Goal: Task Accomplishment & Management: Use online tool/utility

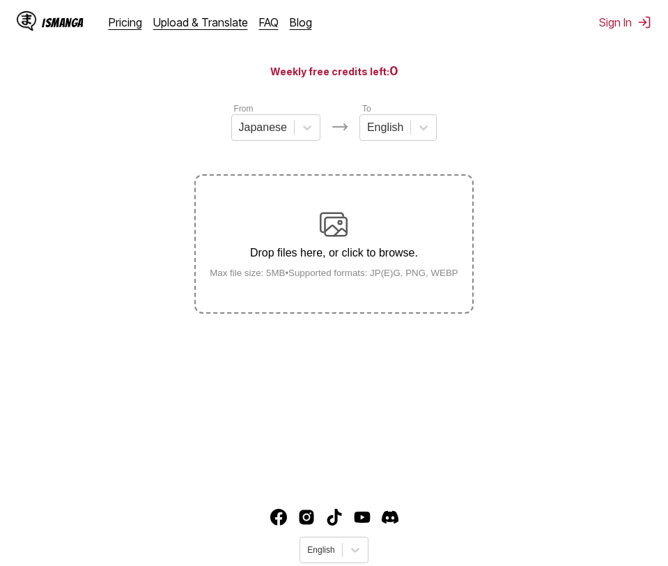
scroll to position [165, 0]
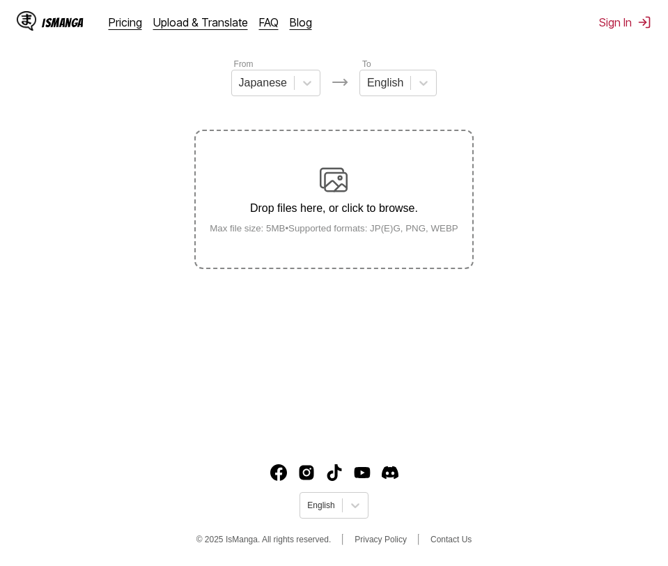
click at [320, 194] on img at bounding box center [334, 180] width 28 height 28
click at [0, 0] on input "Drop files here, or click to browse. Max file size: 5MB • Supported formats: JP…" at bounding box center [0, 0] width 0 height 0
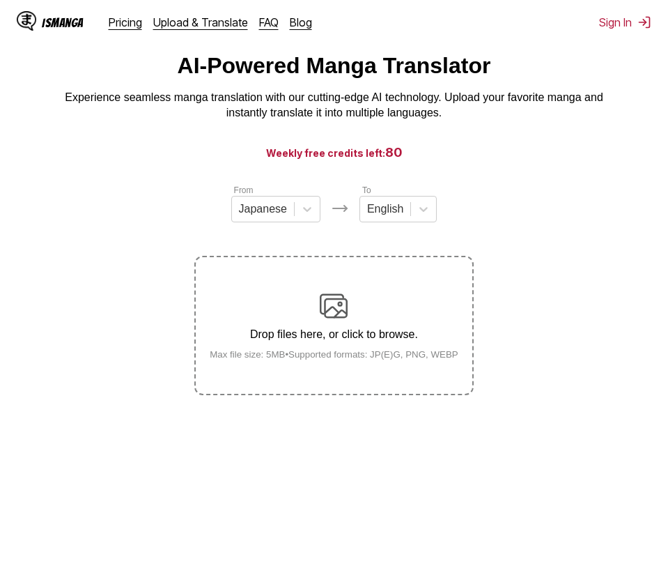
scroll to position [0, 0]
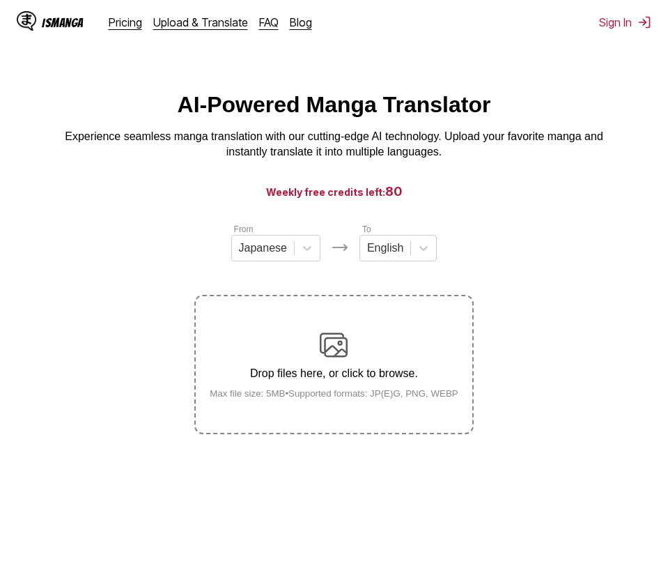
click at [348, 376] on p "Drop files here, or click to browse." at bounding box center [334, 373] width 271 height 13
click at [0, 0] on input "Drop files here, or click to browse. Max file size: 5MB • Supported formats: JP…" at bounding box center [0, 0] width 0 height 0
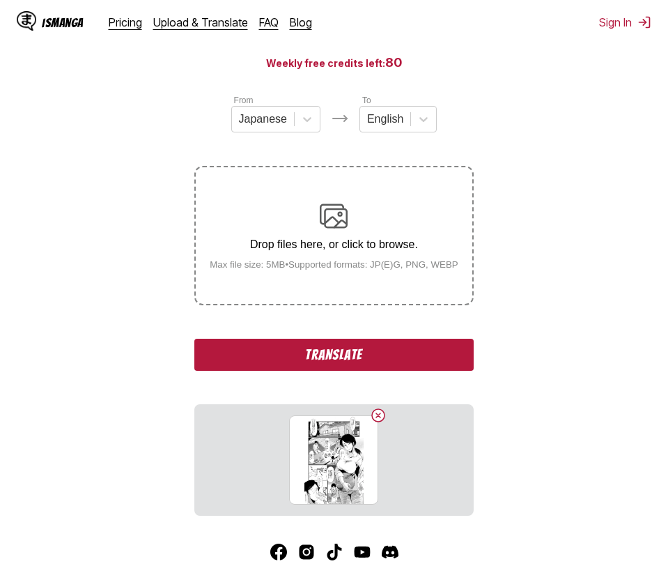
scroll to position [210, 0]
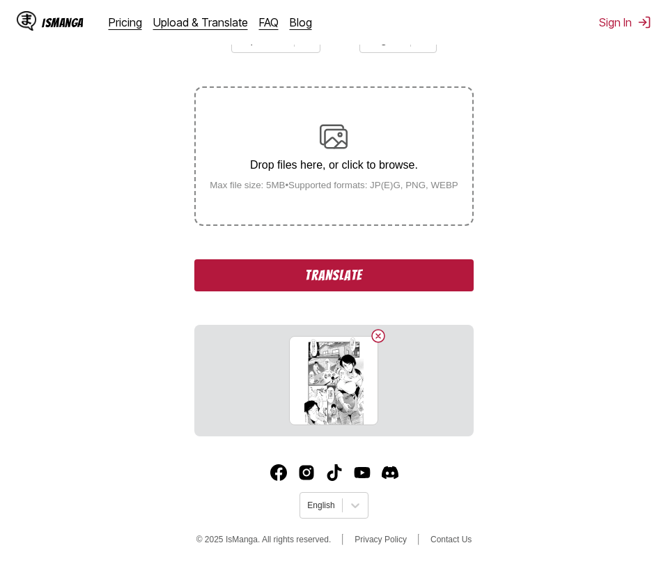
click at [394, 283] on button "Translate" at bounding box center [333, 275] width 279 height 32
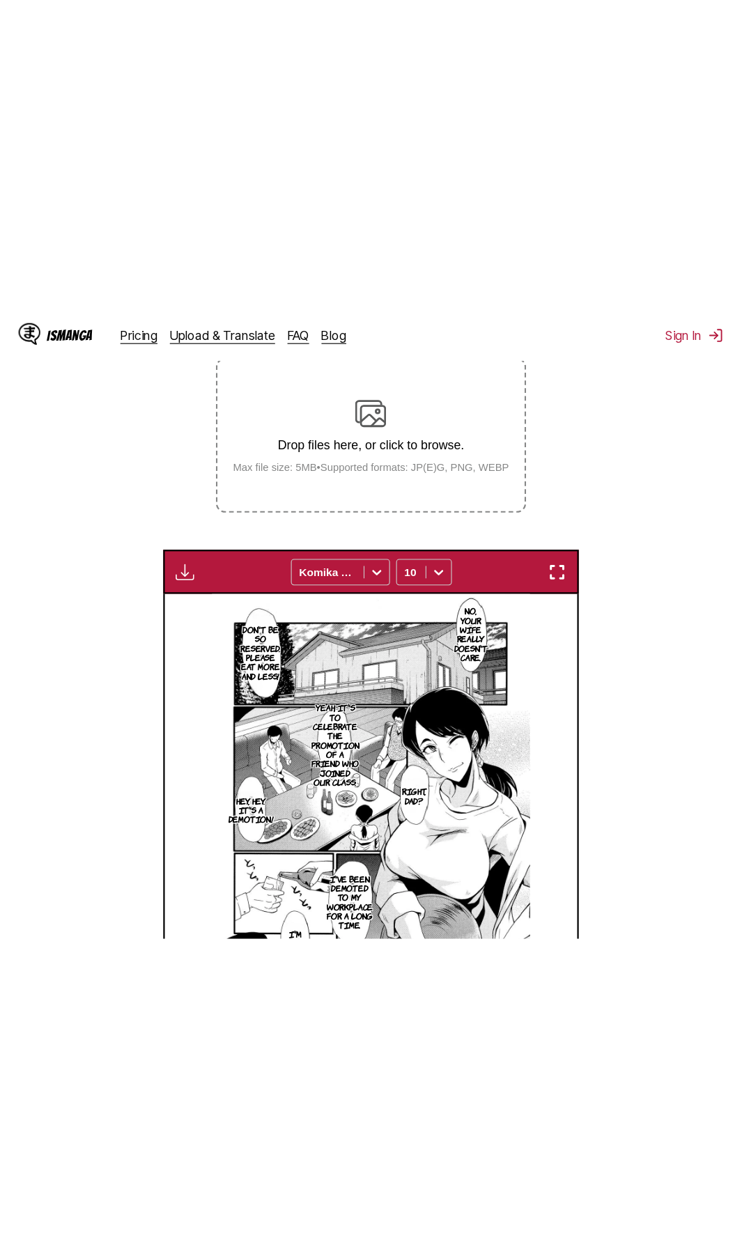
scroll to position [273, 0]
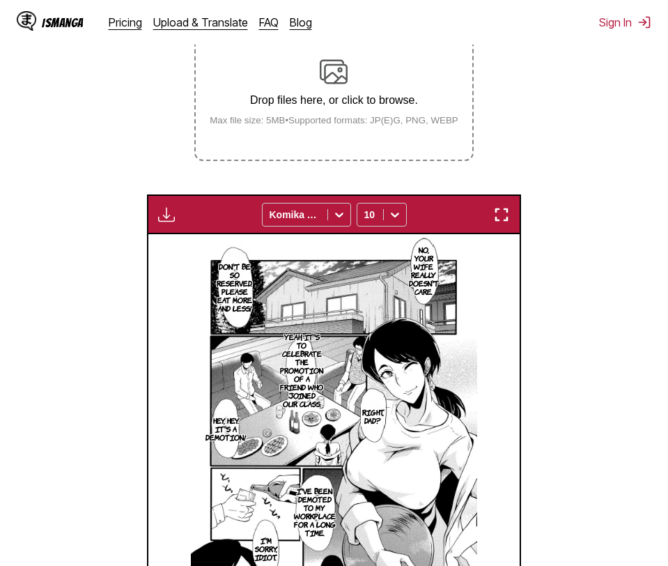
click at [166, 216] on img "button" at bounding box center [166, 214] width 17 height 17
click at [596, 233] on section "From Japanese To English Drop files here, or click to browse. Max file size: 5M…" at bounding box center [334, 321] width 646 height 744
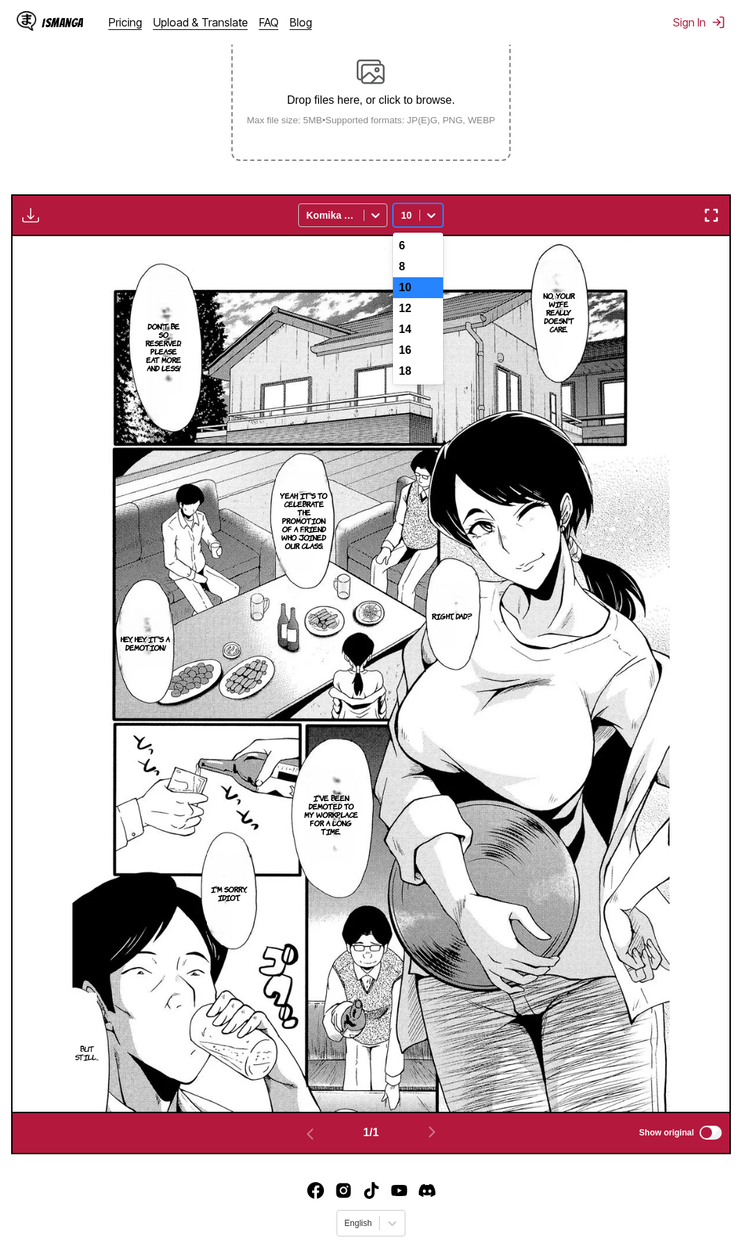
click at [430, 215] on icon at bounding box center [431, 215] width 14 height 14
click at [479, 210] on div "Available for premium users only Komika Axis 7 results available. Use Up and Do…" at bounding box center [371, 215] width 720 height 42
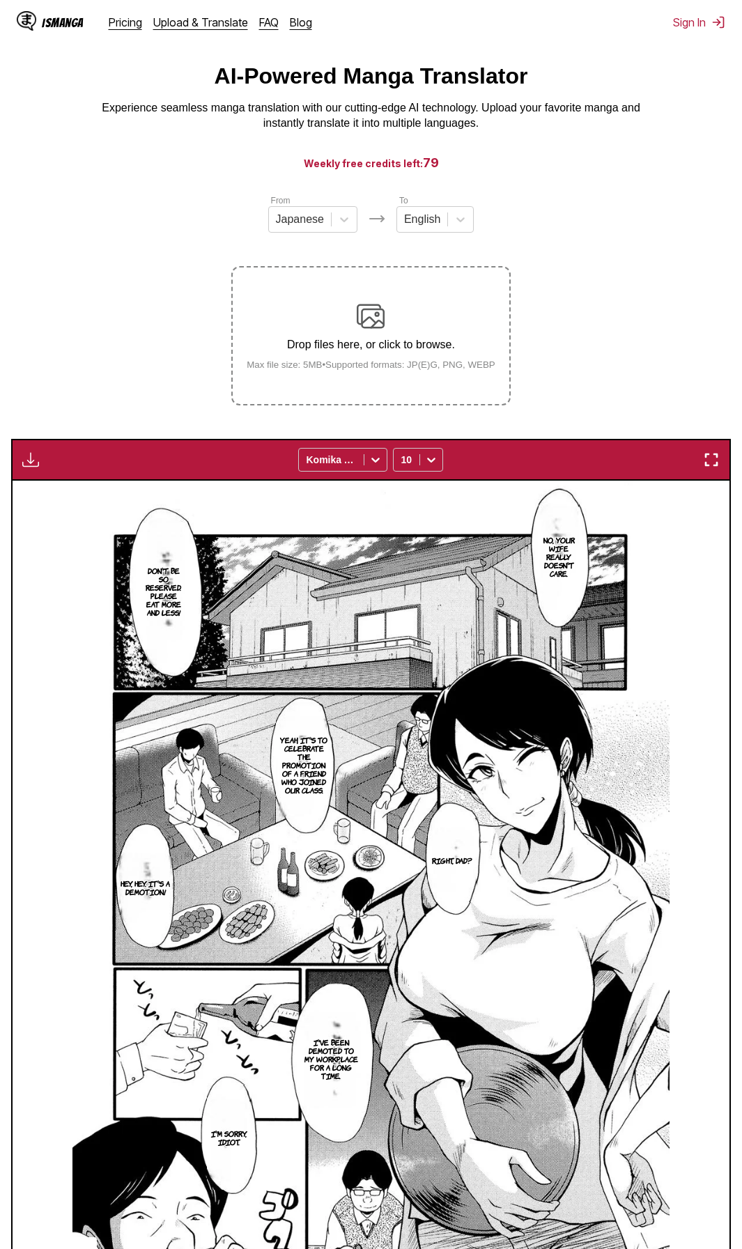
scroll to position [0, 0]
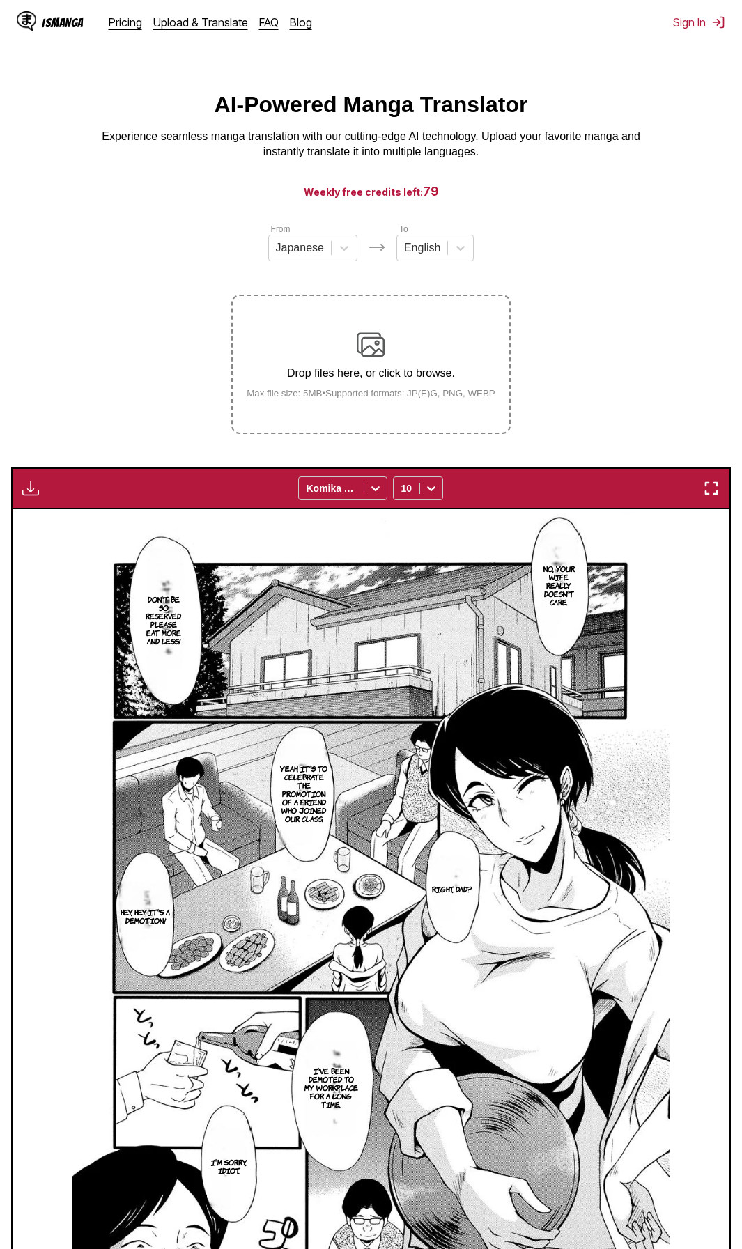
click at [401, 364] on div "Drop files here, or click to browse. Max file size: 5MB • Supported formats: JP…" at bounding box center [370, 365] width 271 height 68
click at [0, 0] on input "Drop files here, or click to browse. Max file size: 5MB • Supported formats: JP…" at bounding box center [0, 0] width 0 height 0
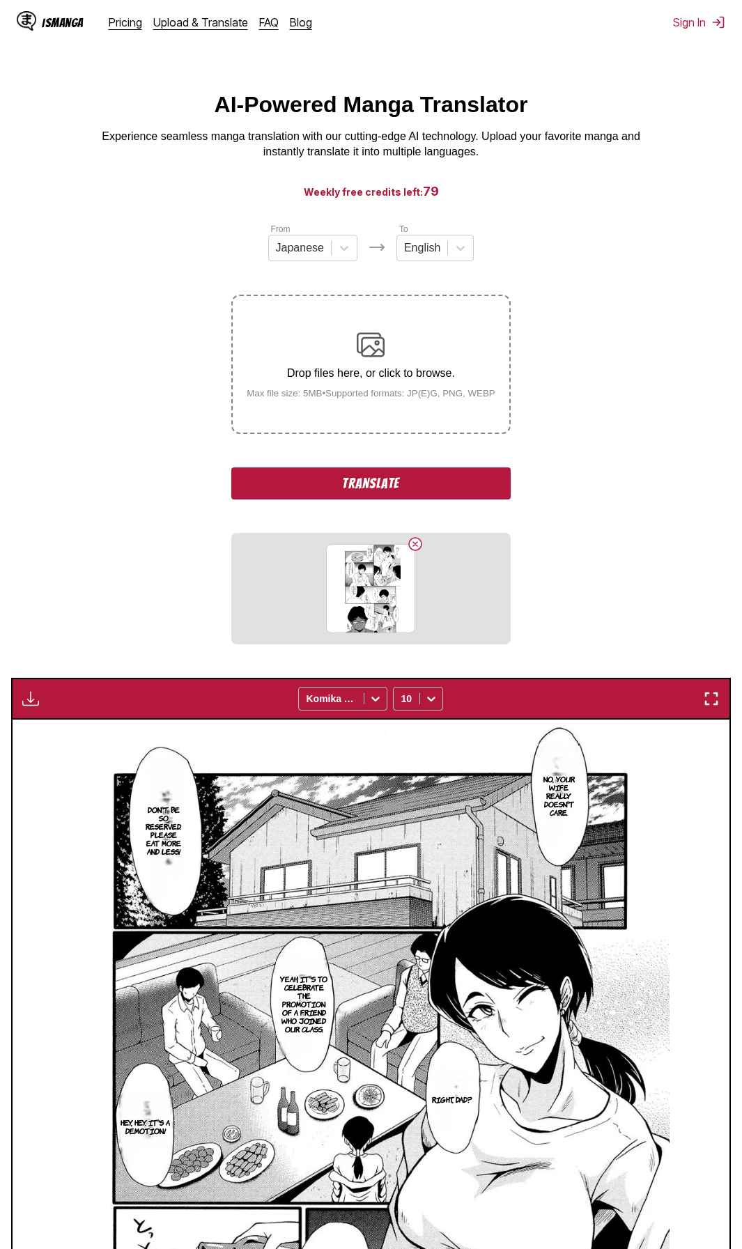
click at [441, 493] on button "Translate" at bounding box center [370, 483] width 279 height 32
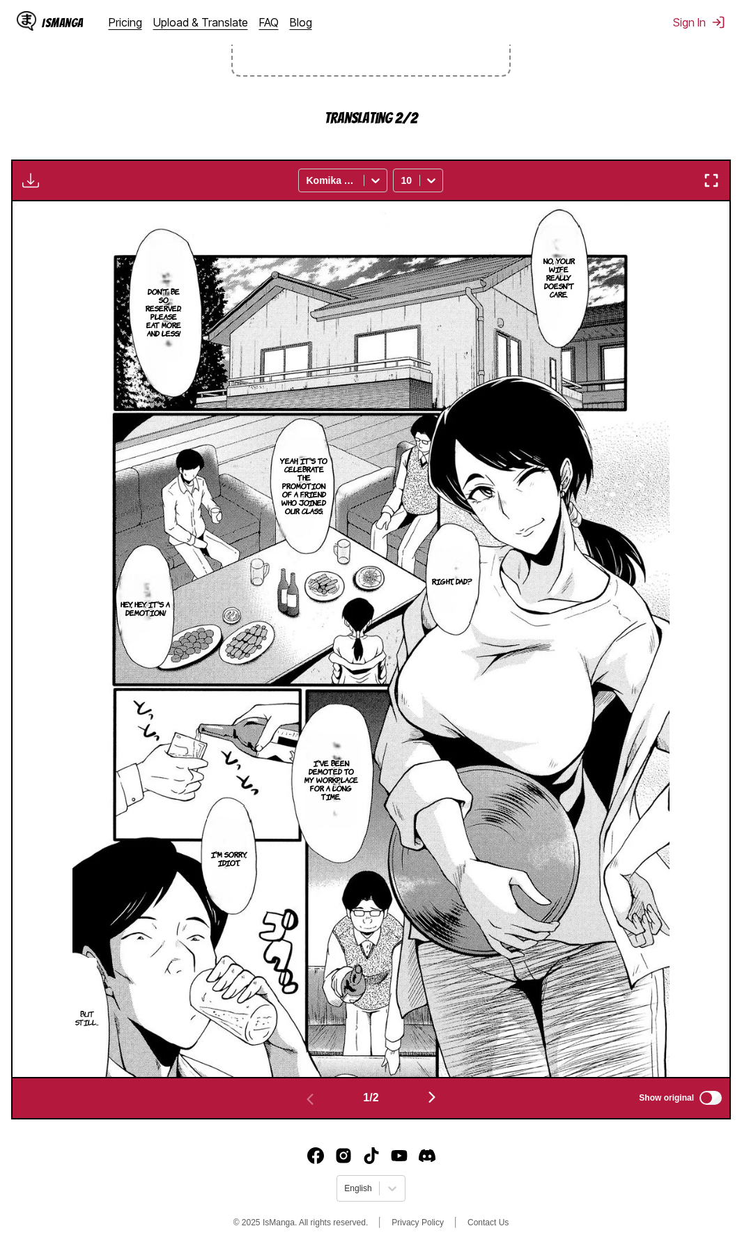
scroll to position [359, 0]
click at [437, 565] on img "button" at bounding box center [431, 1097] width 17 height 17
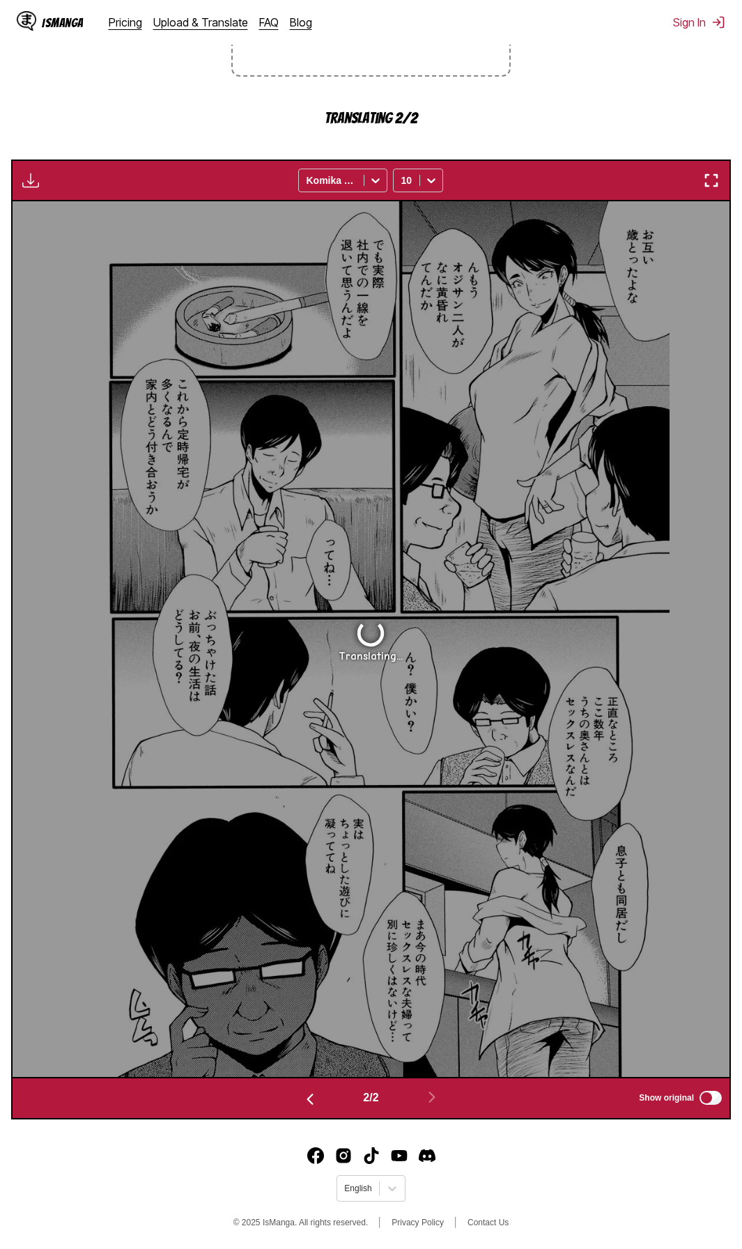
scroll to position [309, 0]
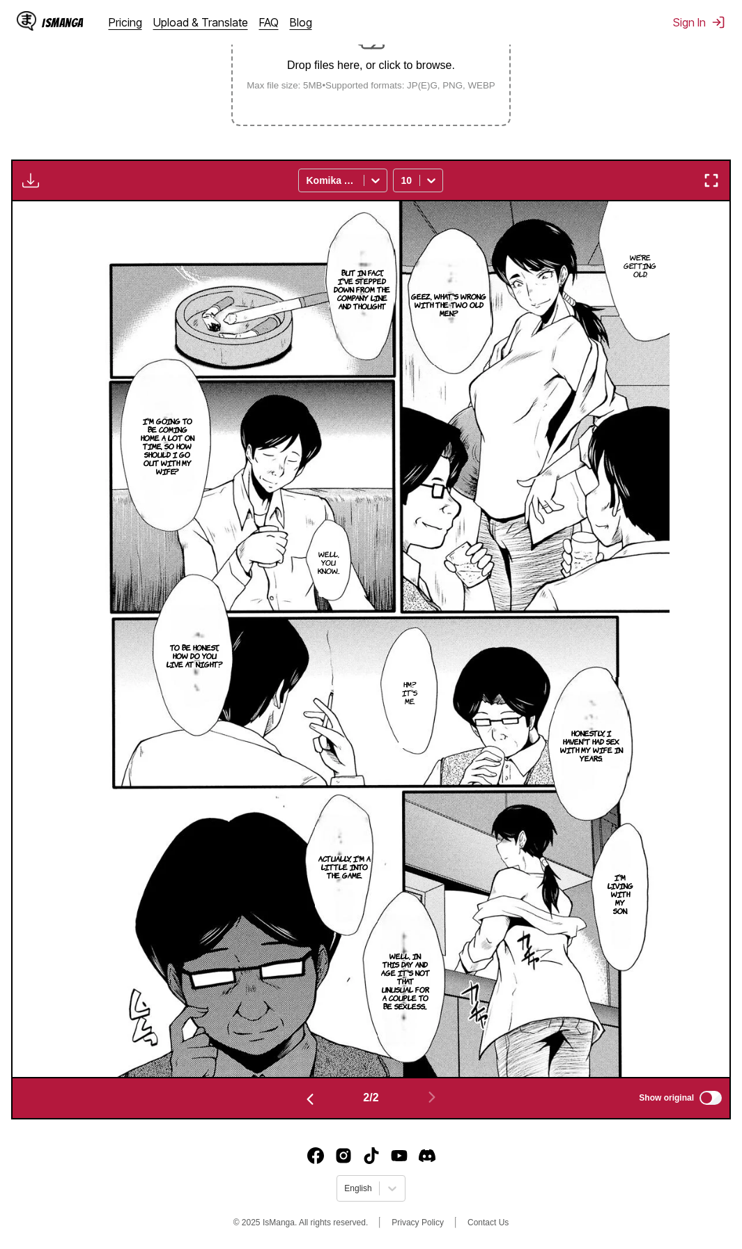
click at [566, 35] on div "IsManga Pricing Upload & Translate FAQ Blog Sign In Pricing Upload & Translate …" at bounding box center [371, 22] width 742 height 45
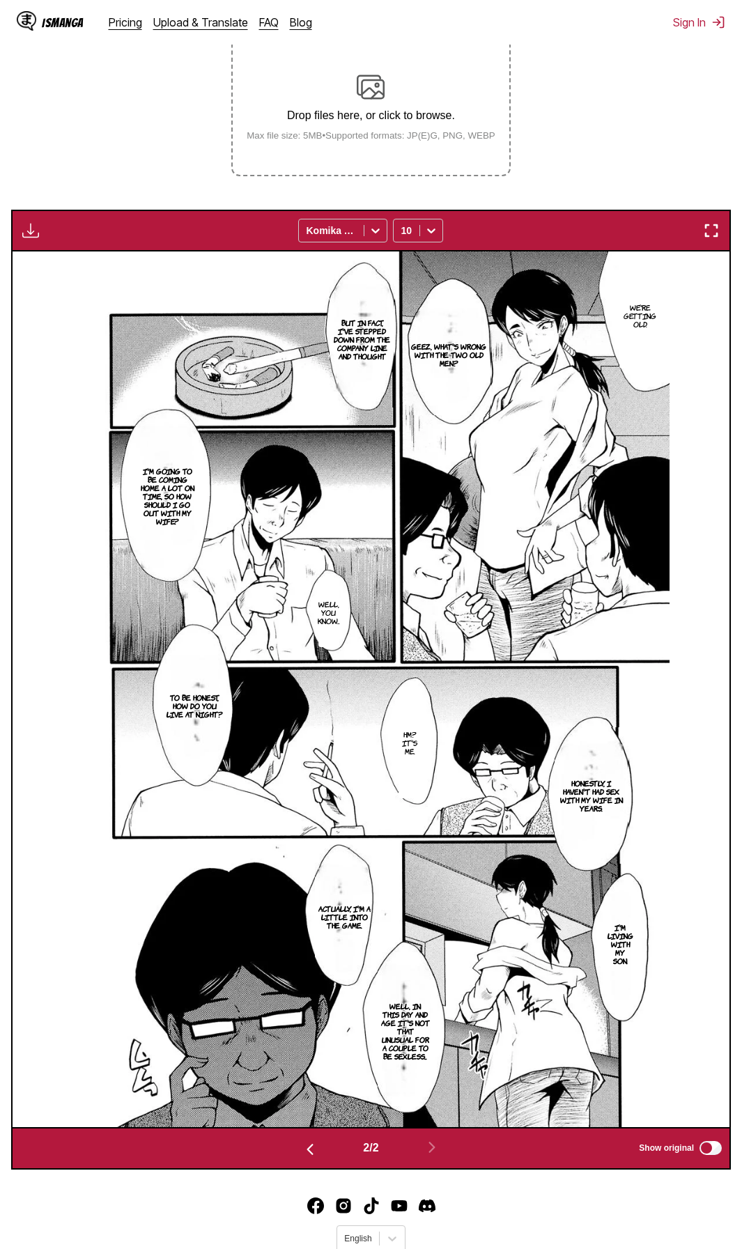
scroll to position [0, 0]
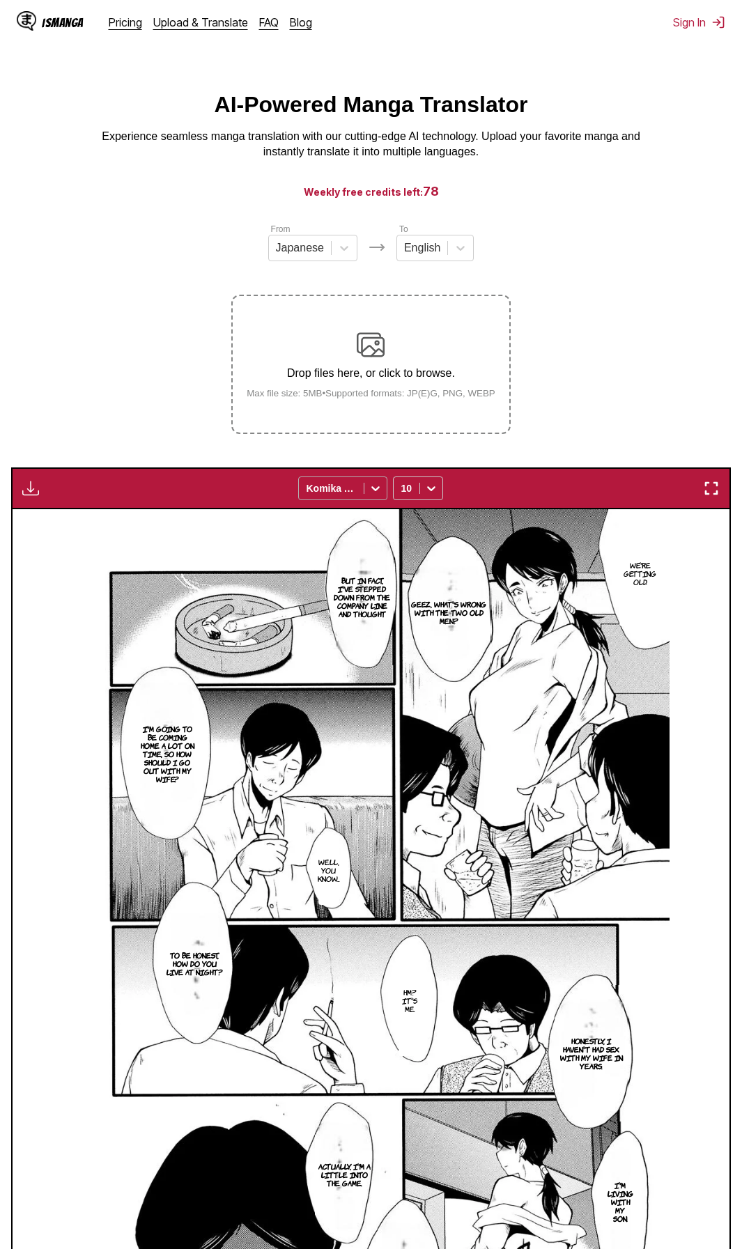
click at [366, 488] on div at bounding box center [375, 488] width 22 height 22
click at [387, 364] on div "Drop files here, or click to browse. Max file size: 5MB • Supported formats: JP…" at bounding box center [370, 365] width 271 height 68
click at [0, 0] on input "Drop files here, or click to browse. Max file size: 5MB • Supported formats: JP…" at bounding box center [0, 0] width 0 height 0
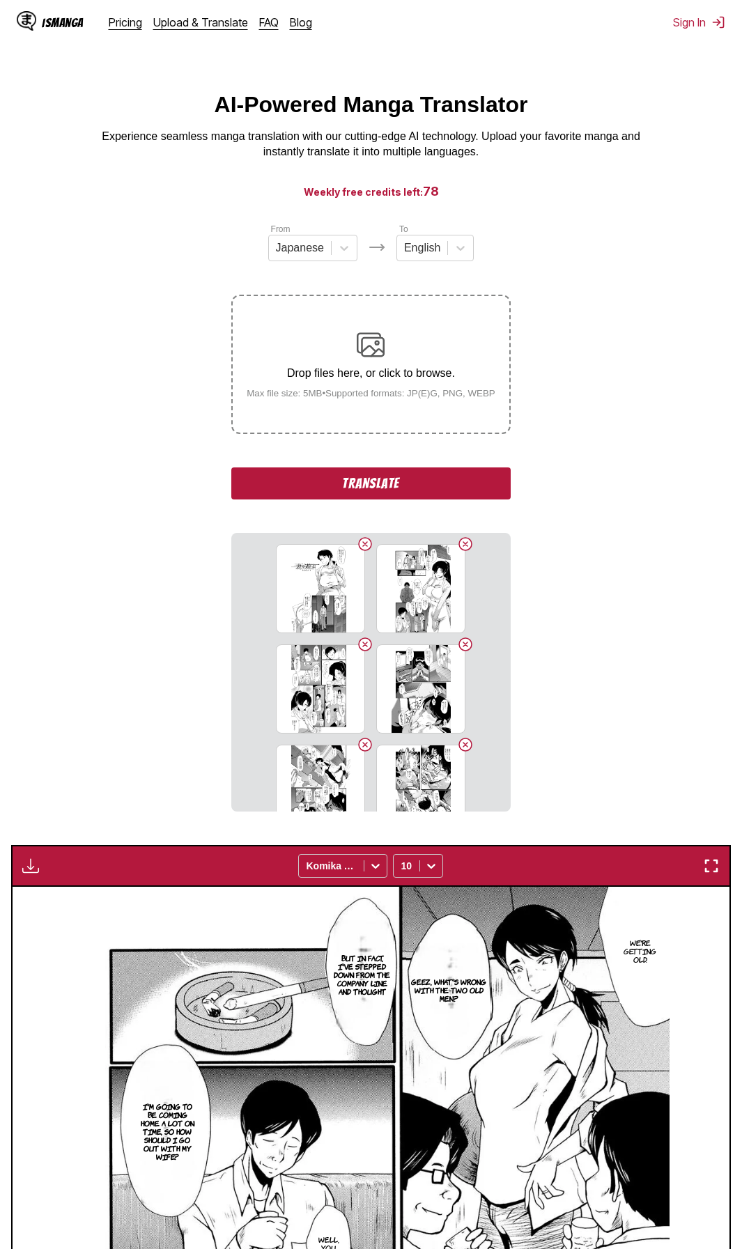
click at [439, 492] on button "Translate" at bounding box center [370, 483] width 279 height 32
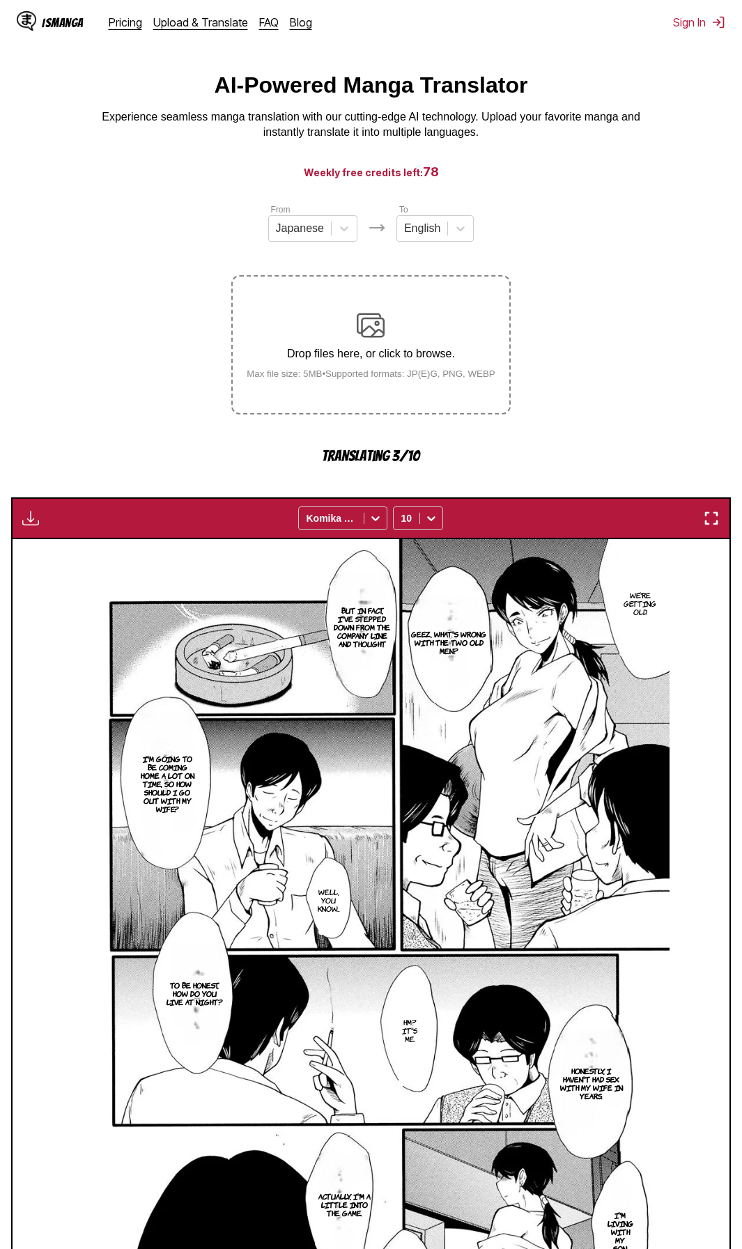
scroll to position [10, 0]
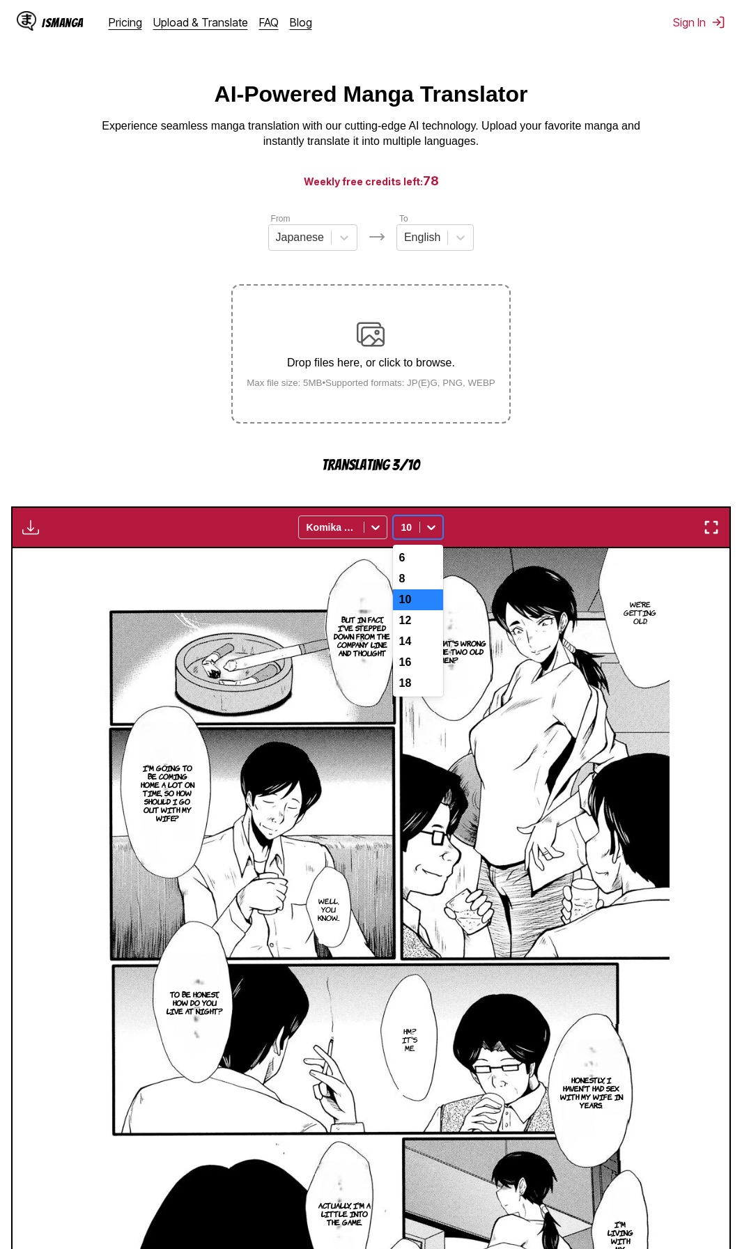
click at [423, 530] on div at bounding box center [431, 527] width 22 height 22
click at [524, 476] on section "From Japanese To English Drop files here, or click to browse. Max file size: 5M…" at bounding box center [371, 839] width 720 height 1254
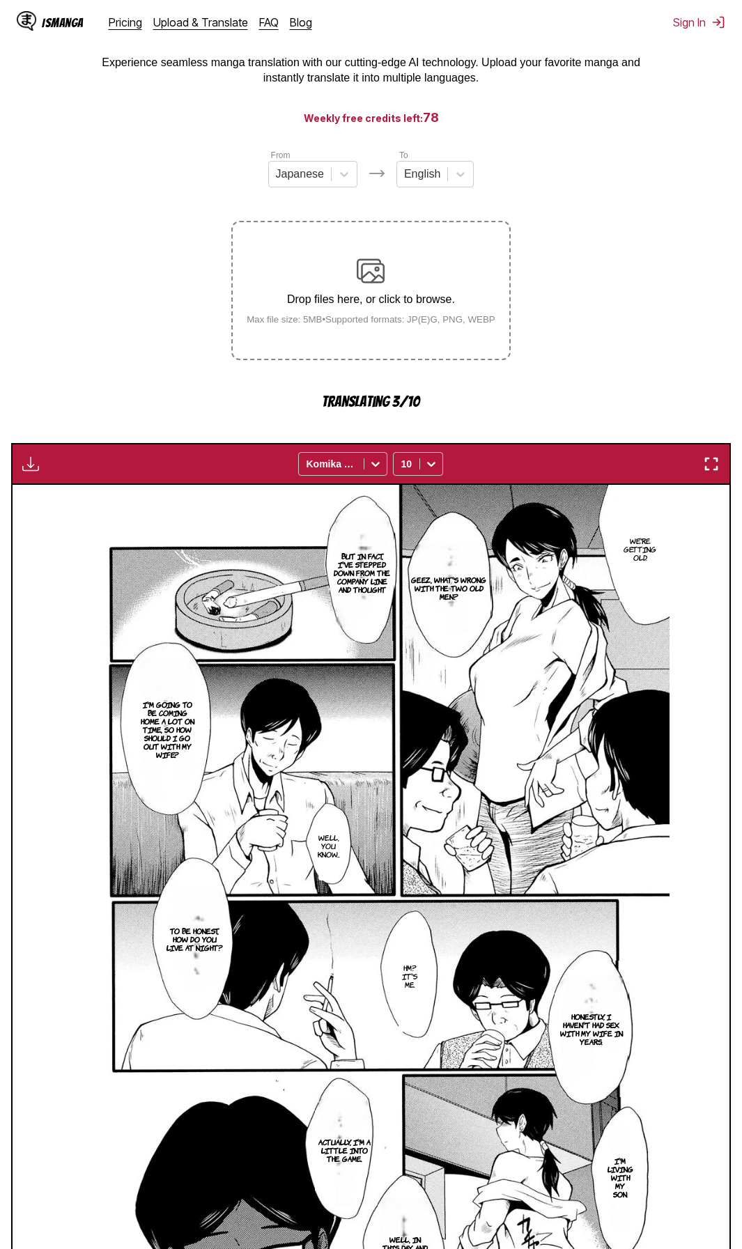
scroll to position [359, 0]
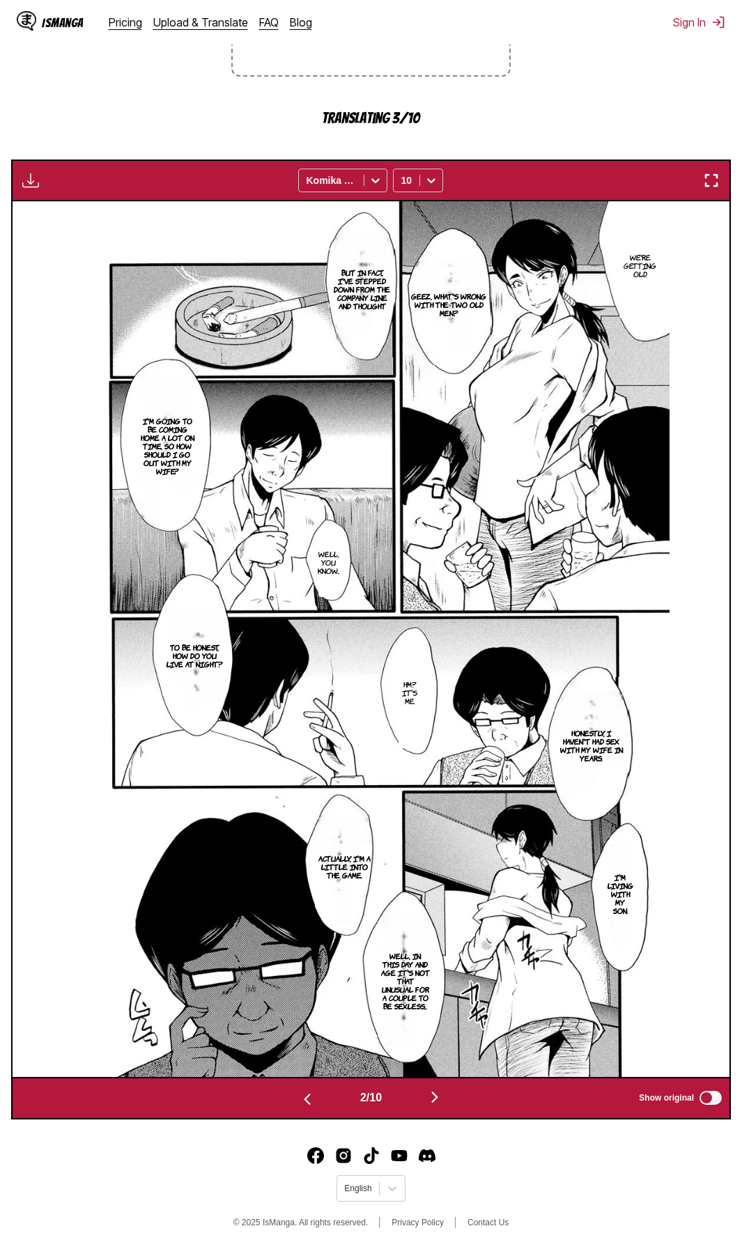
click at [442, 565] on img "button" at bounding box center [434, 1097] width 17 height 17
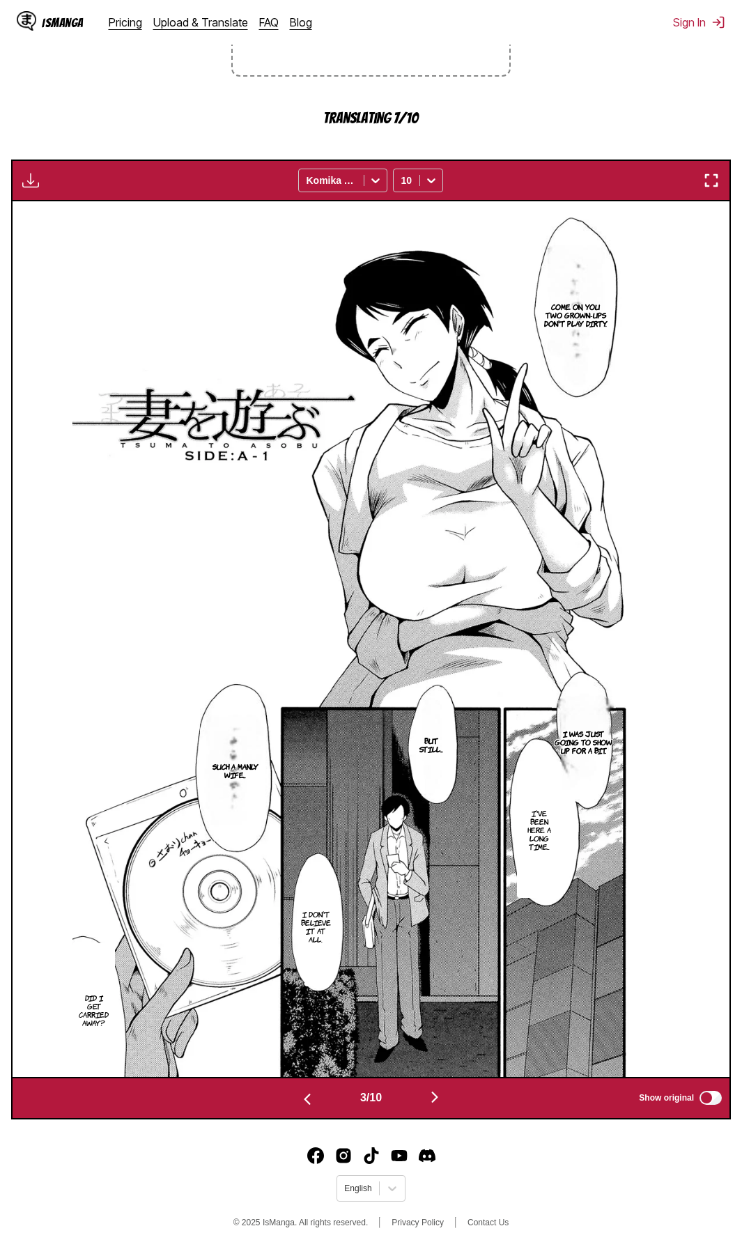
click at [570, 43] on div "IsManga Pricing Upload & Translate FAQ Blog Sign In Pricing Upload & Translate …" at bounding box center [371, 22] width 742 height 45
click at [438, 565] on img "button" at bounding box center [434, 1097] width 17 height 17
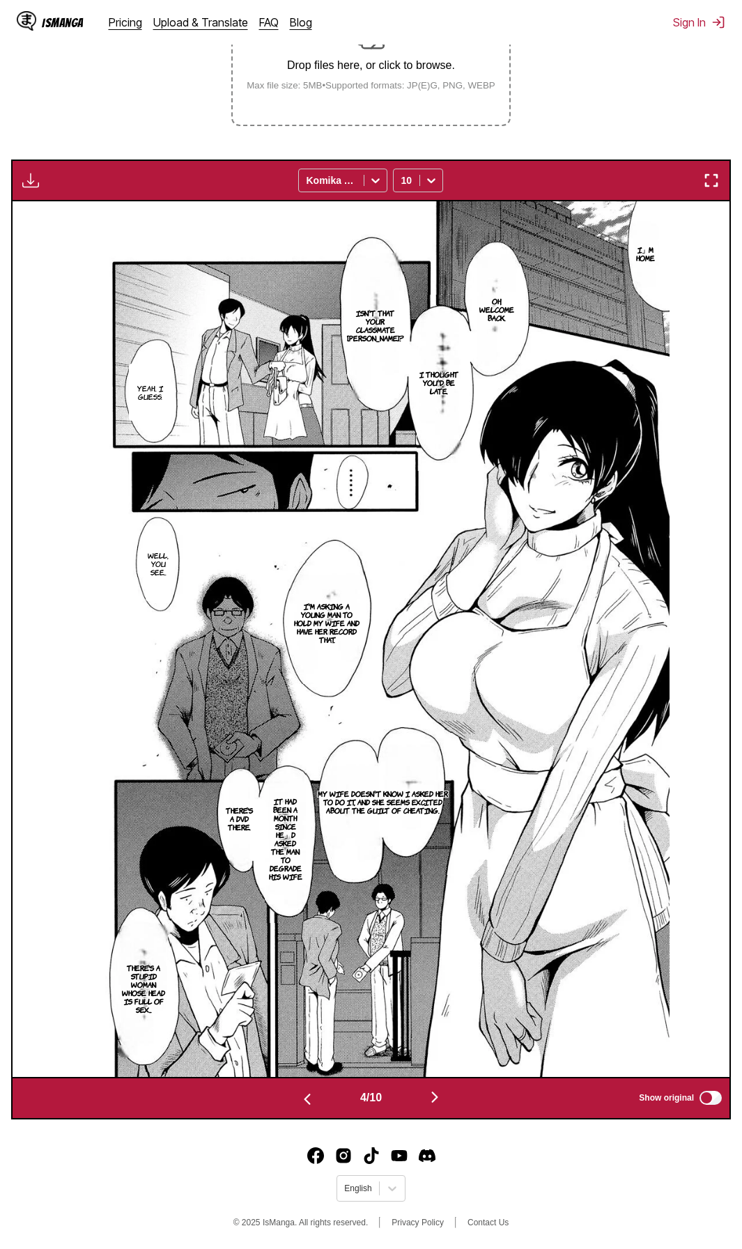
scroll to position [309, 0]
click at [593, 30] on div "IsManga Pricing Upload & Translate FAQ Blog Sign In Pricing Upload & Translate …" at bounding box center [371, 22] width 742 height 45
click at [443, 565] on img "button" at bounding box center [434, 1097] width 17 height 17
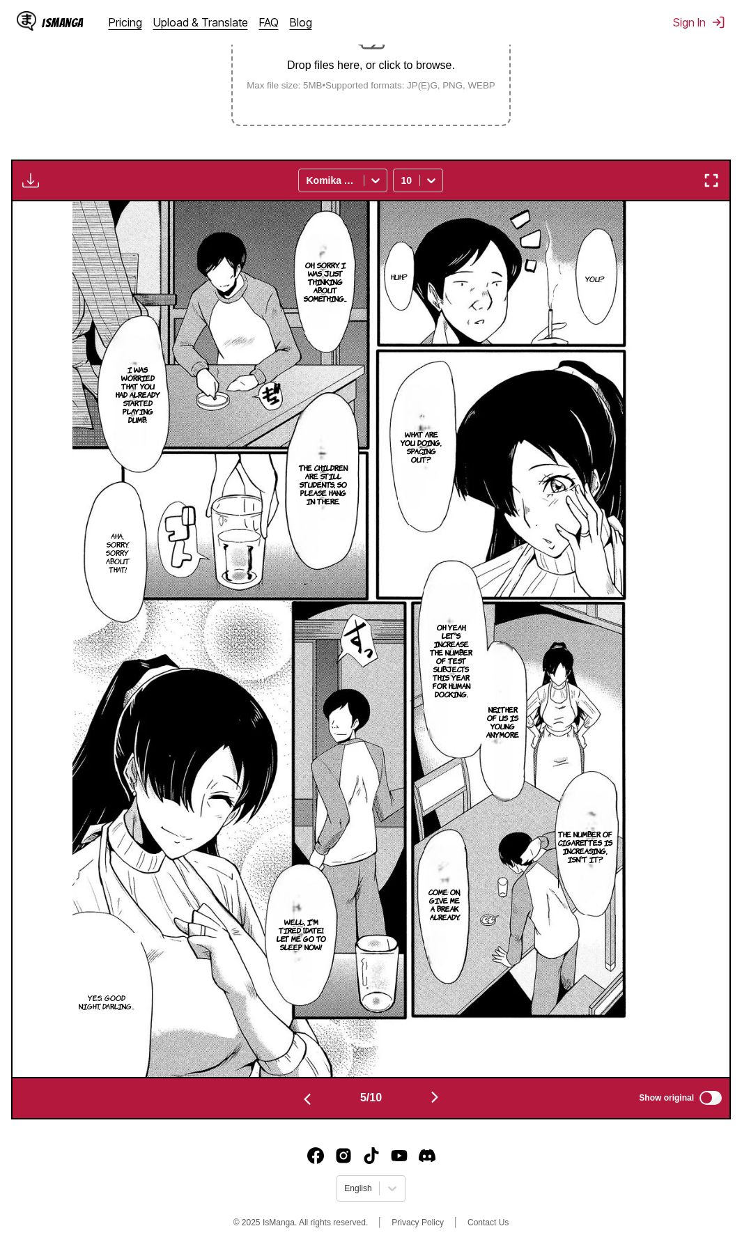
click at [610, 36] on div "IsManga Pricing Upload & Translate FAQ Blog Sign In Pricing Upload & Translate …" at bounding box center [371, 22] width 742 height 45
click at [438, 565] on img "button" at bounding box center [434, 1097] width 17 height 17
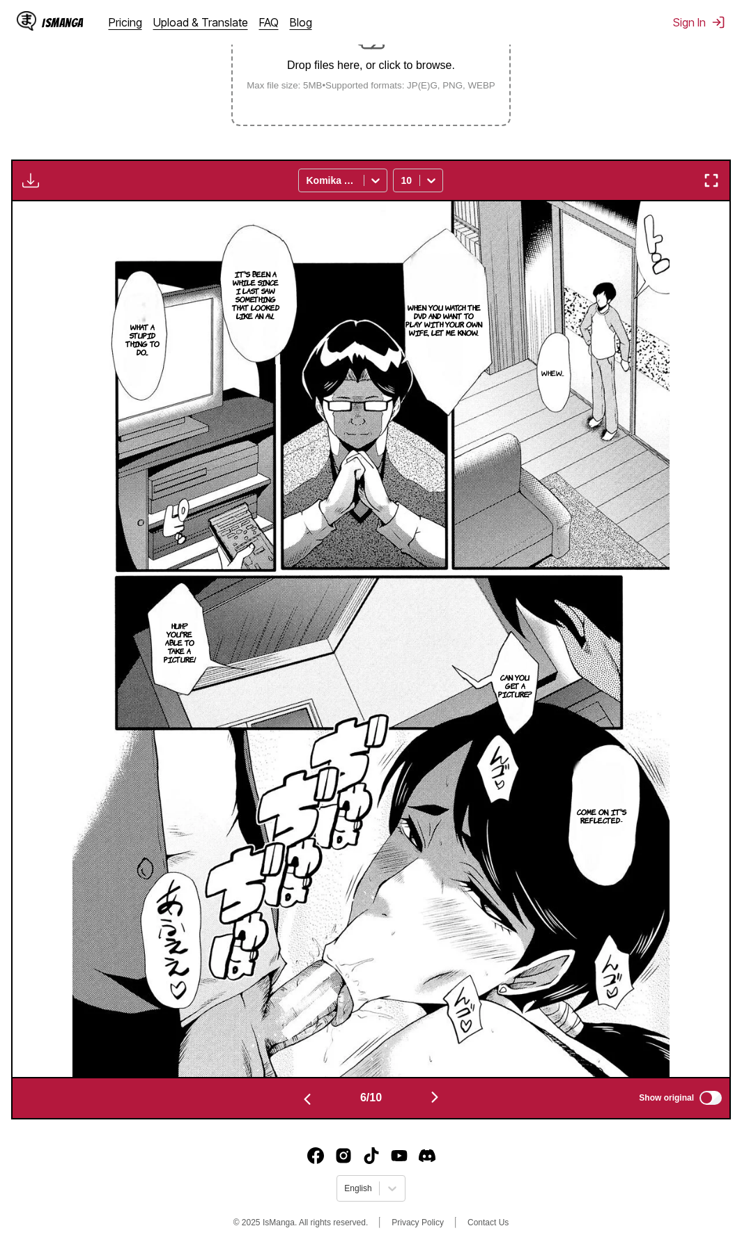
click at [621, 45] on section "From Japanese To English Drop files here, or click to browse. Max file size: 5M…" at bounding box center [371, 516] width 720 height 1205
click at [435, 565] on img "button" at bounding box center [434, 1097] width 17 height 17
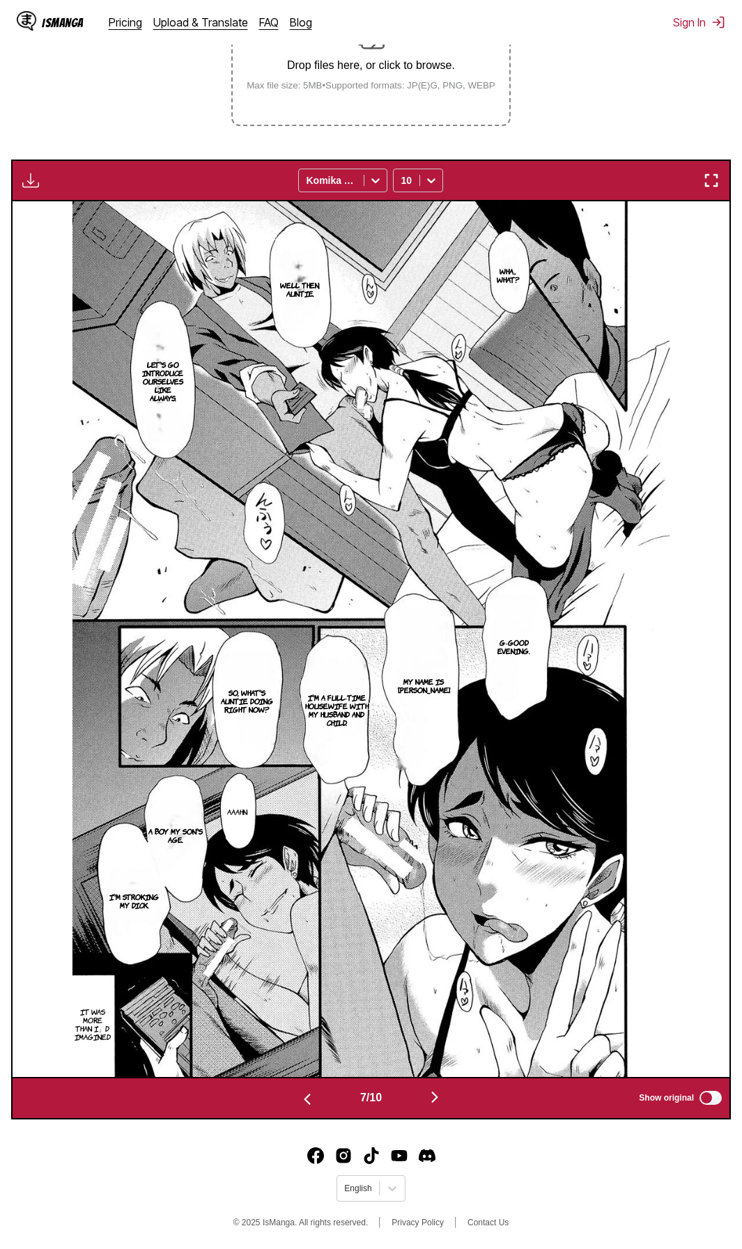
click at [569, 37] on div "IsManga Pricing Upload & Translate FAQ Blog Sign In Pricing Upload & Translate …" at bounding box center [371, 22] width 742 height 45
click at [433, 565] on img "button" at bounding box center [434, 1097] width 17 height 17
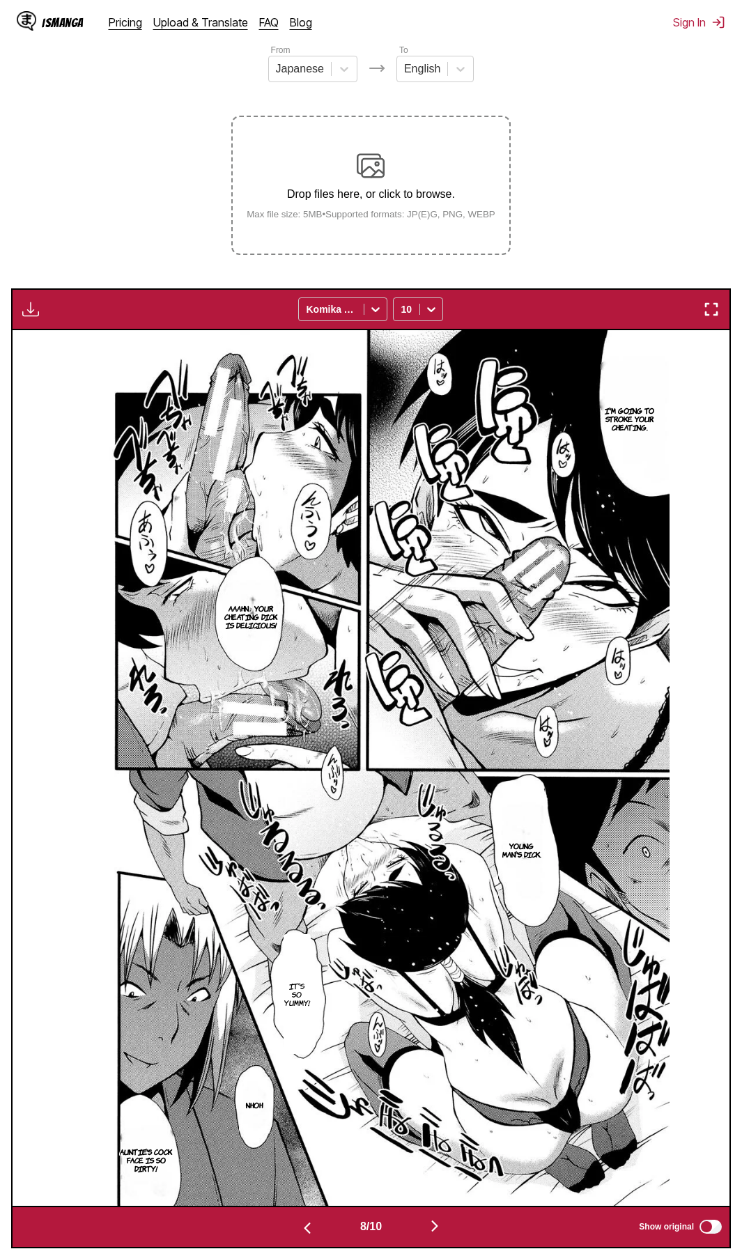
scroll to position [170, 0]
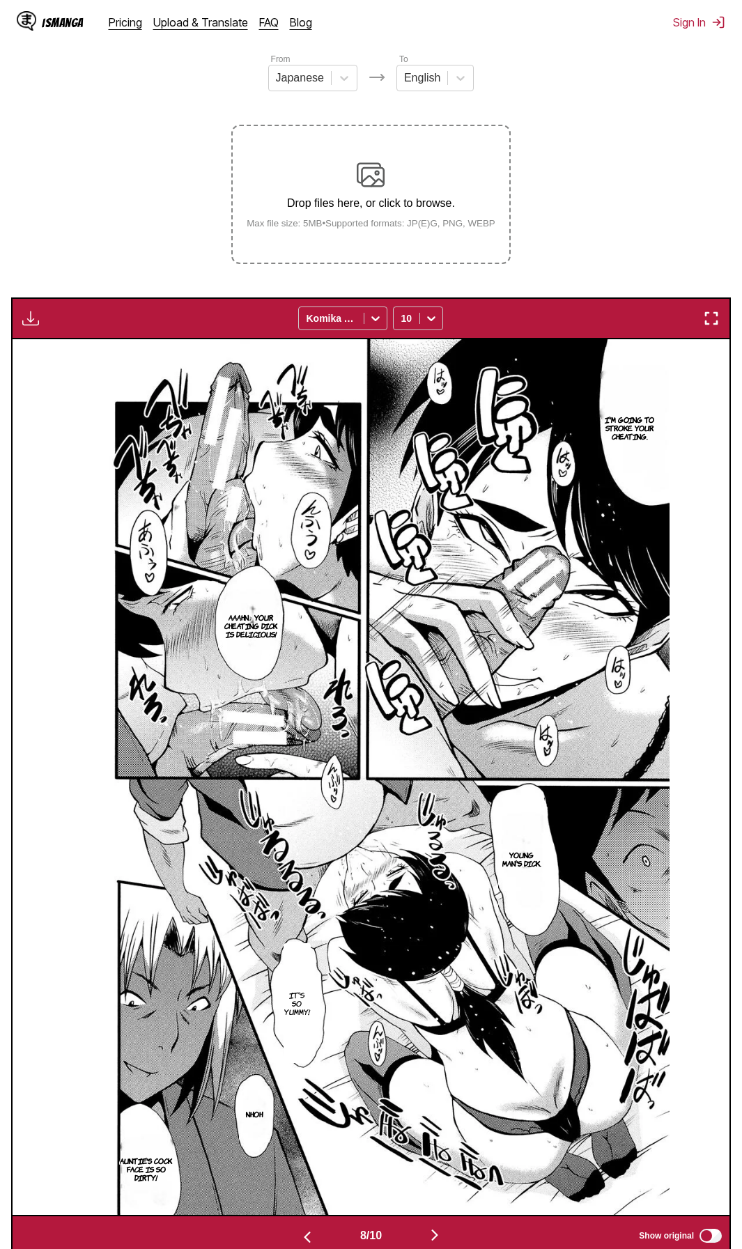
click at [590, 93] on section "From Japanese To English Drop files here, or click to browse. Max file size: 5M…" at bounding box center [371, 654] width 720 height 1205
click at [438, 565] on img "button" at bounding box center [434, 1235] width 17 height 17
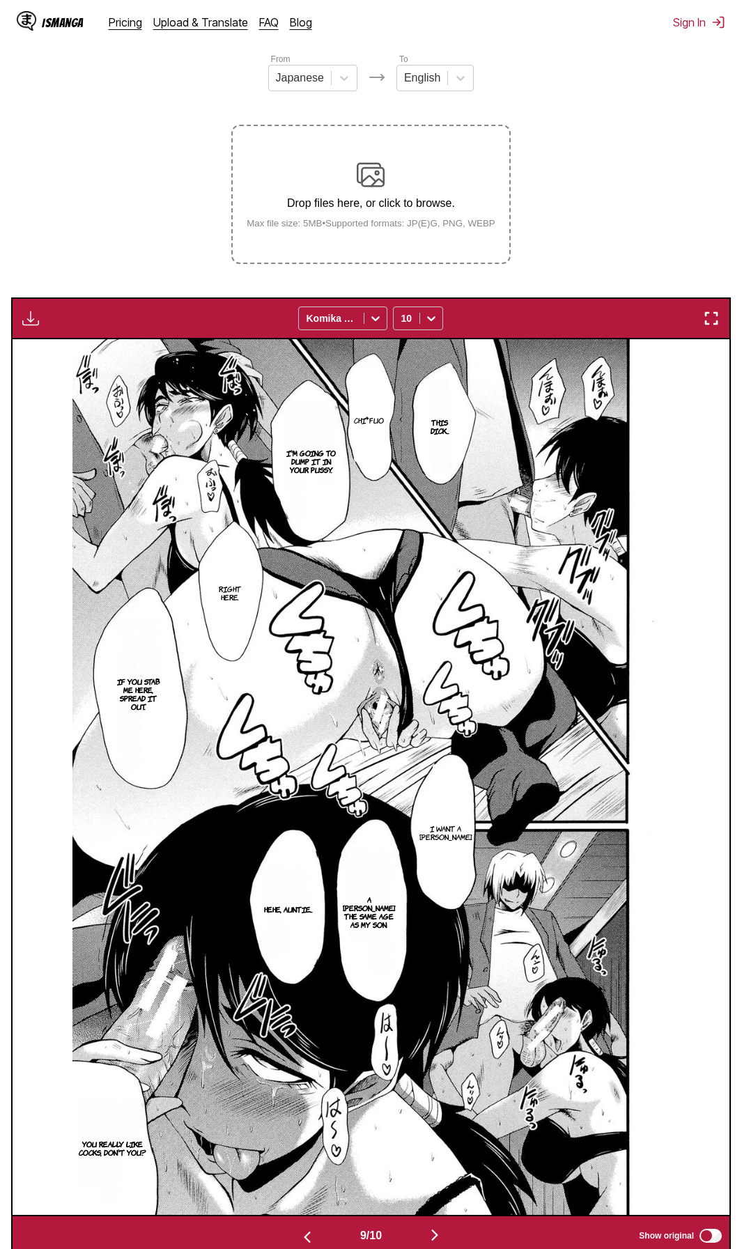
click at [541, 98] on section "From Japanese To English Drop files here, or click to browse. Max file size: 5M…" at bounding box center [371, 654] width 720 height 1205
click at [435, 565] on img "button" at bounding box center [434, 1235] width 17 height 17
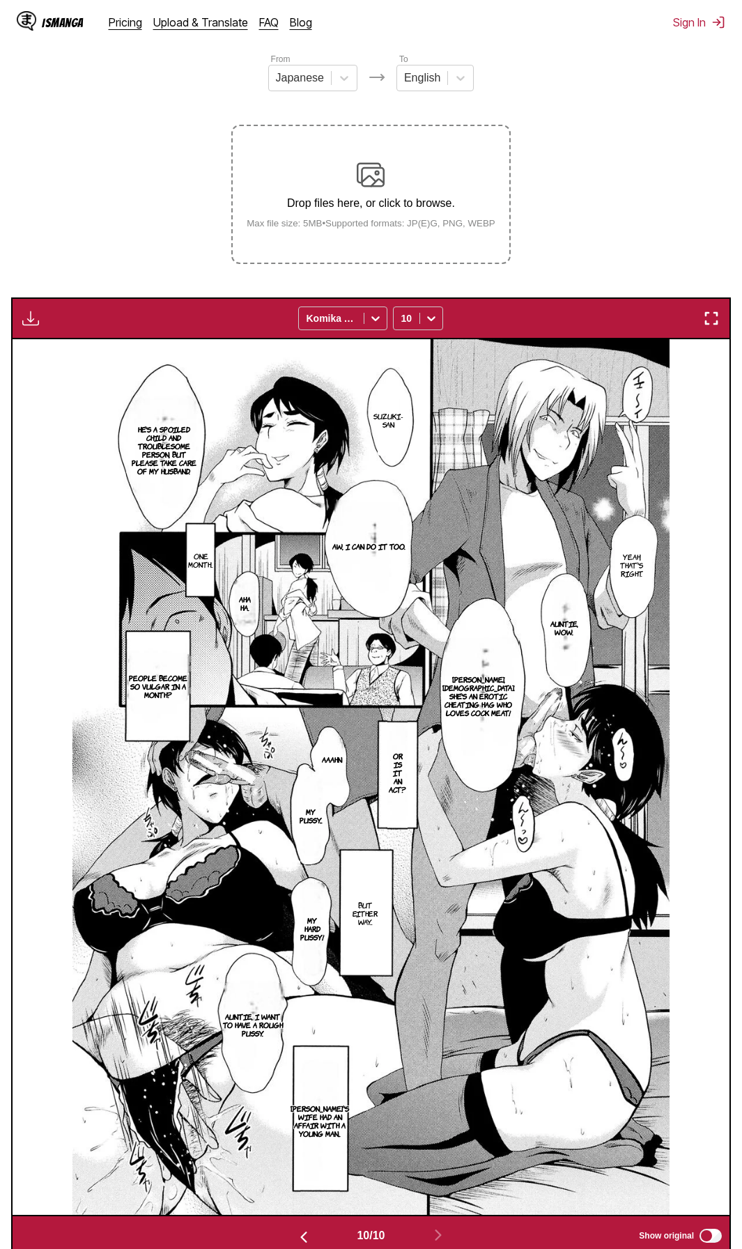
click at [543, 86] on section "From Japanese To English Drop files here, or click to browse. Max file size: 5M…" at bounding box center [371, 654] width 720 height 1205
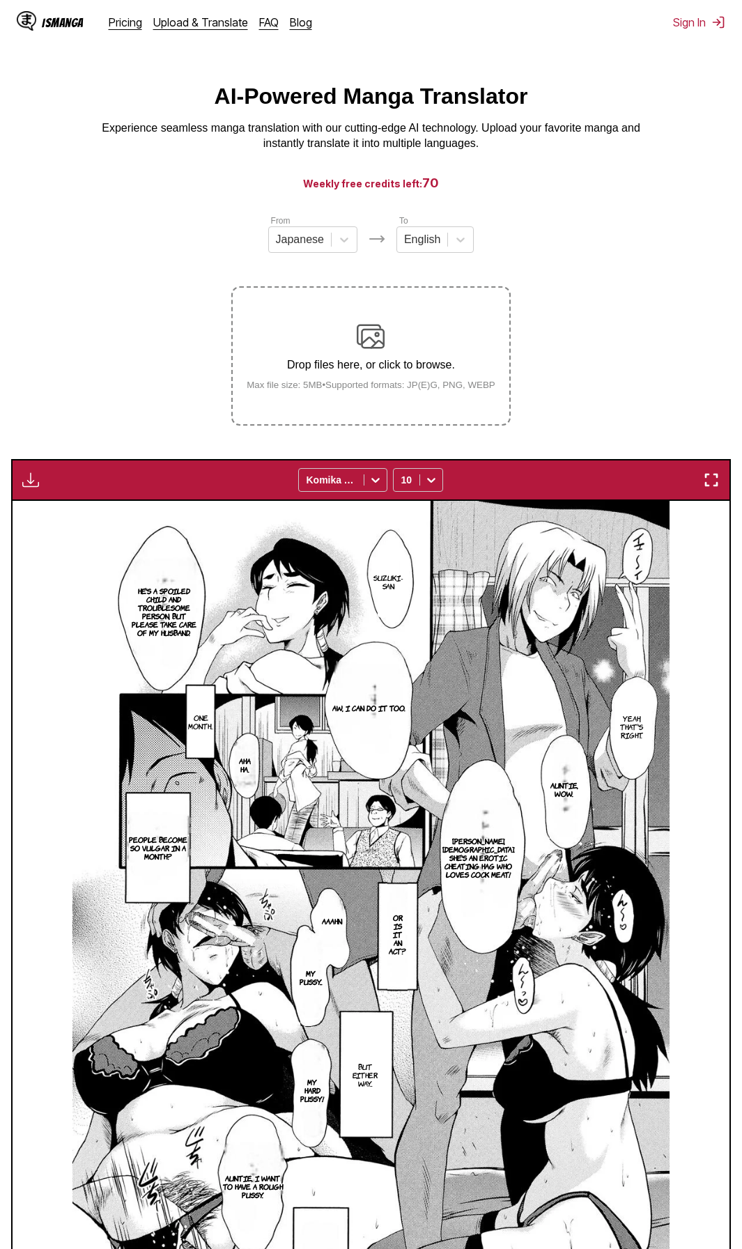
scroll to position [0, 0]
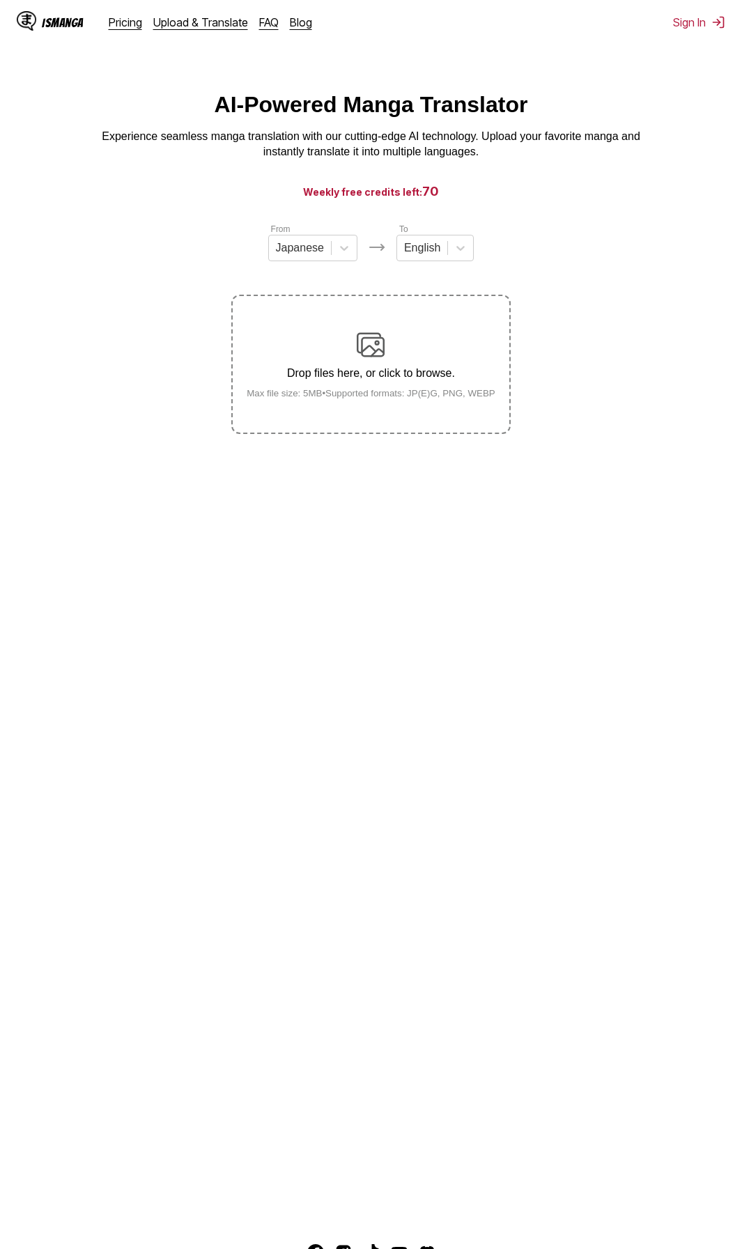
click at [423, 346] on div "Drop files here, or click to browse. Max file size: 5MB • Supported formats: JP…" at bounding box center [370, 365] width 271 height 68
click at [0, 0] on input "Drop files here, or click to browse. Max file size: 5MB • Supported formats: JP…" at bounding box center [0, 0] width 0 height 0
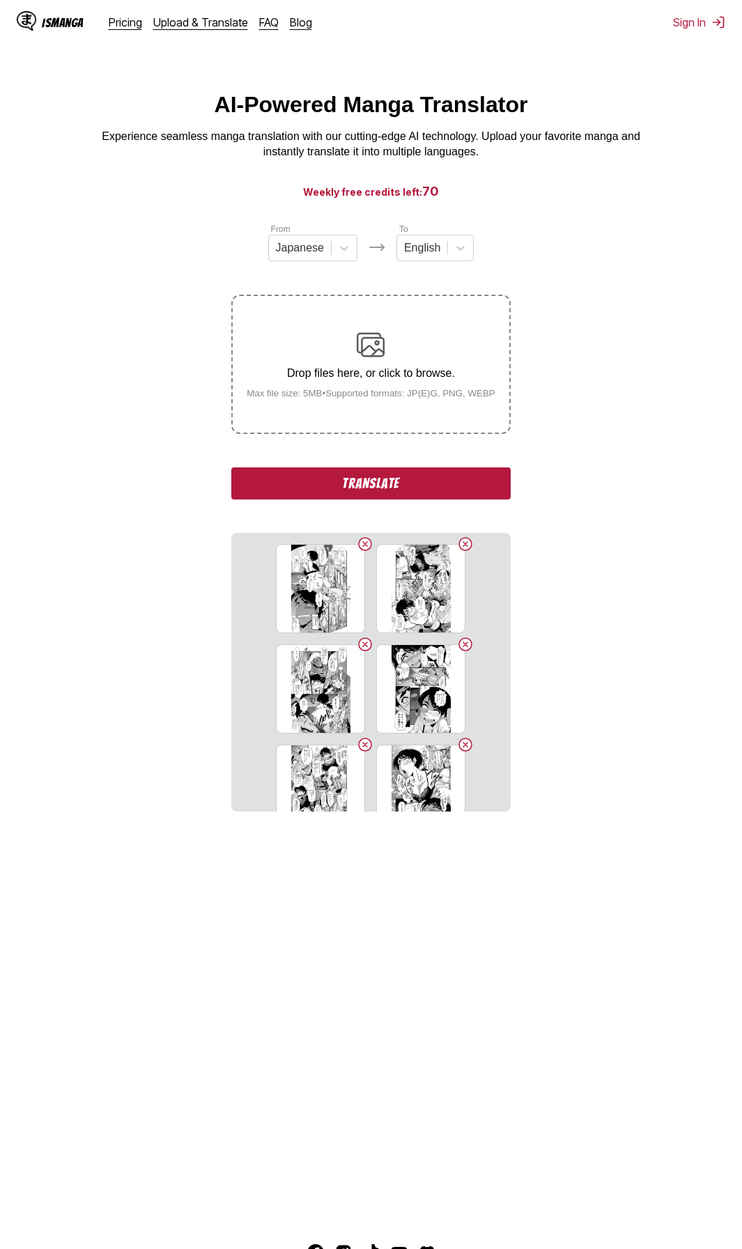
click at [414, 483] on button "Translate" at bounding box center [370, 483] width 279 height 32
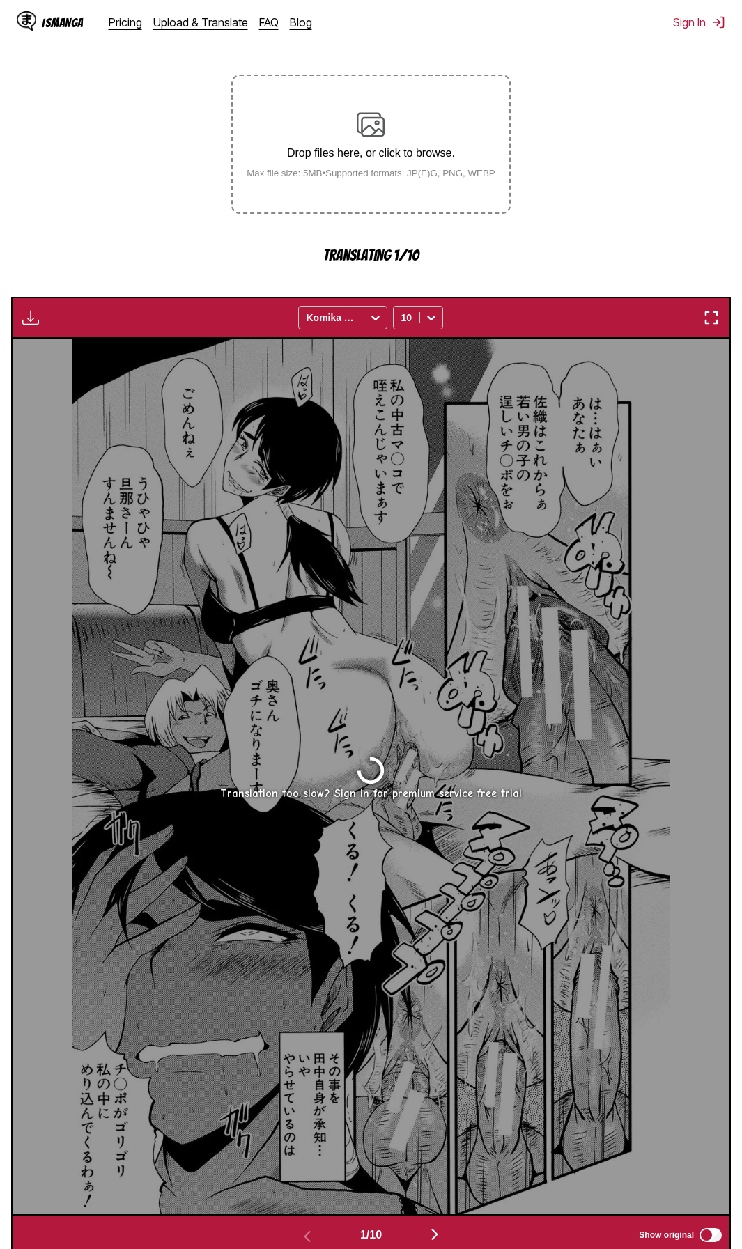
scroll to position [214, 0]
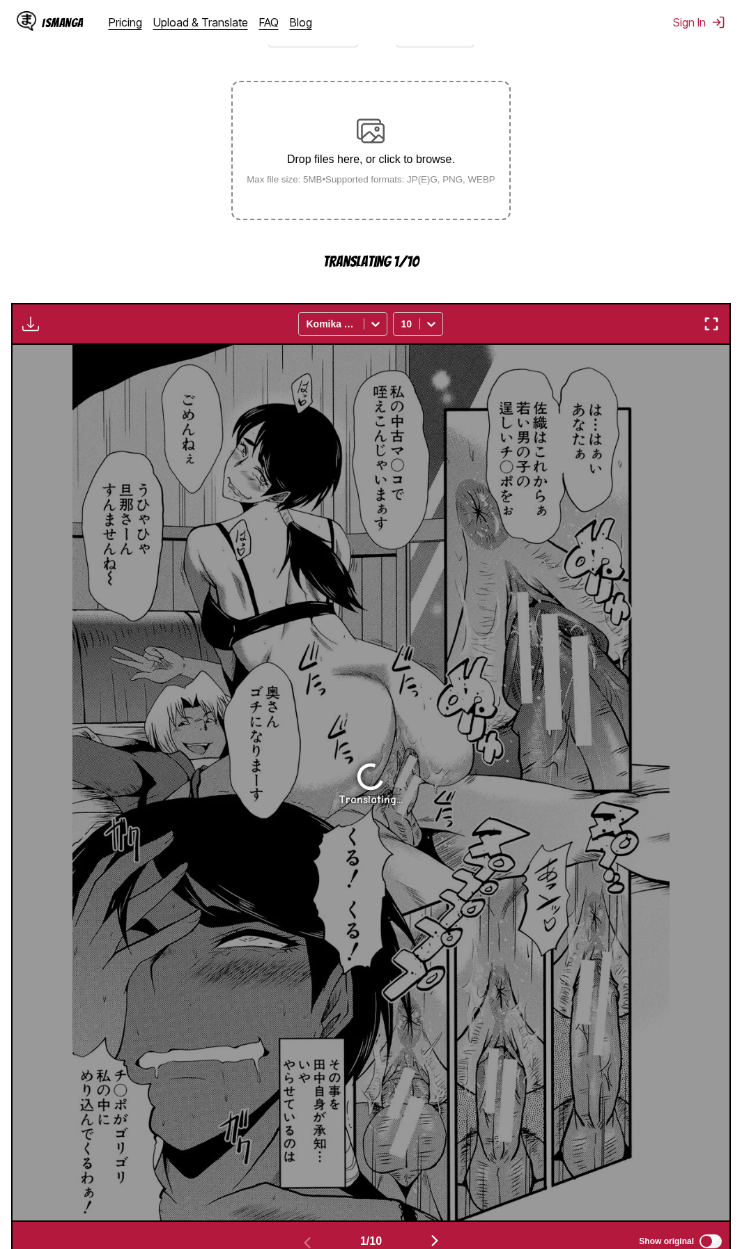
click at [449, 159] on p "Drop files here, or click to browse." at bounding box center [370, 159] width 271 height 13
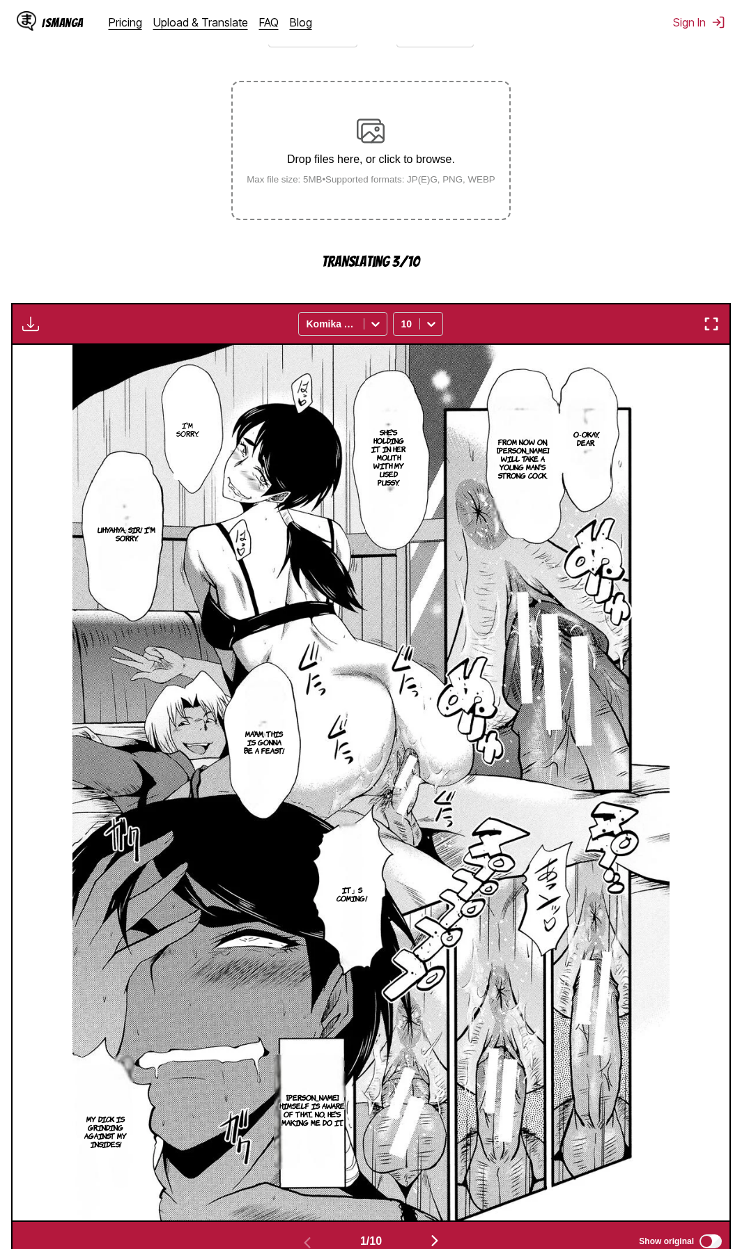
click at [577, 320] on div "Available for premium users only Komika Axis 10" at bounding box center [371, 324] width 720 height 42
click at [102, 114] on section "From Japanese To English Drop files here, or click to browse. Max file size: 5M…" at bounding box center [371, 635] width 720 height 1254
click at [435, 1240] on img "button" at bounding box center [434, 1240] width 17 height 17
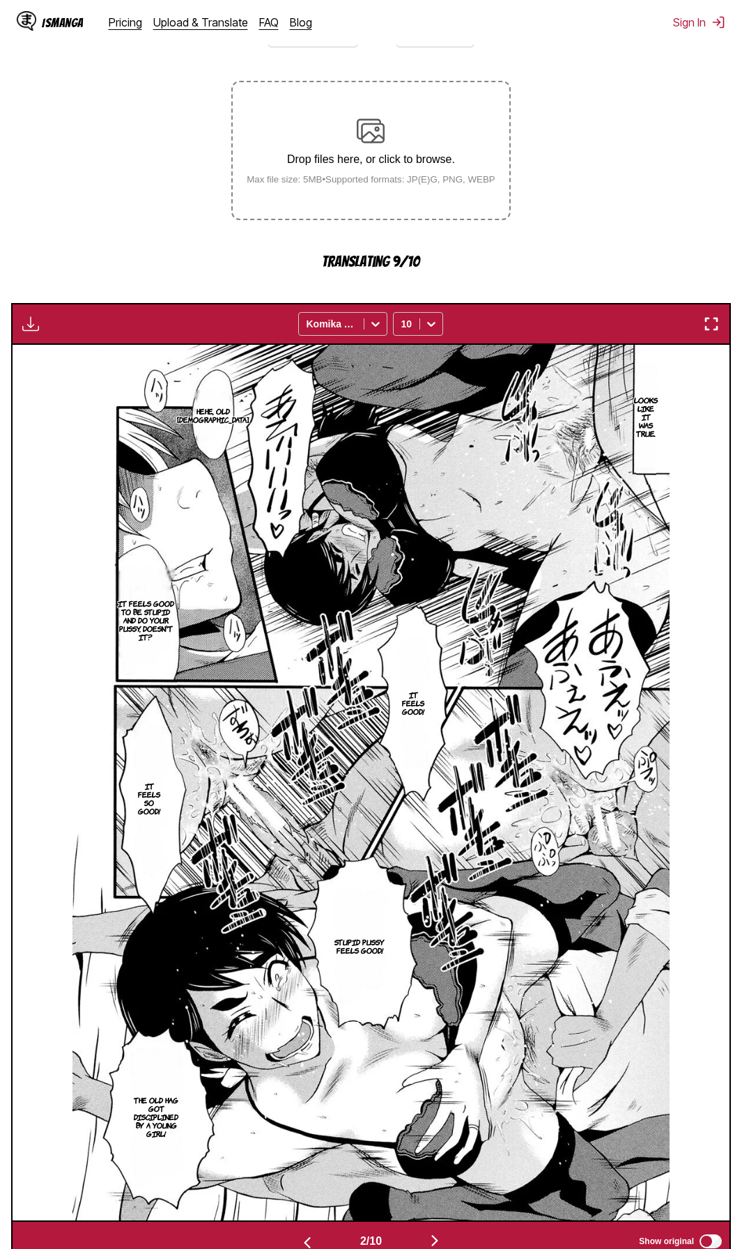
click at [570, 107] on section "From Japanese To English Drop files here, or click to browse. Max file size: 5M…" at bounding box center [371, 635] width 720 height 1254
click at [438, 1240] on img "button" at bounding box center [434, 1240] width 17 height 17
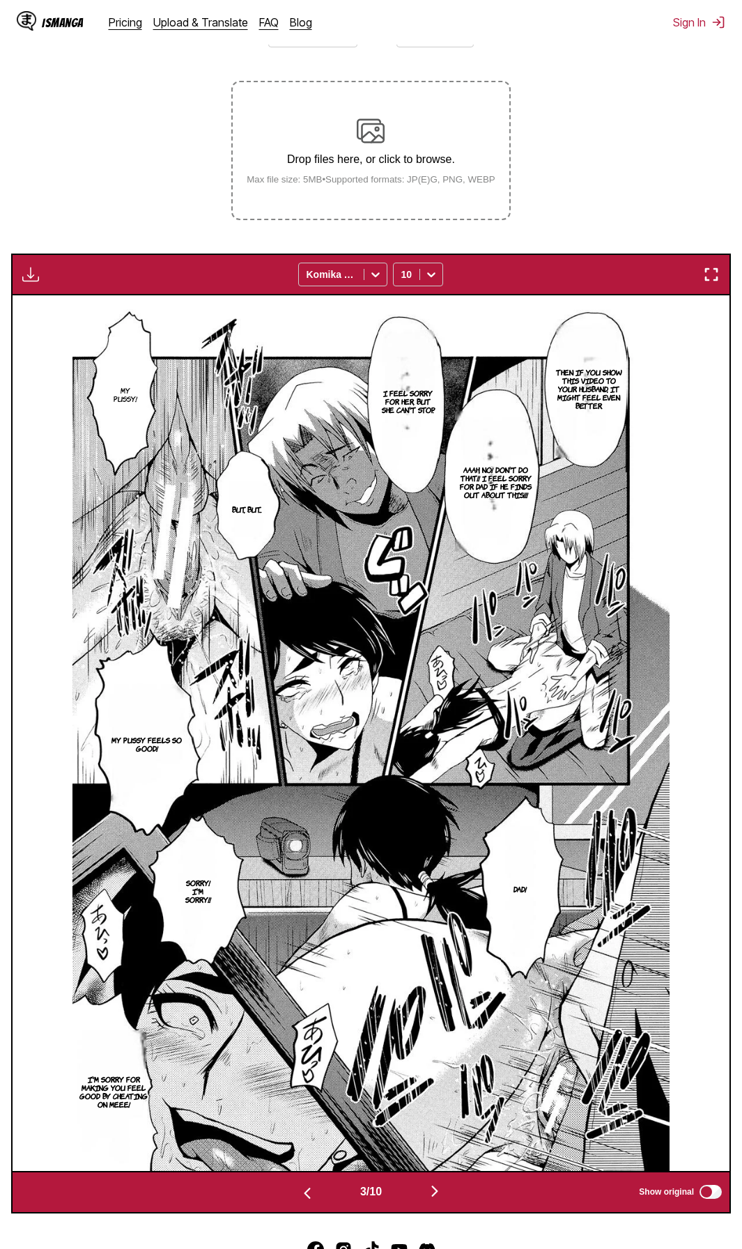
click at [615, 117] on section "From Japanese To English Drop files here, or click to browse. Max file size: 5M…" at bounding box center [371, 610] width 720 height 1205
click at [443, 1191] on img "button" at bounding box center [434, 1191] width 17 height 17
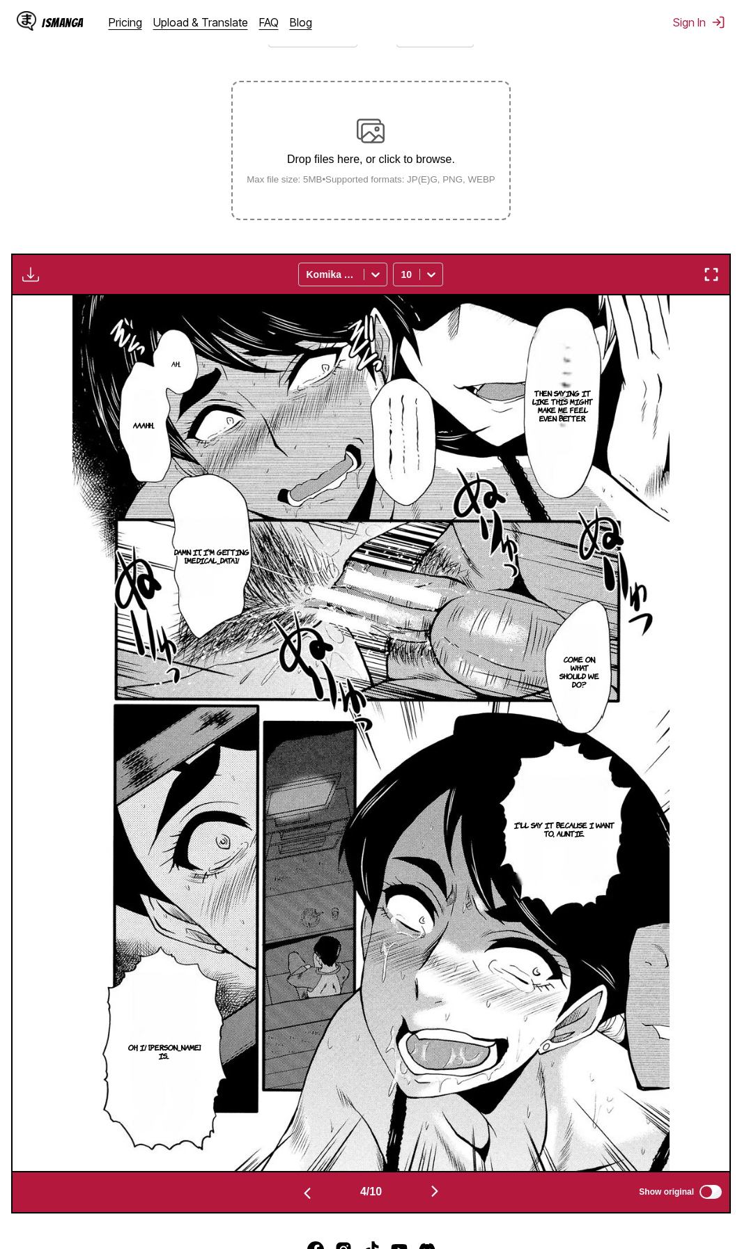
click at [703, 79] on section "From Japanese To English Drop files here, or click to browse. Max file size: 5M…" at bounding box center [371, 610] width 720 height 1205
click at [440, 1195] on img "button" at bounding box center [434, 1191] width 17 height 17
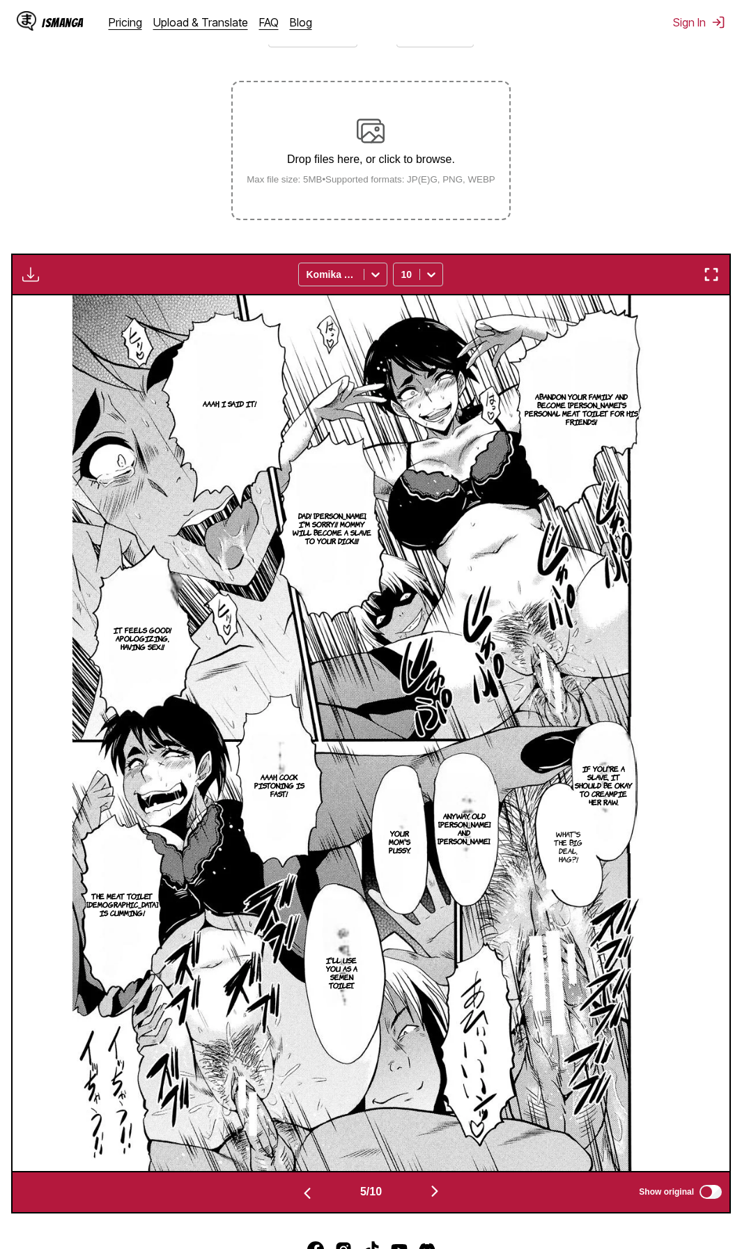
click at [637, 123] on section "From Japanese To English Drop files here, or click to browse. Max file size: 5M…" at bounding box center [371, 610] width 720 height 1205
click at [437, 1197] on img "button" at bounding box center [434, 1191] width 17 height 17
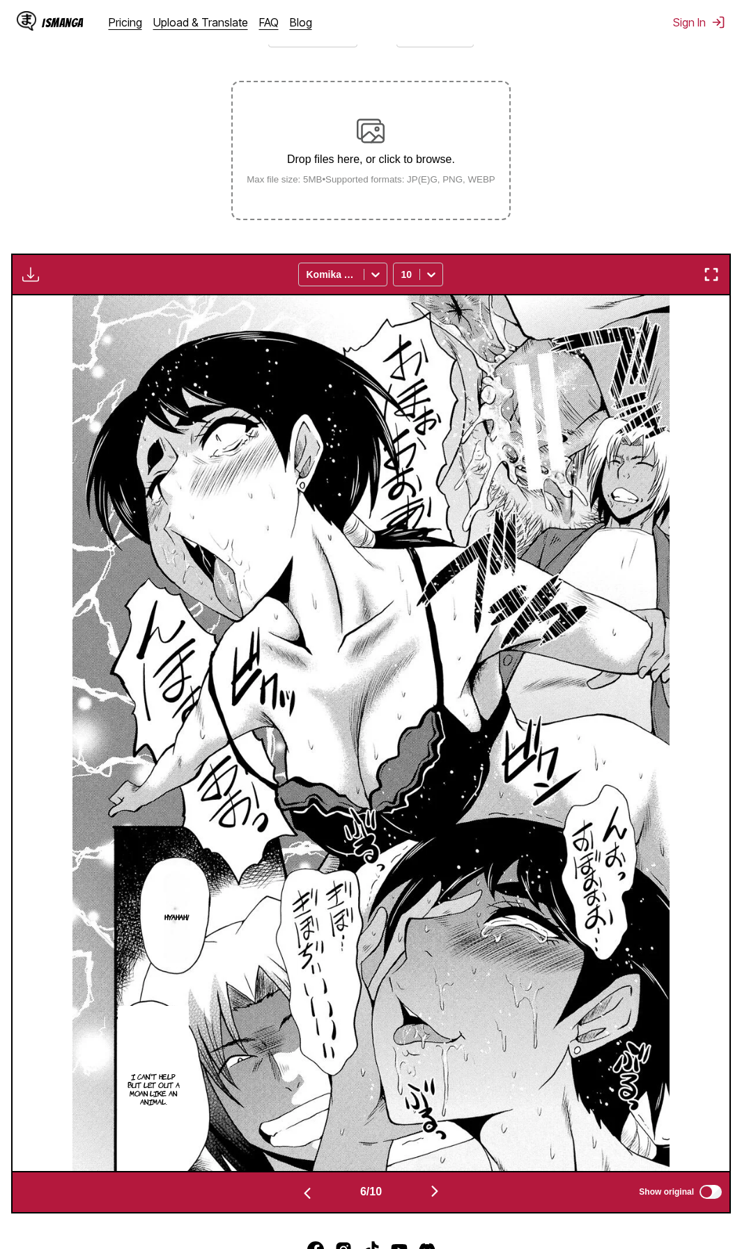
click at [572, 106] on section "From Japanese To English Drop files here, or click to browse. Max file size: 5M…" at bounding box center [371, 610] width 720 height 1205
click at [434, 1193] on img "button" at bounding box center [434, 1191] width 17 height 17
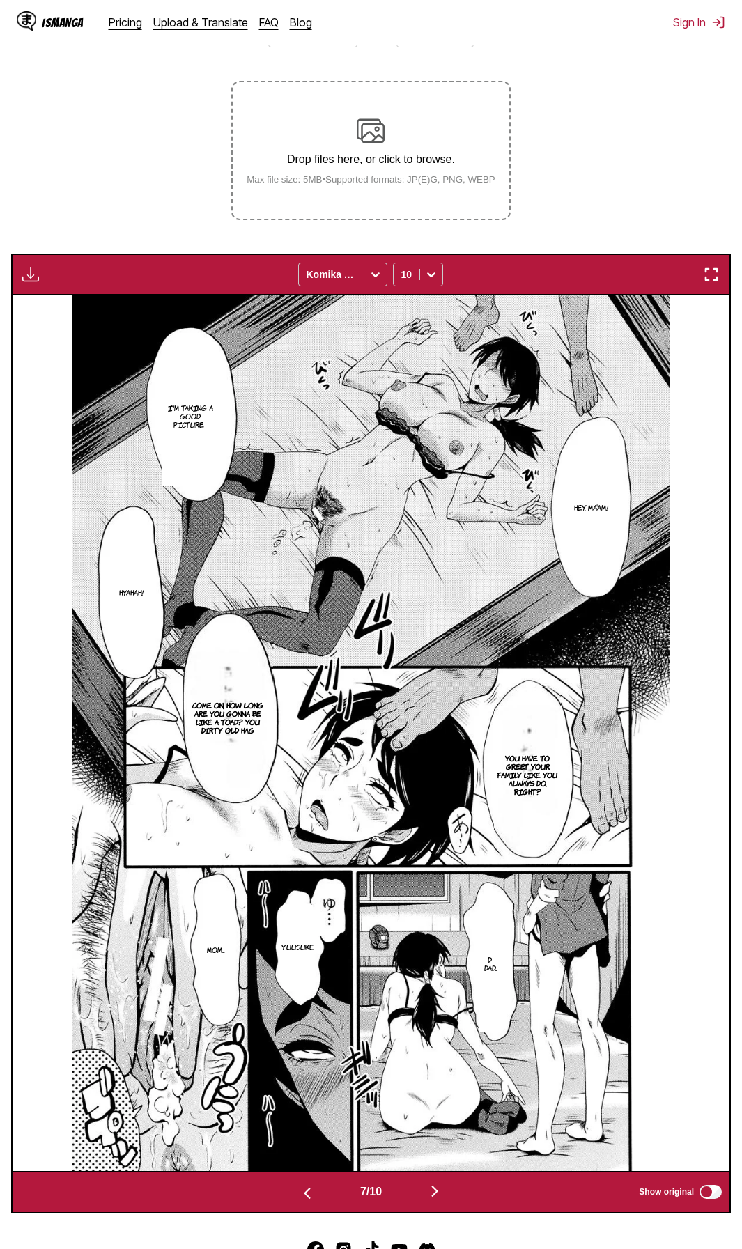
click at [602, 124] on section "From Japanese To English Drop files here, or click to browse. Max file size: 5M…" at bounding box center [371, 610] width 720 height 1205
click at [56, 657] on div "I'm taking a good picture- Hey, ma'am! Hyahah! You have to greet your family li…" at bounding box center [371, 733] width 717 height 876
click at [439, 1190] on img "button" at bounding box center [434, 1191] width 17 height 17
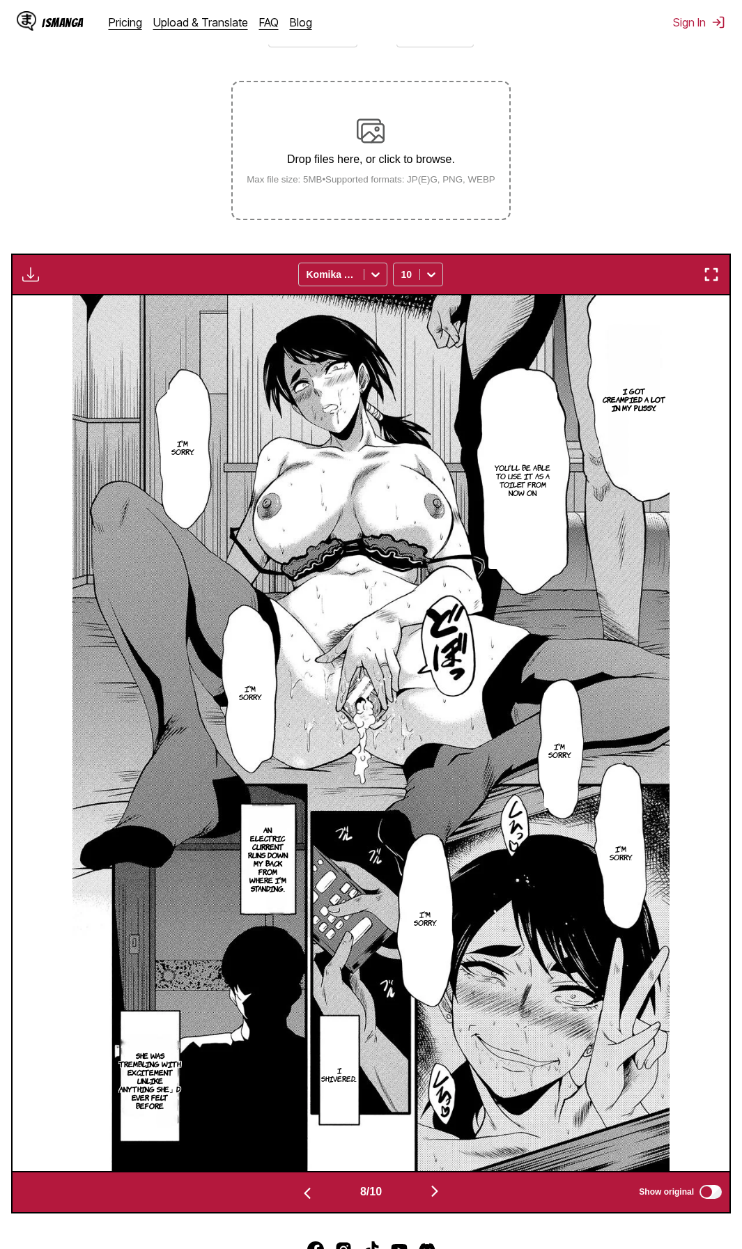
click at [593, 79] on section "From Japanese To English Drop files here, or click to browse. Max file size: 5M…" at bounding box center [371, 610] width 720 height 1205
click at [437, 1197] on img "button" at bounding box center [434, 1191] width 17 height 17
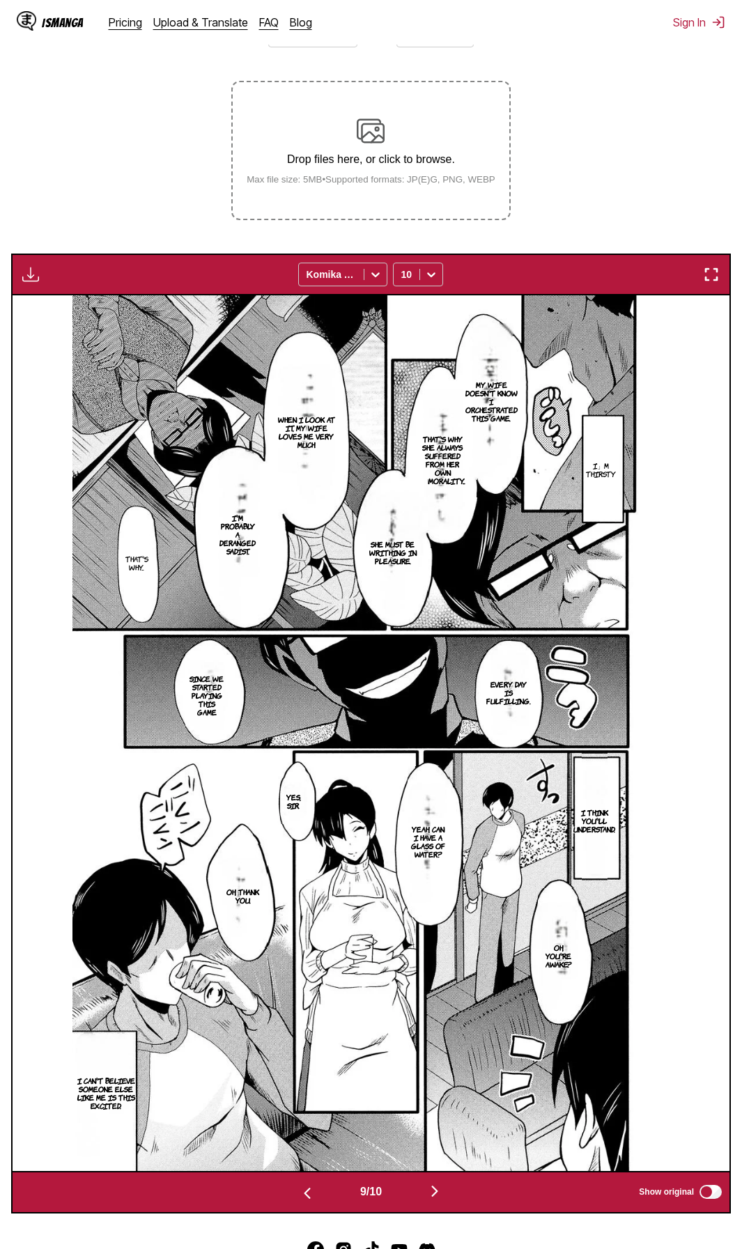
click at [622, 129] on section "From Japanese To English Drop files here, or click to browse. Max file size: 5M…" at bounding box center [371, 610] width 720 height 1205
click at [438, 1192] on img "button" at bounding box center [434, 1191] width 17 height 17
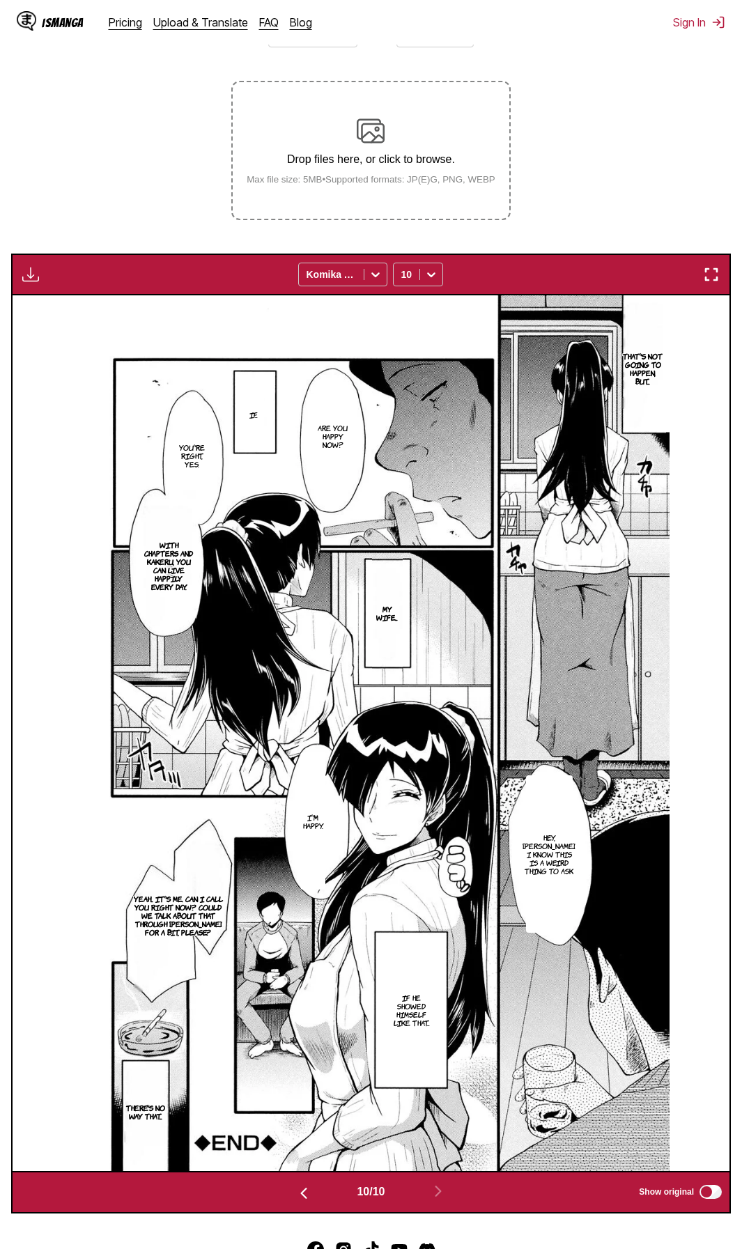
click at [600, 123] on section "From Japanese To English Drop files here, or click to browse. Max file size: 5M…" at bounding box center [371, 610] width 720 height 1205
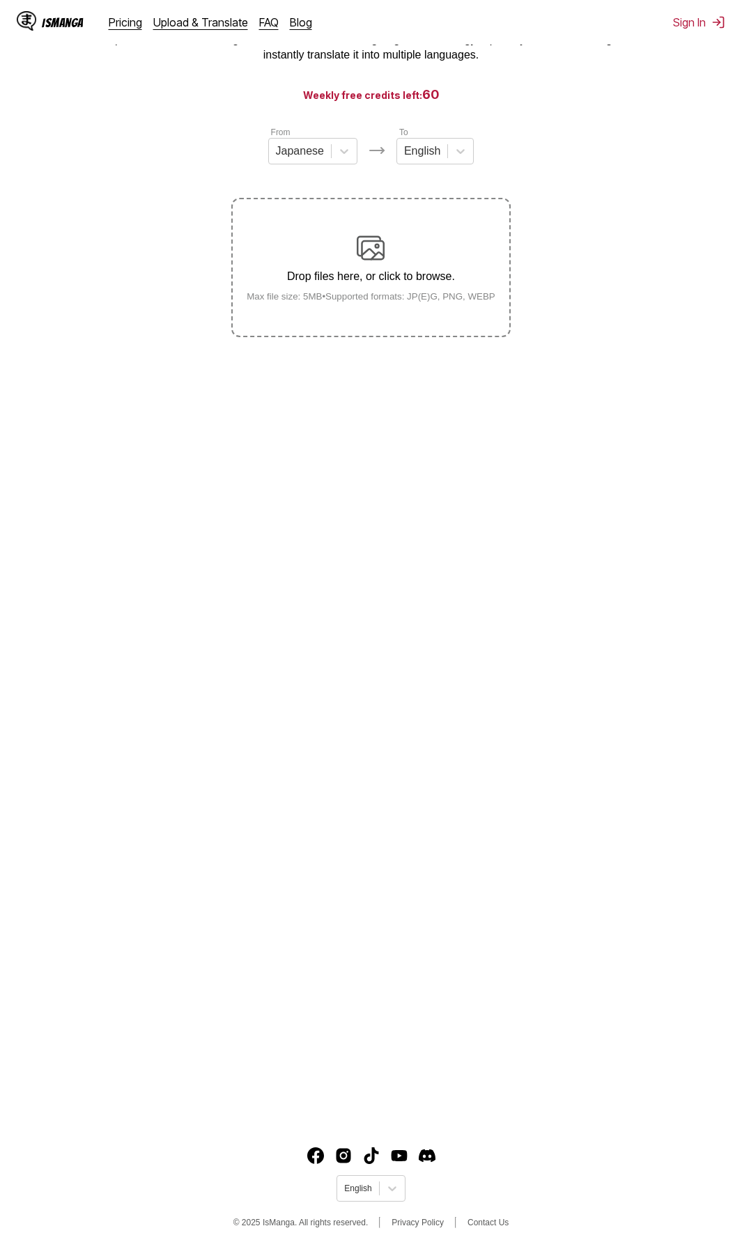
click at [367, 267] on div "Drop files here, or click to browse. Max file size: 5MB • Supported formats: JP…" at bounding box center [370, 268] width 271 height 68
click at [0, 0] on input "Drop files here, or click to browse. Max file size: 5MB • Supported formats: JP…" at bounding box center [0, 0] width 0 height 0
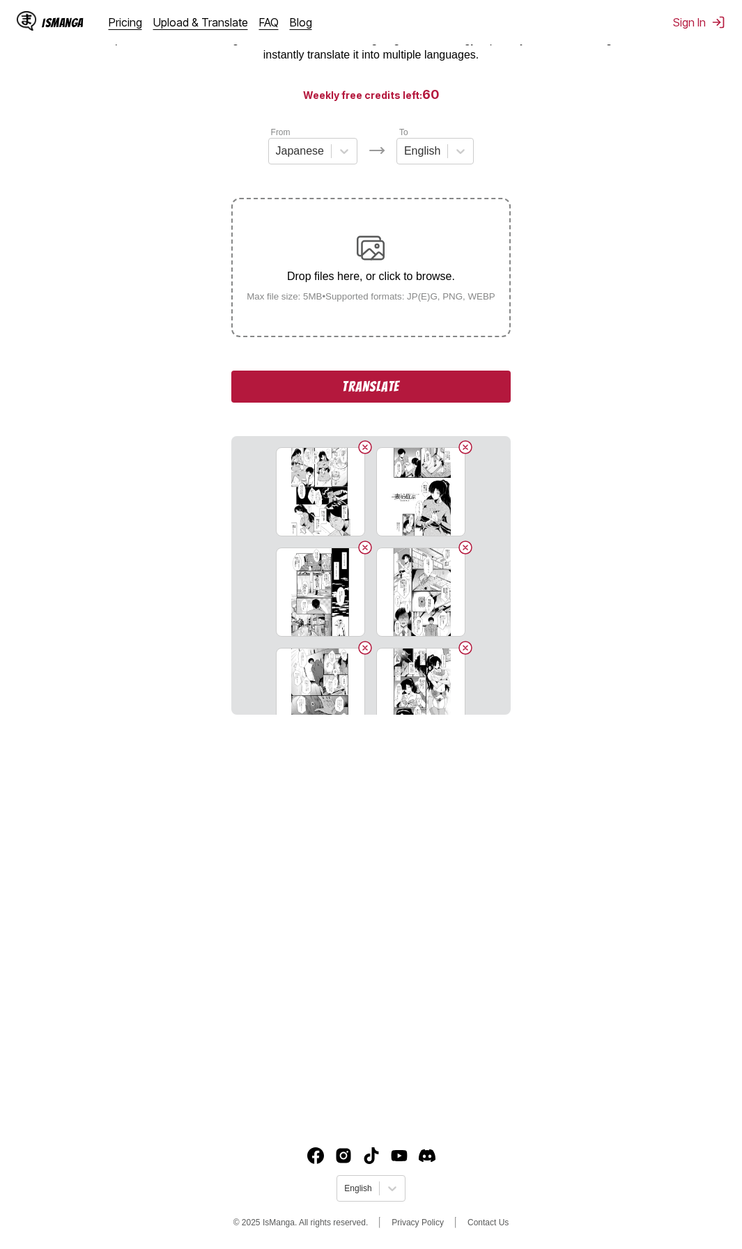
click at [403, 388] on button "Translate" at bounding box center [370, 387] width 279 height 32
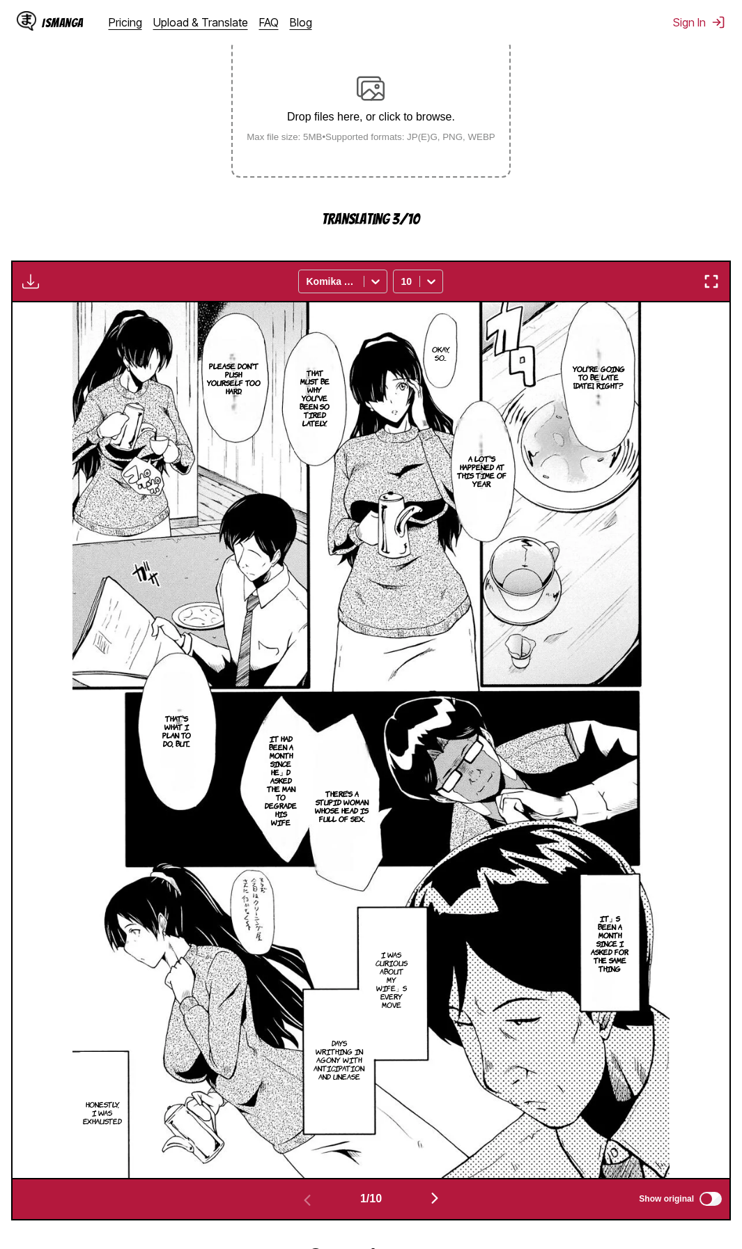
scroll to position [257, 0]
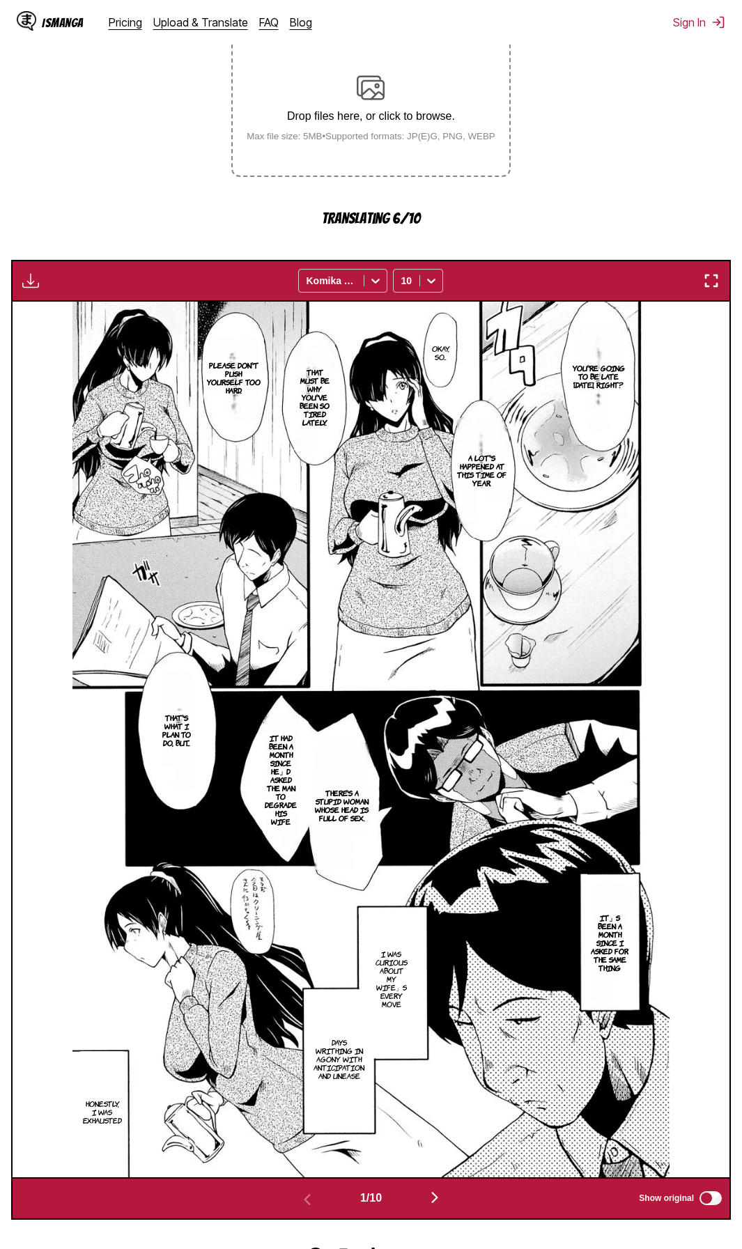
click at [618, 113] on section "From Japanese To English Drop files here, or click to browse. Max file size: 5M…" at bounding box center [371, 592] width 720 height 1254
click at [437, 1196] on img "button" at bounding box center [434, 1197] width 17 height 17
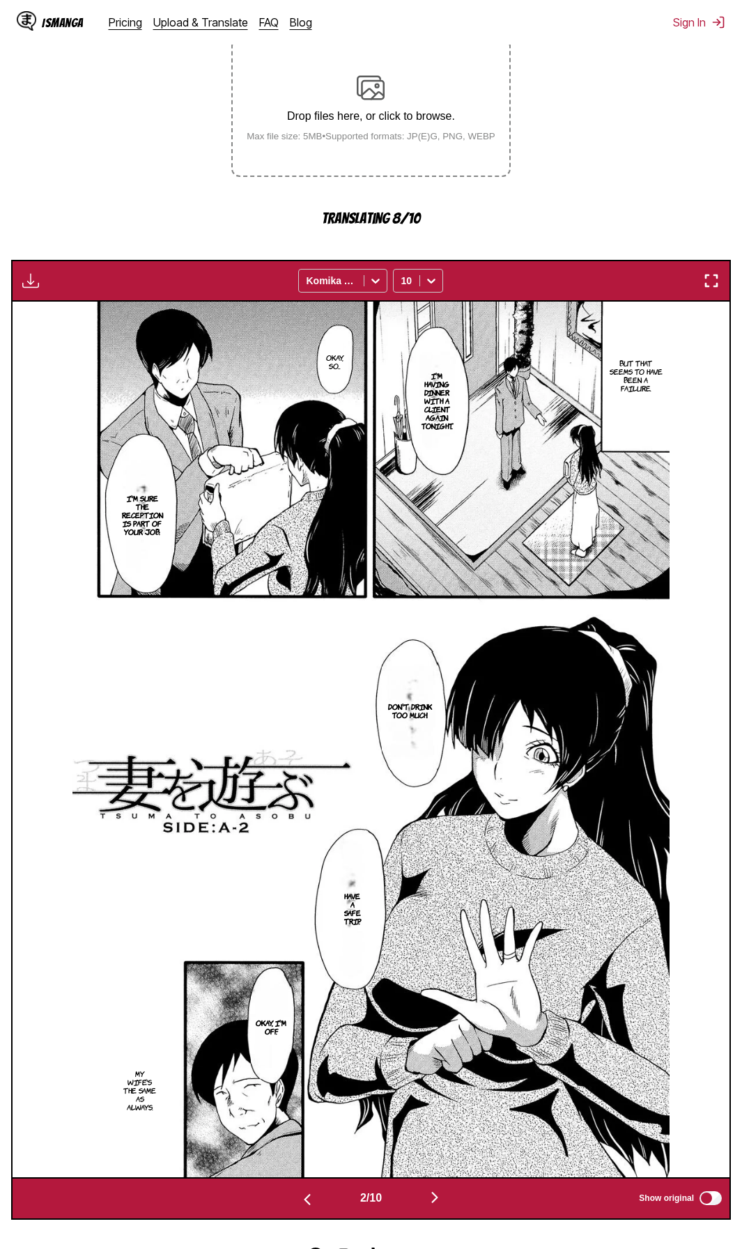
click at [607, 114] on section "From Japanese To English Drop files here, or click to browse. Max file size: 5M…" at bounding box center [371, 592] width 720 height 1254
click at [433, 1200] on img "button" at bounding box center [434, 1197] width 17 height 17
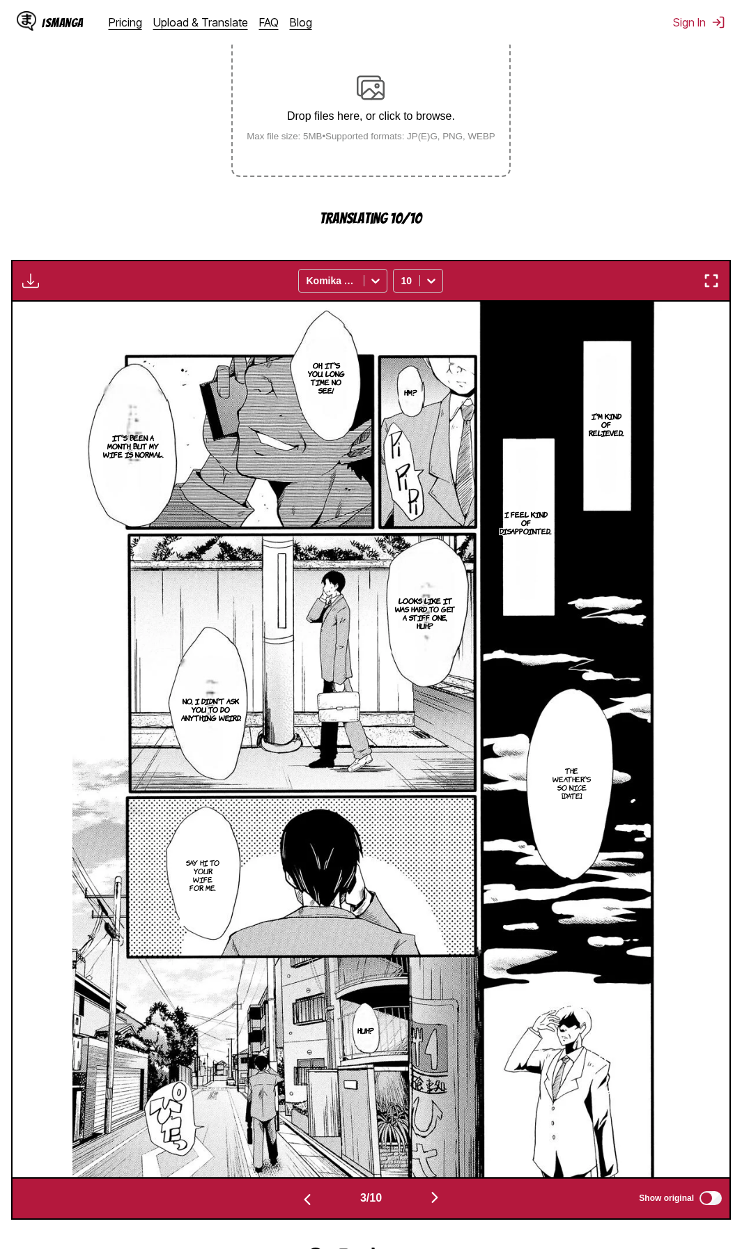
click at [657, 104] on section "From Japanese To English Drop files here, or click to browse. Max file size: 5M…" at bounding box center [371, 592] width 720 height 1254
click at [438, 1200] on img "button" at bounding box center [434, 1197] width 17 height 17
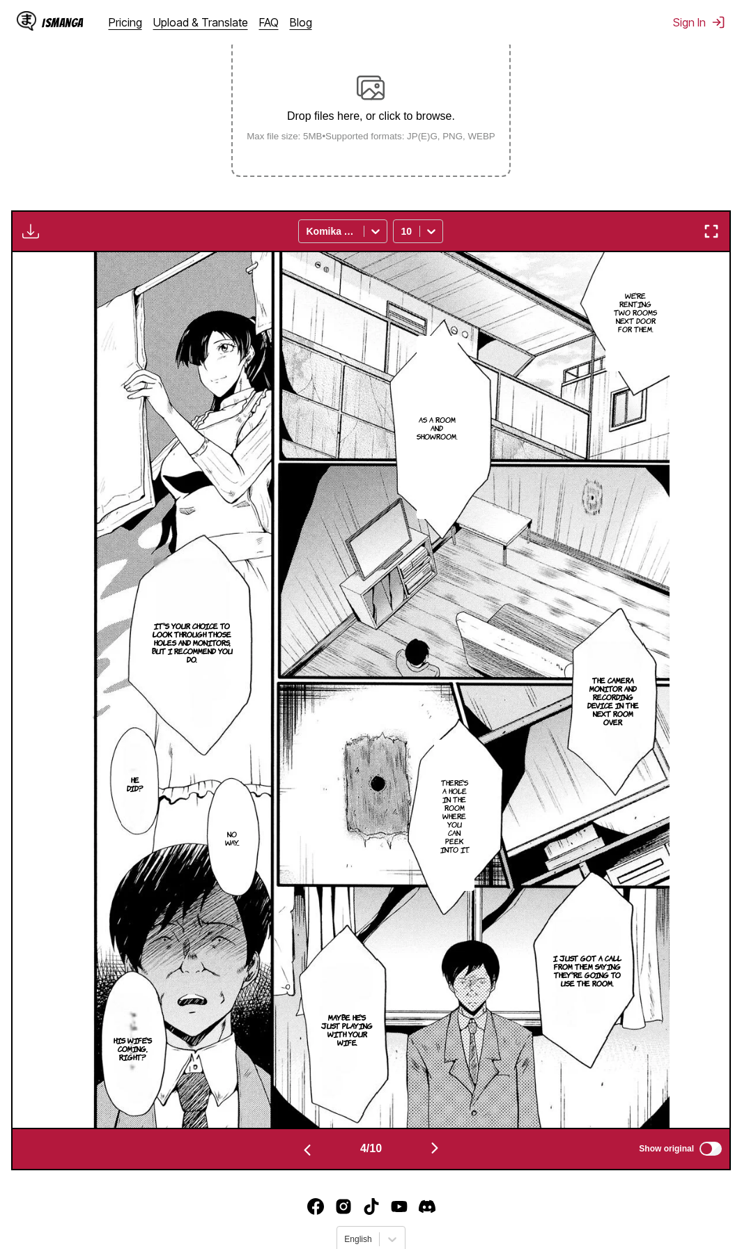
click at [625, 114] on section "From Japanese To English Drop files here, or click to browse. Max file size: 5M…" at bounding box center [371, 567] width 720 height 1205
click at [597, 90] on section "From Japanese To English Drop files here, or click to browse. Max file size: 5M…" at bounding box center [371, 567] width 720 height 1205
click at [435, 1146] on img "button" at bounding box center [434, 1148] width 17 height 17
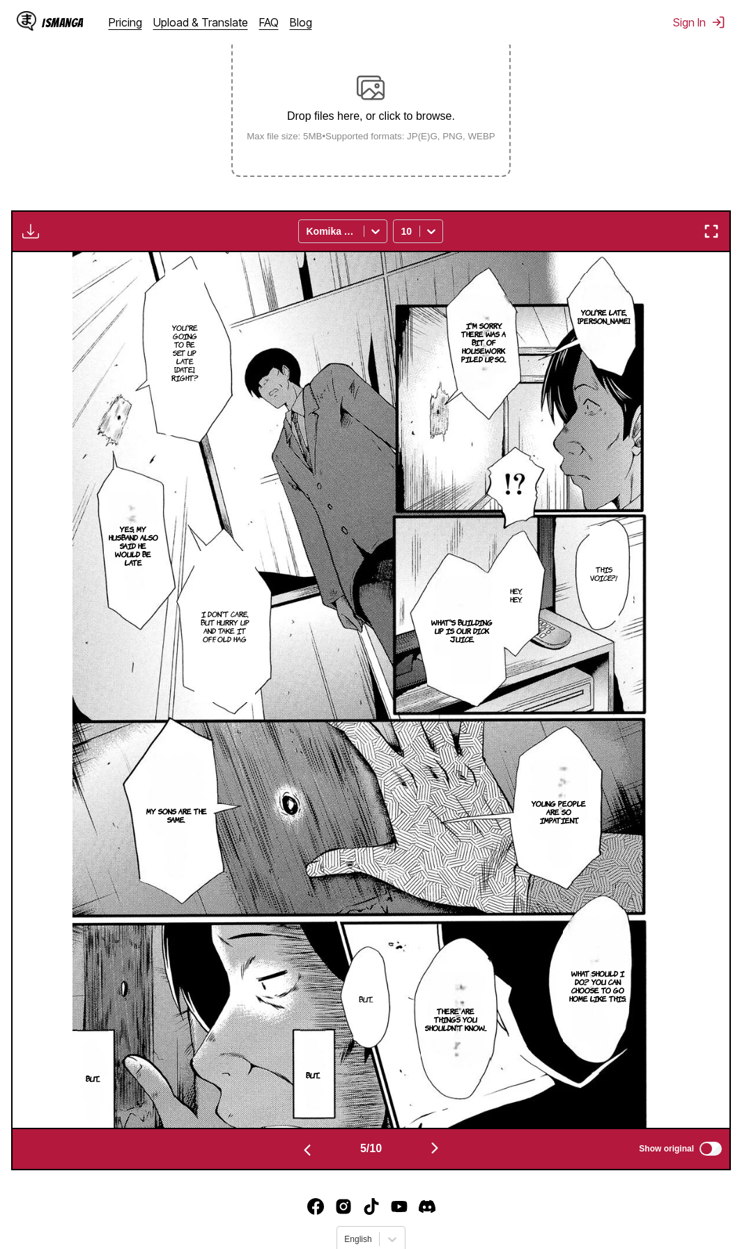
drag, startPoint x: 576, startPoint y: 90, endPoint x: 578, endPoint y: 105, distance: 15.5
click at [576, 90] on section "From Japanese To English Drop files here, or click to browse. Max file size: 5M…" at bounding box center [371, 567] width 720 height 1205
click at [439, 1151] on img "button" at bounding box center [434, 1148] width 17 height 17
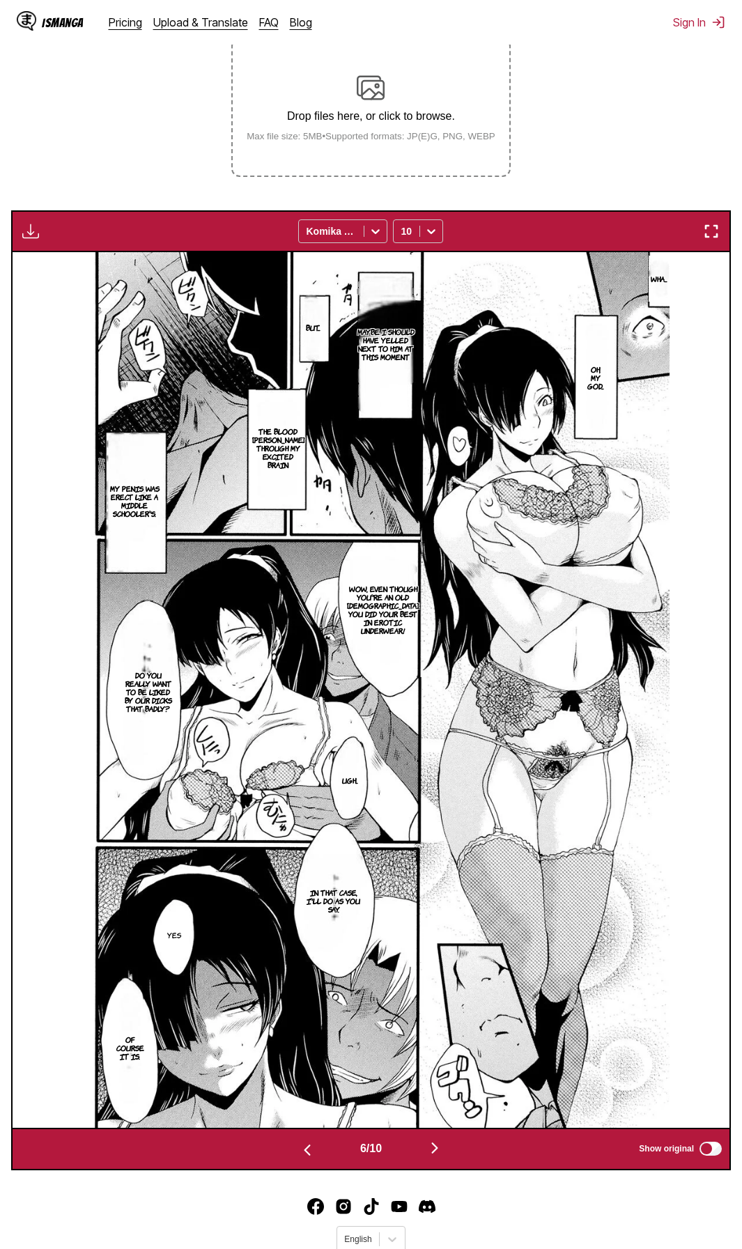
click at [593, 82] on section "From Japanese To English Drop files here, or click to browse. Max file size: 5M…" at bounding box center [371, 567] width 720 height 1205
click at [442, 1142] on img "button" at bounding box center [434, 1148] width 17 height 17
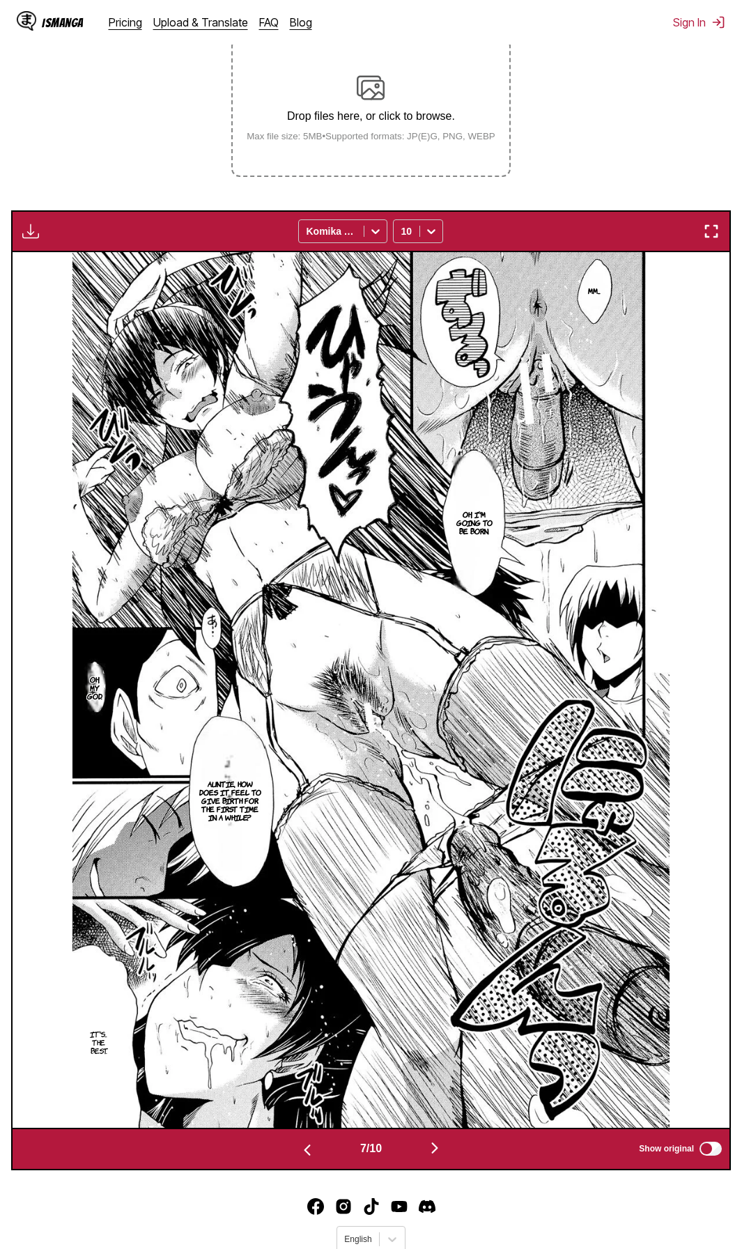
click at [479, 1236] on footer "English © 2025 IsManga. All rights reserved. Privacy Policy Contact Us" at bounding box center [371, 1240] width 742 height 118
click at [435, 1150] on img "button" at bounding box center [434, 1148] width 17 height 17
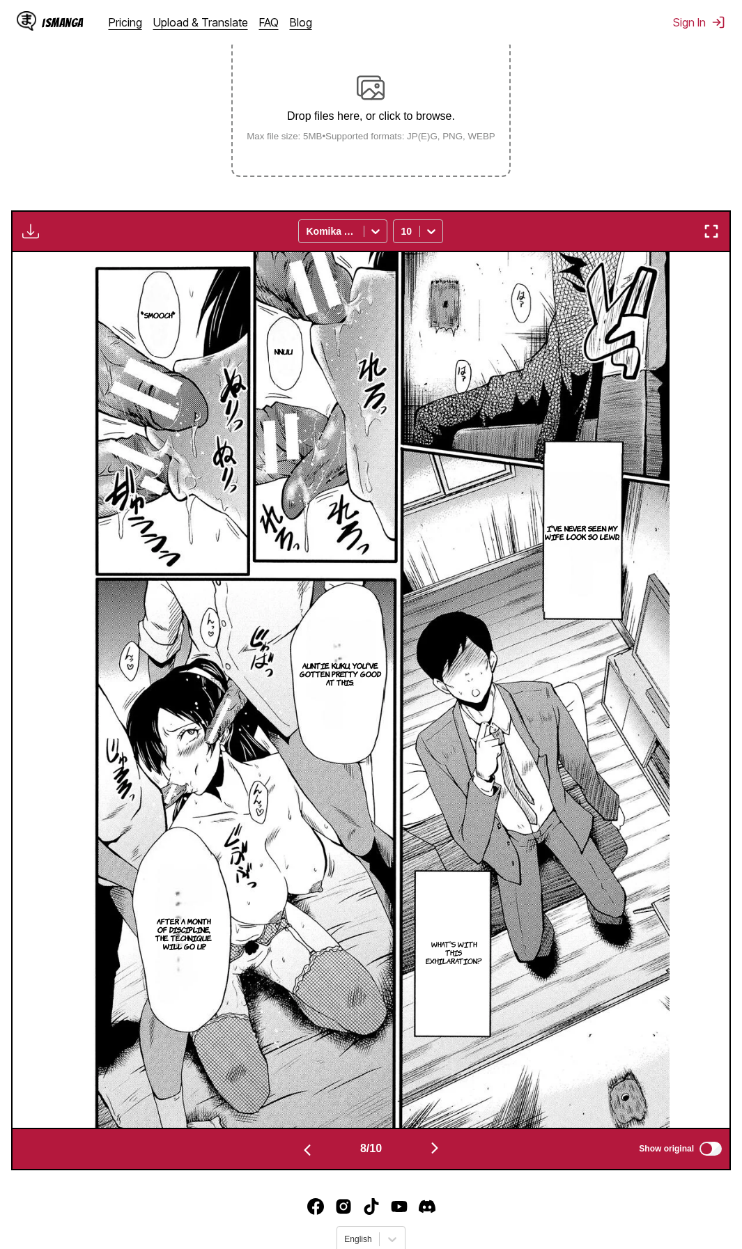
click at [543, 1227] on footer "English © 2025 IsManga. All rights reserved. Privacy Policy Contact Us" at bounding box center [371, 1240] width 742 height 118
click at [437, 1149] on img "button" at bounding box center [434, 1148] width 17 height 17
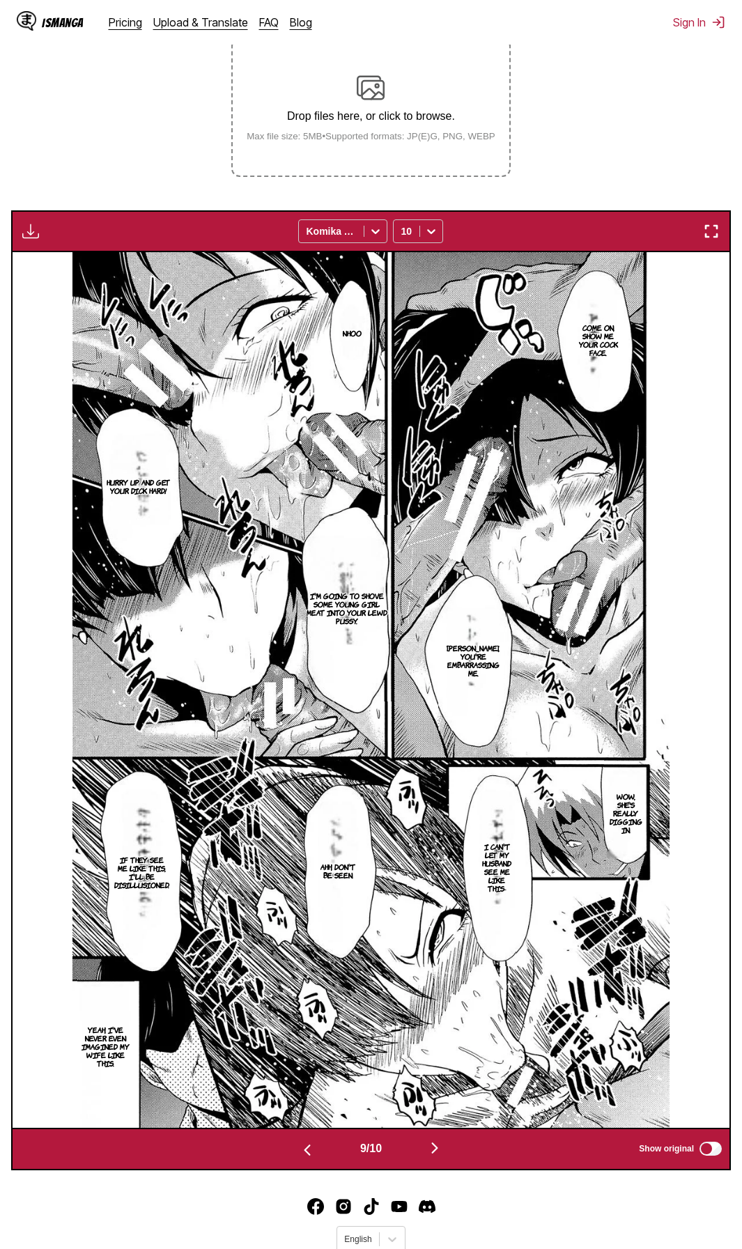
click at [552, 1238] on footer "English © 2025 IsManga. All rights reserved. Privacy Policy Contact Us" at bounding box center [371, 1240] width 742 height 118
click at [441, 1151] on img "button" at bounding box center [434, 1148] width 17 height 17
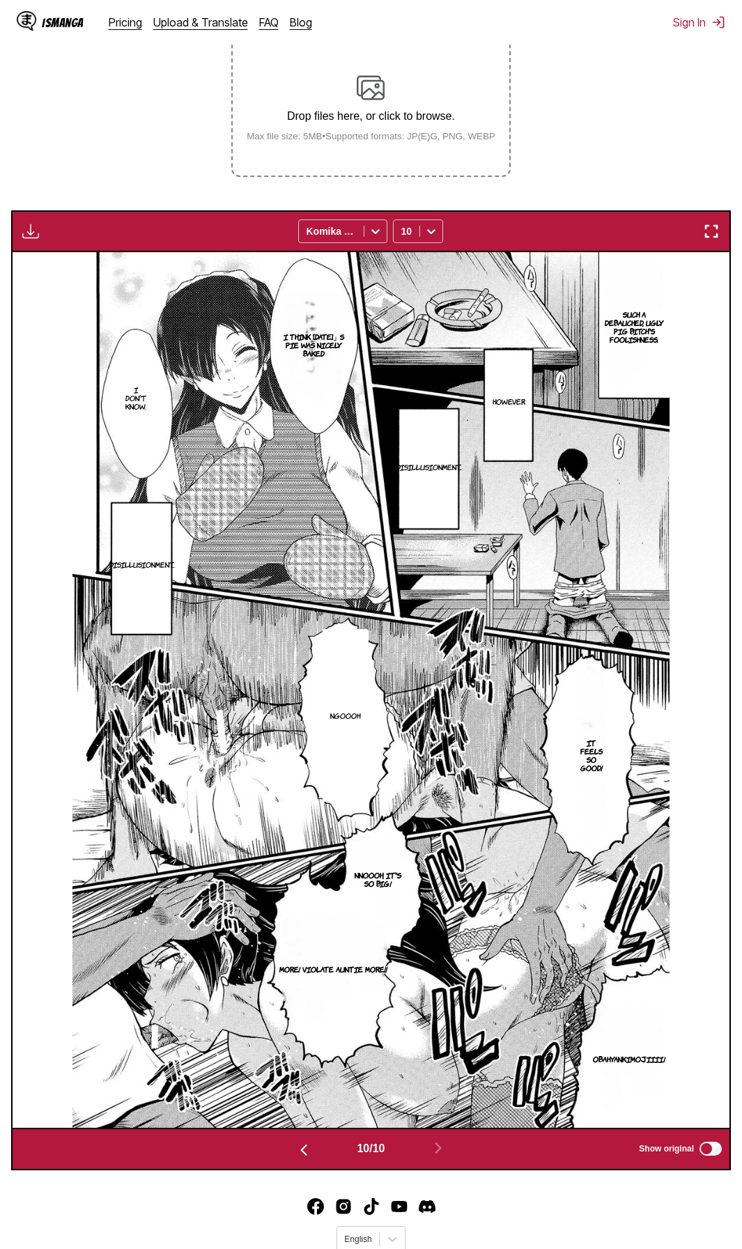
click at [614, 55] on section "From Japanese To English Drop files here, or click to browse. Max file size: 5M…" at bounding box center [371, 567] width 720 height 1205
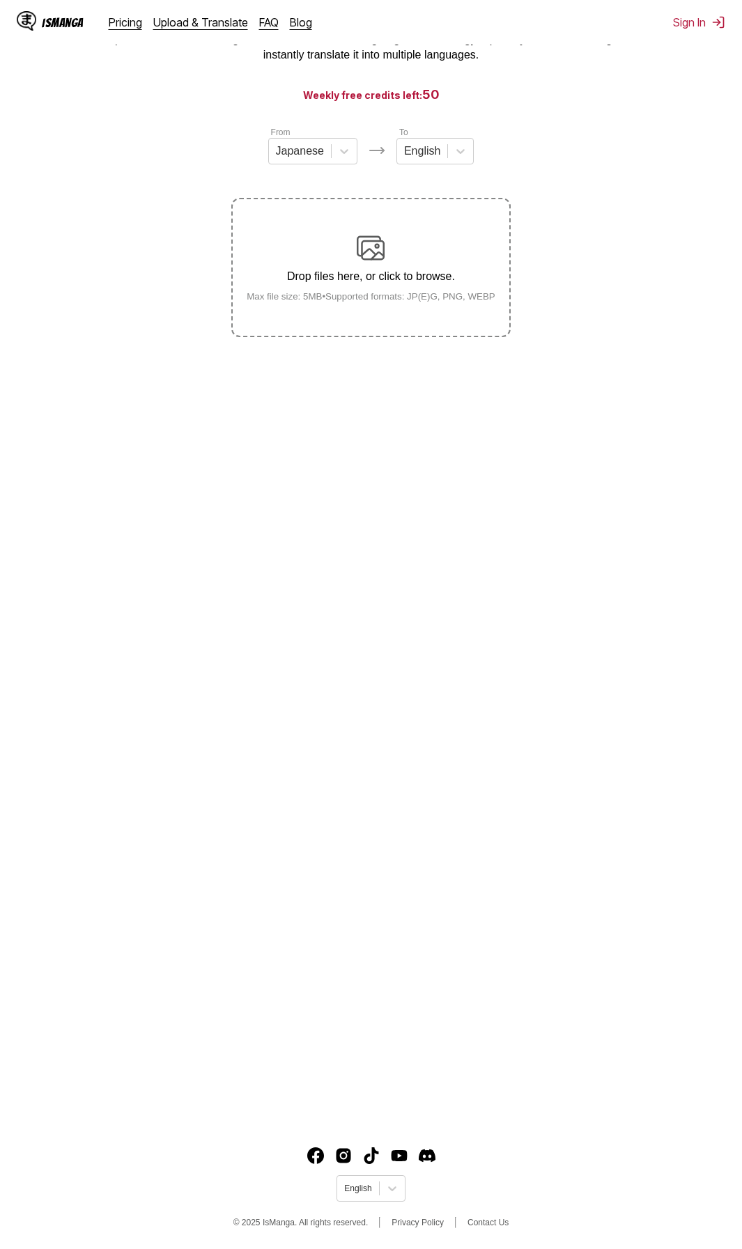
click at [411, 317] on label "Drop files here, or click to browse. Max file size: 5MB • Supported formats: JP…" at bounding box center [371, 267] width 276 height 137
click at [0, 0] on input "Drop files here, or click to browse. Max file size: 5MB • Supported formats: JP…" at bounding box center [0, 0] width 0 height 0
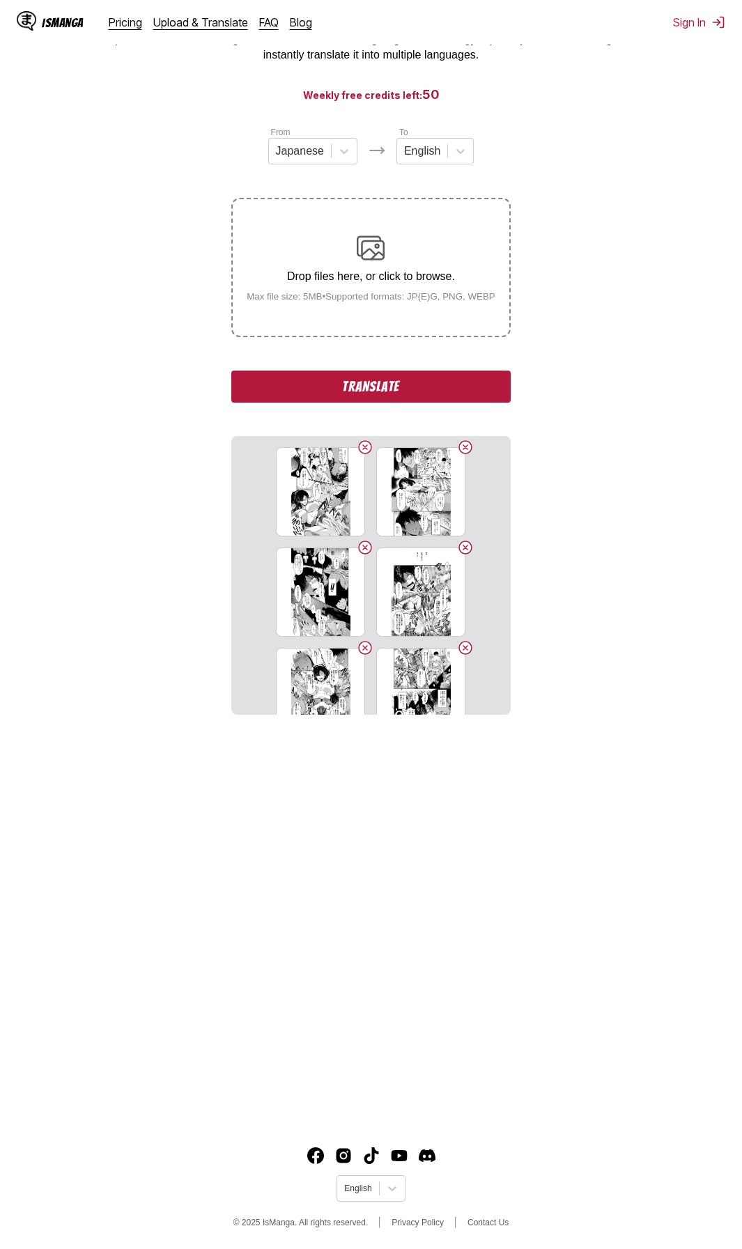
click at [431, 382] on button "Translate" at bounding box center [370, 387] width 279 height 32
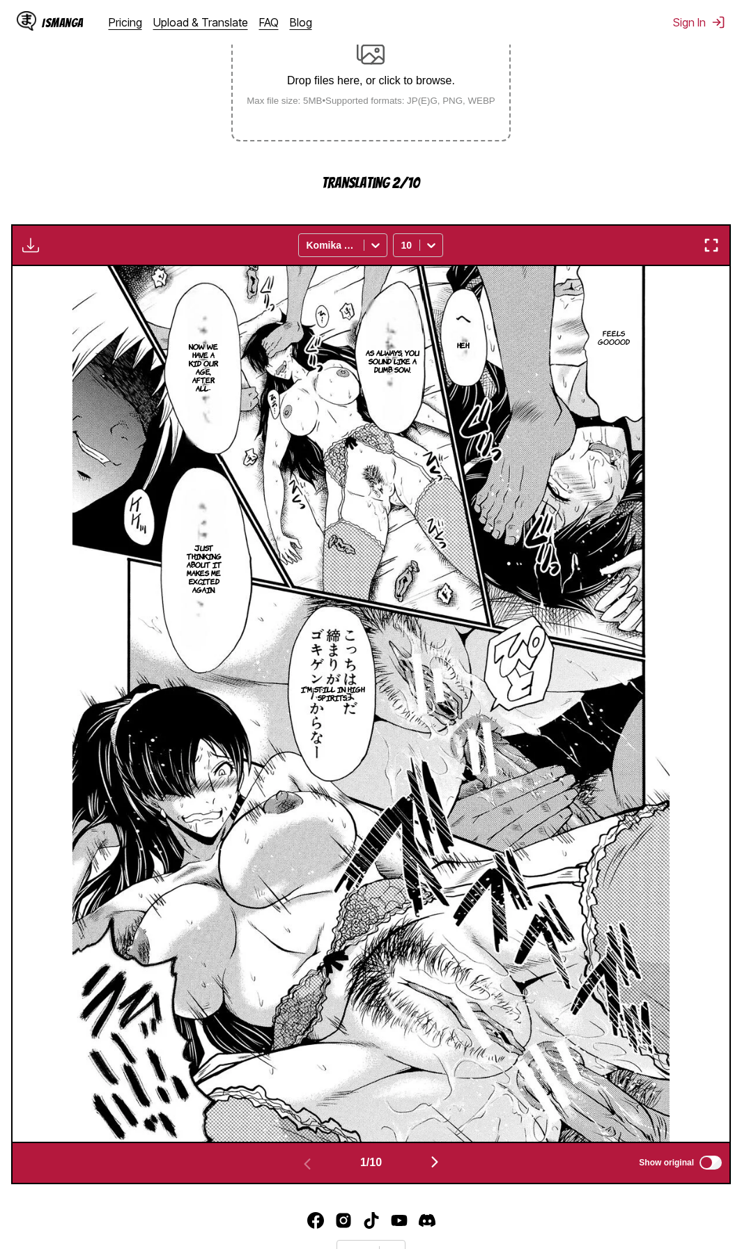
scroll to position [359, 0]
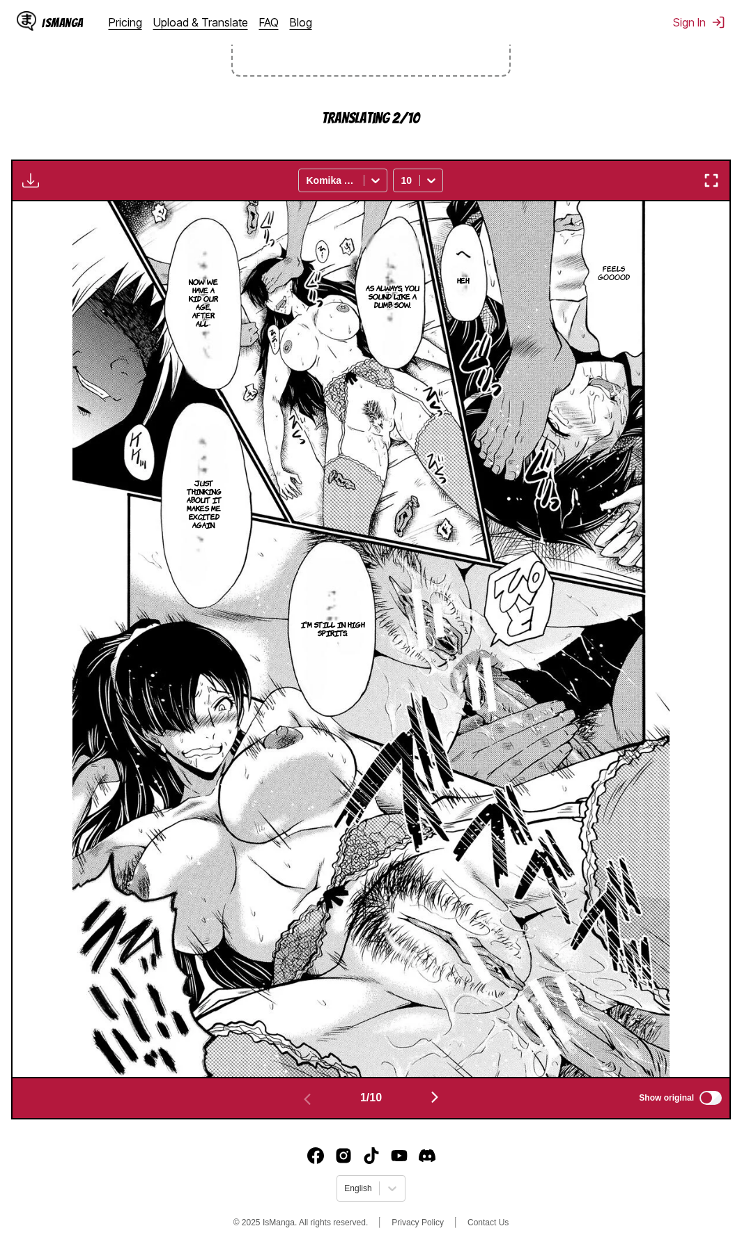
click at [435, 1099] on img "button" at bounding box center [434, 1097] width 17 height 17
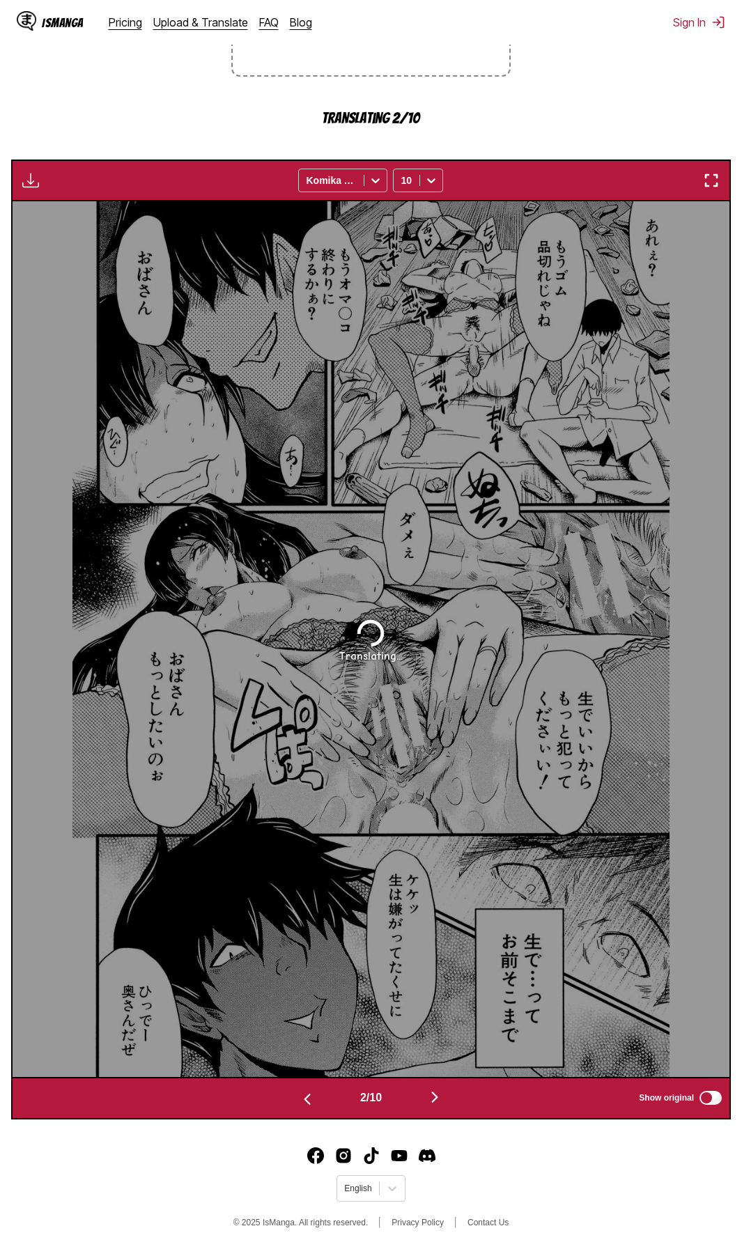
click at [304, 1098] on img "button" at bounding box center [307, 1099] width 17 height 17
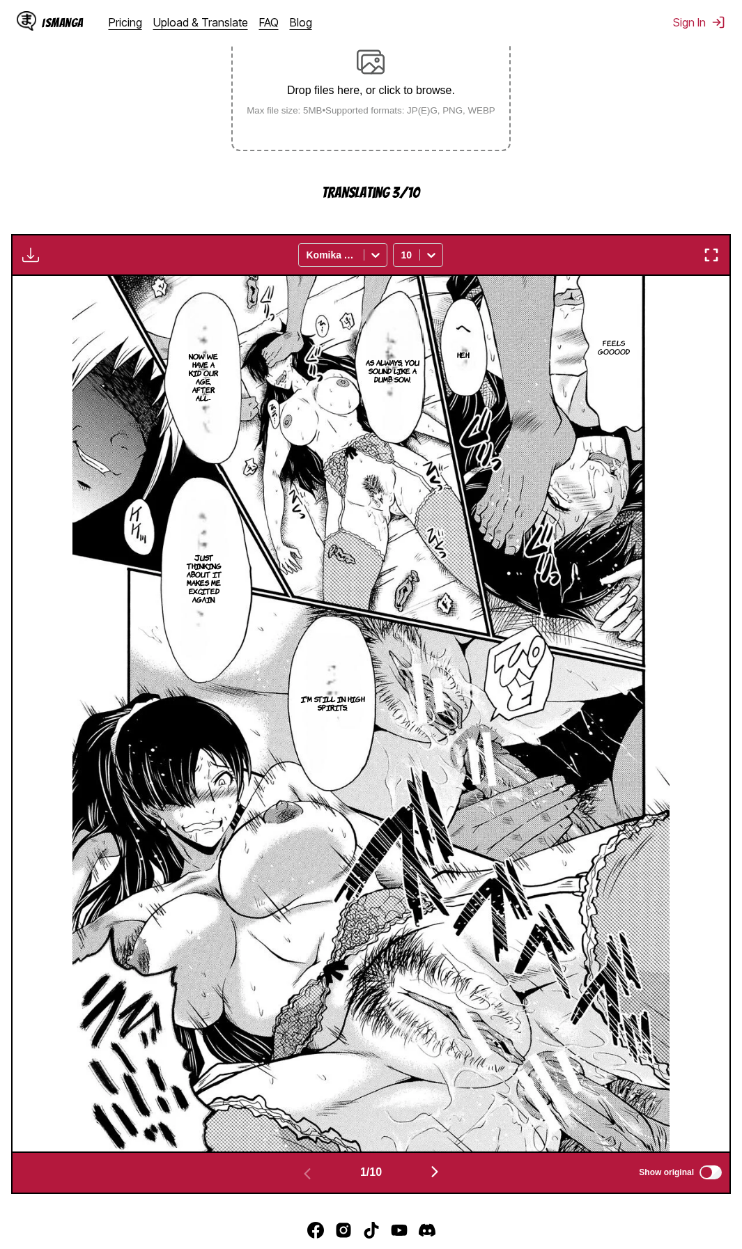
scroll to position [289, 0]
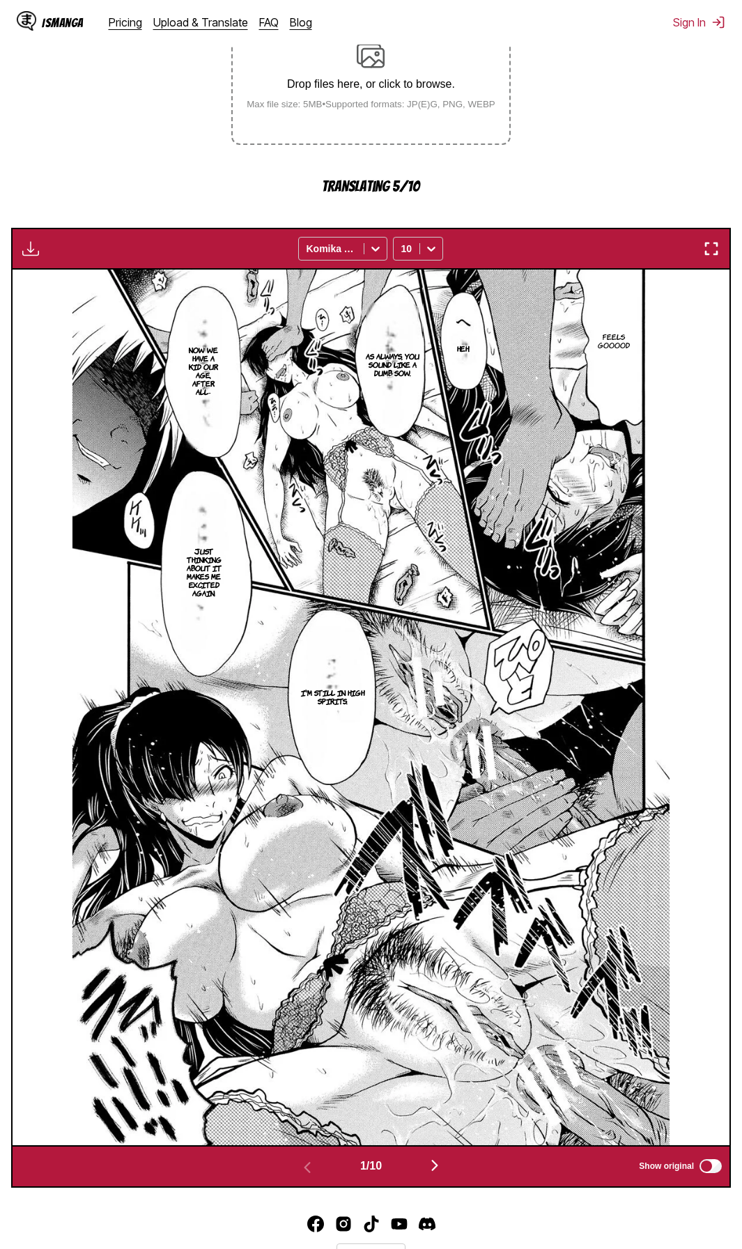
click at [635, 103] on section "From Japanese To English Drop files here, or click to browse. Max file size: 5M…" at bounding box center [371, 560] width 720 height 1254
click at [434, 1167] on img "button" at bounding box center [434, 1165] width 17 height 17
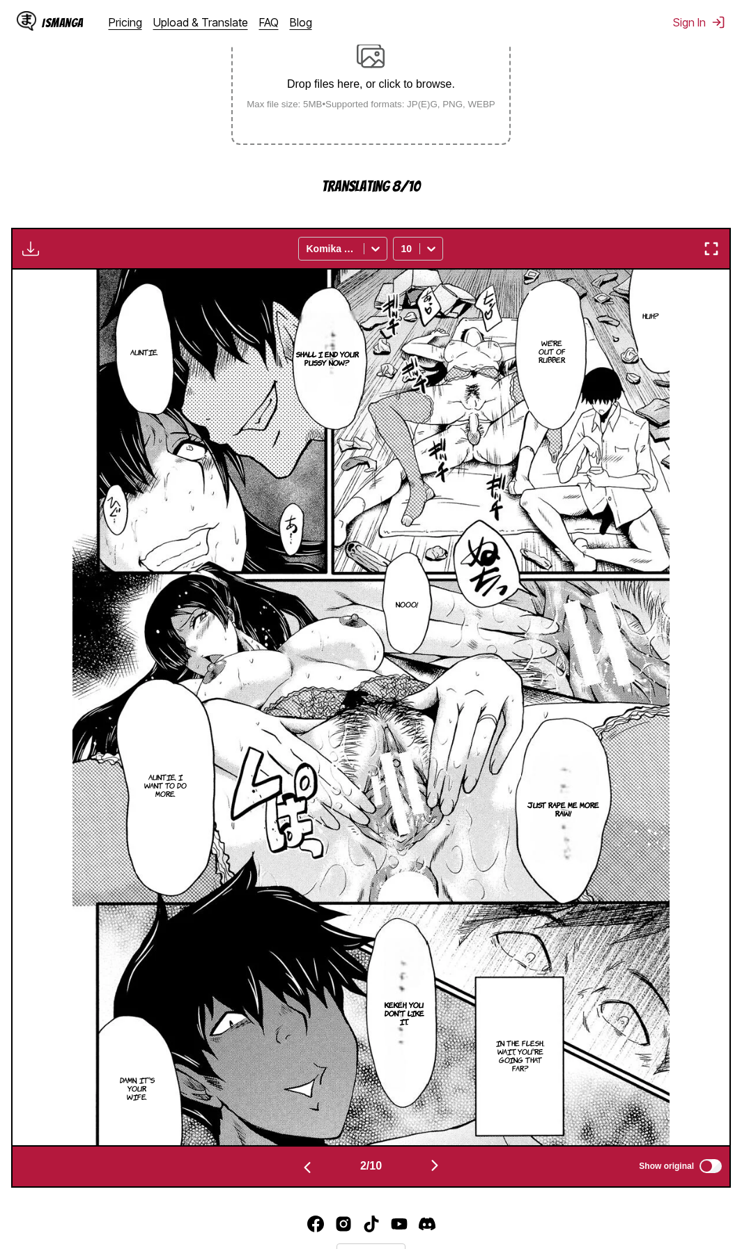
click at [616, 81] on section "From Japanese To English Drop files here, or click to browse. Max file size: 5M…" at bounding box center [371, 560] width 720 height 1254
click at [433, 1162] on img "button" at bounding box center [434, 1165] width 17 height 17
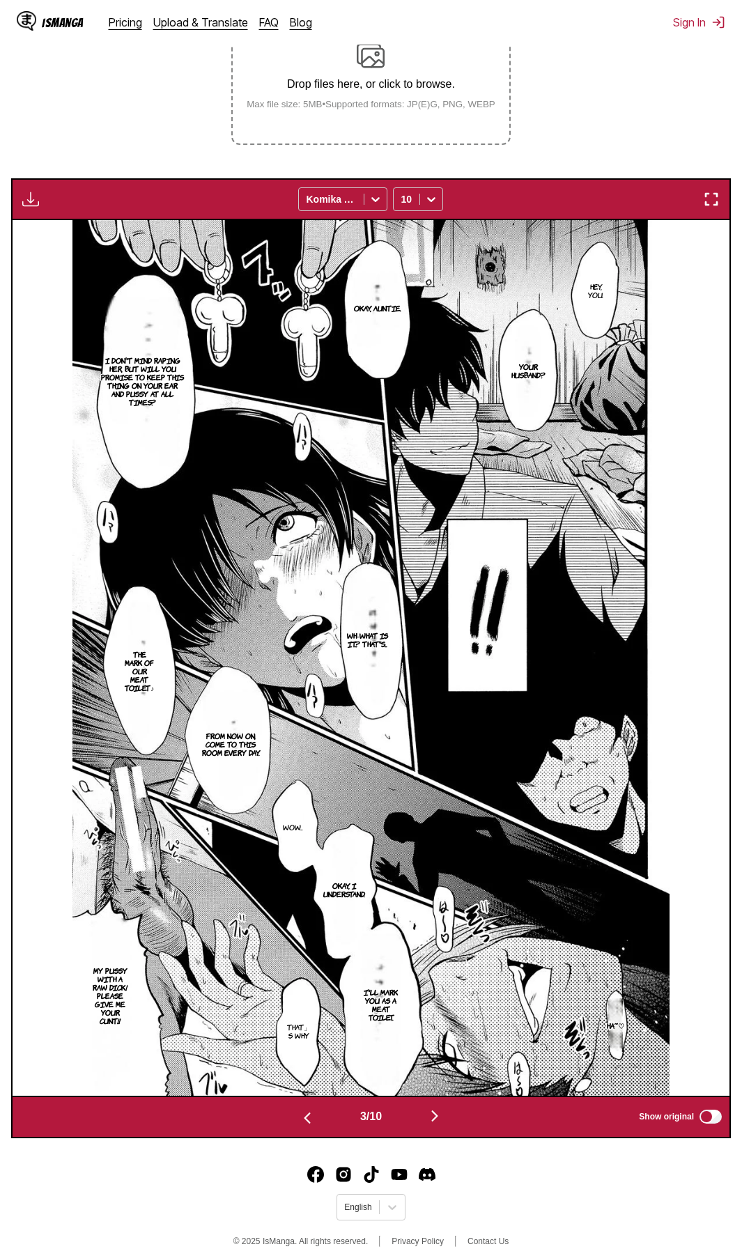
click at [653, 109] on section "From Japanese To English Drop files here, or click to browse. Max file size: 5M…" at bounding box center [371, 535] width 720 height 1205
click at [435, 1119] on img "button" at bounding box center [434, 1115] width 17 height 17
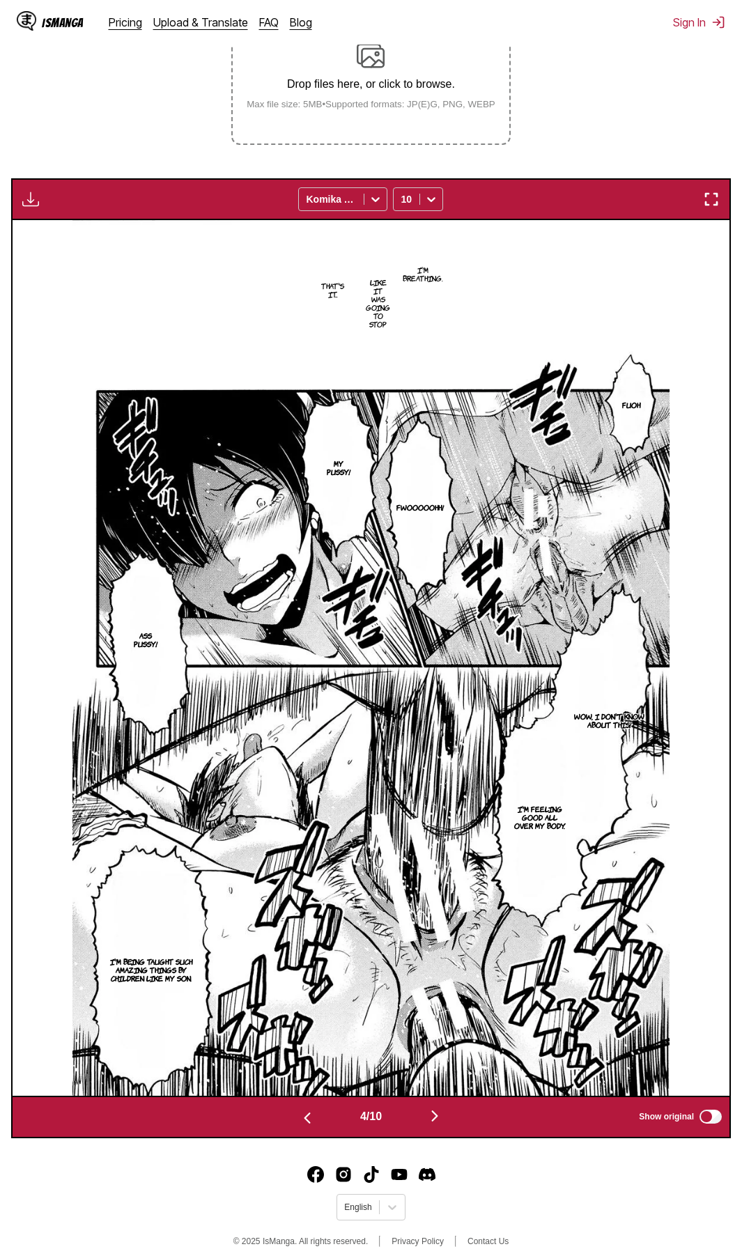
click at [538, 59] on section "From Japanese To English Drop files here, or click to browse. Max file size: 5M…" at bounding box center [371, 535] width 720 height 1205
click at [435, 1116] on img "button" at bounding box center [434, 1115] width 17 height 17
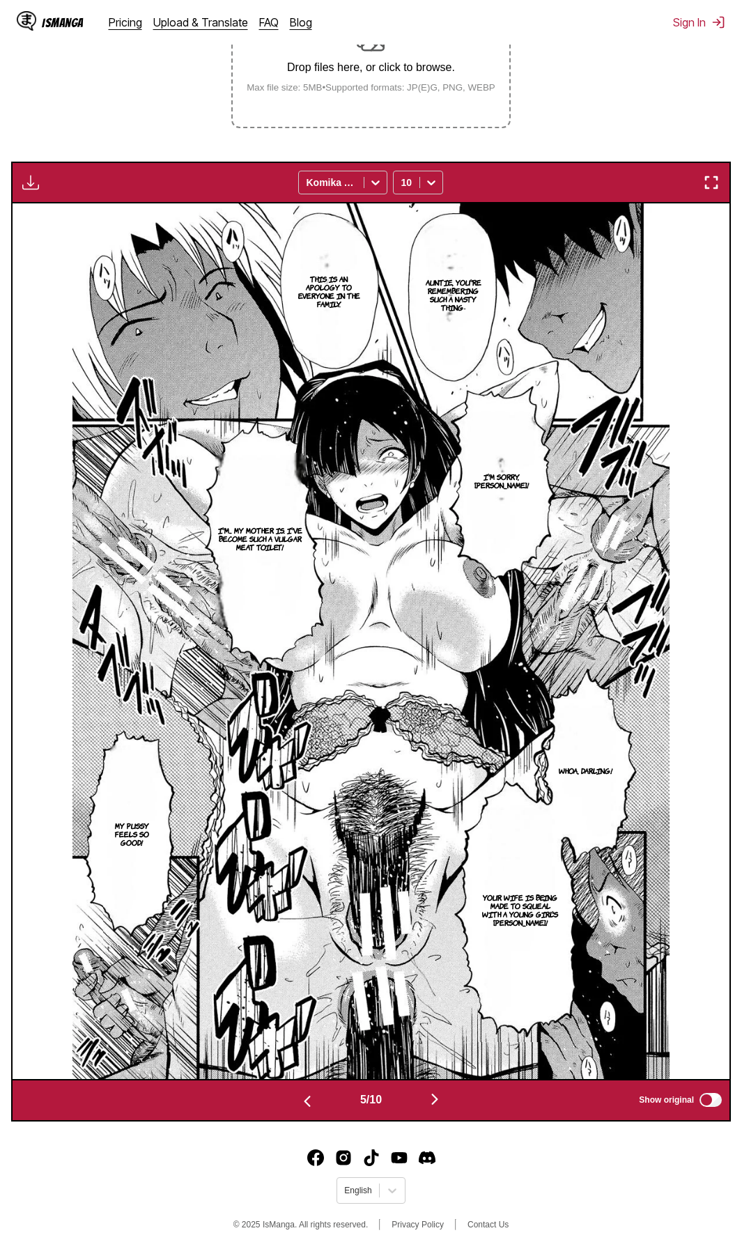
scroll to position [309, 0]
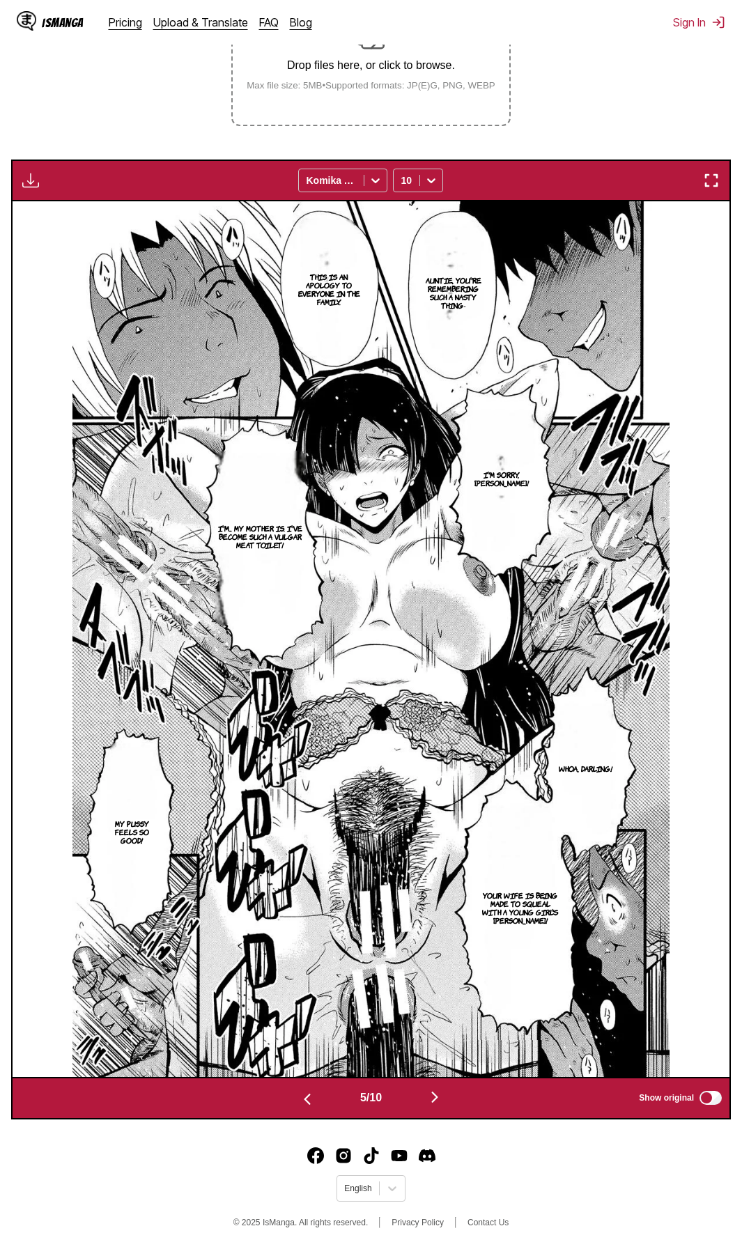
click at [540, 1199] on footer "English © 2025 IsManga. All rights reserved. Privacy Policy Contact Us" at bounding box center [371, 1189] width 742 height 118
click at [440, 1096] on img "button" at bounding box center [434, 1097] width 17 height 17
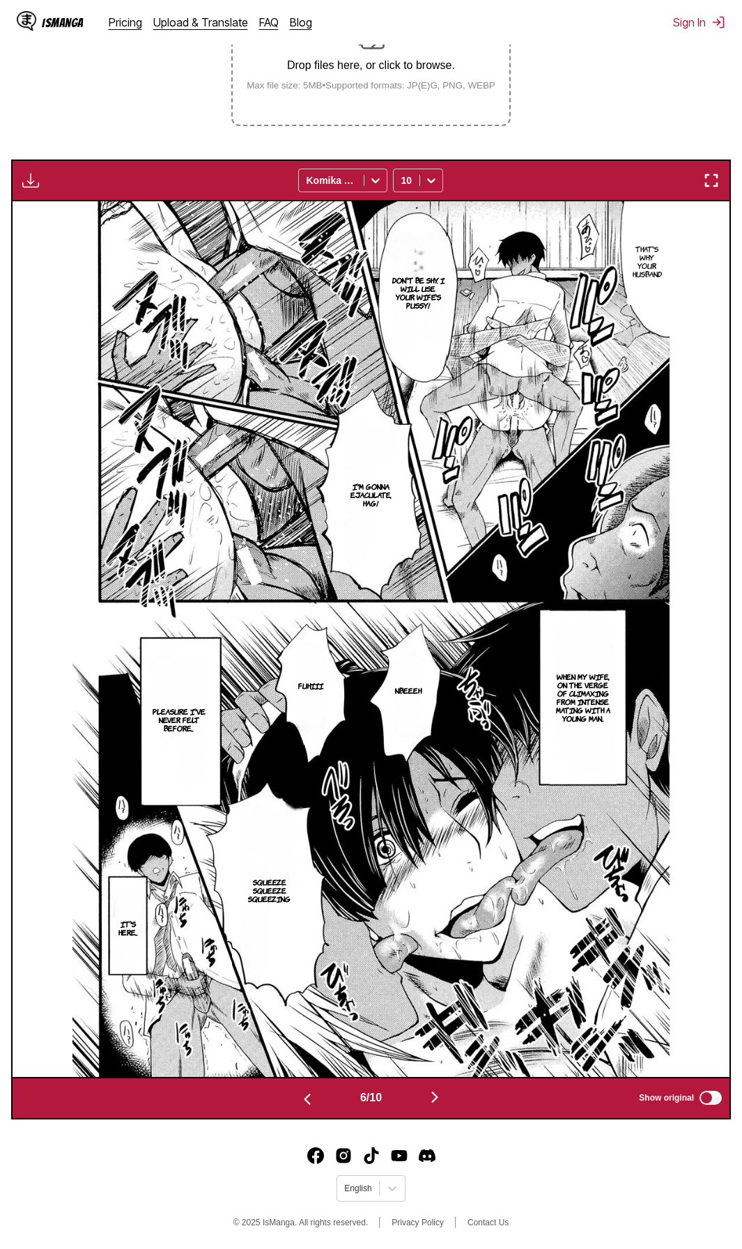
drag, startPoint x: 512, startPoint y: 1197, endPoint x: 511, endPoint y: 1187, distance: 10.5
click at [512, 1197] on footer "English © 2025 IsManga. All rights reserved. Privacy Policy Contact Us" at bounding box center [371, 1189] width 742 height 118
click at [437, 1098] on img "button" at bounding box center [434, 1097] width 17 height 17
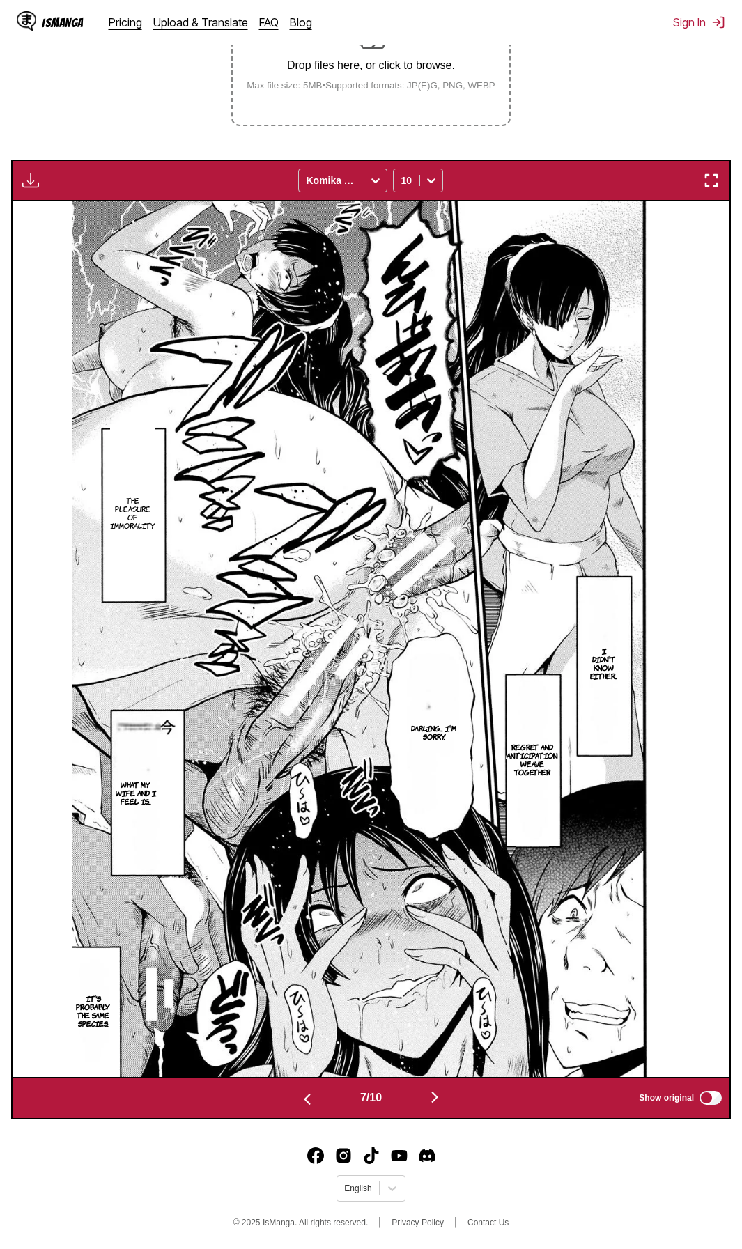
click at [594, 1192] on footer "English © 2025 IsManga. All rights reserved. Privacy Policy Contact Us" at bounding box center [371, 1189] width 742 height 118
click at [441, 1097] on img "button" at bounding box center [434, 1097] width 17 height 17
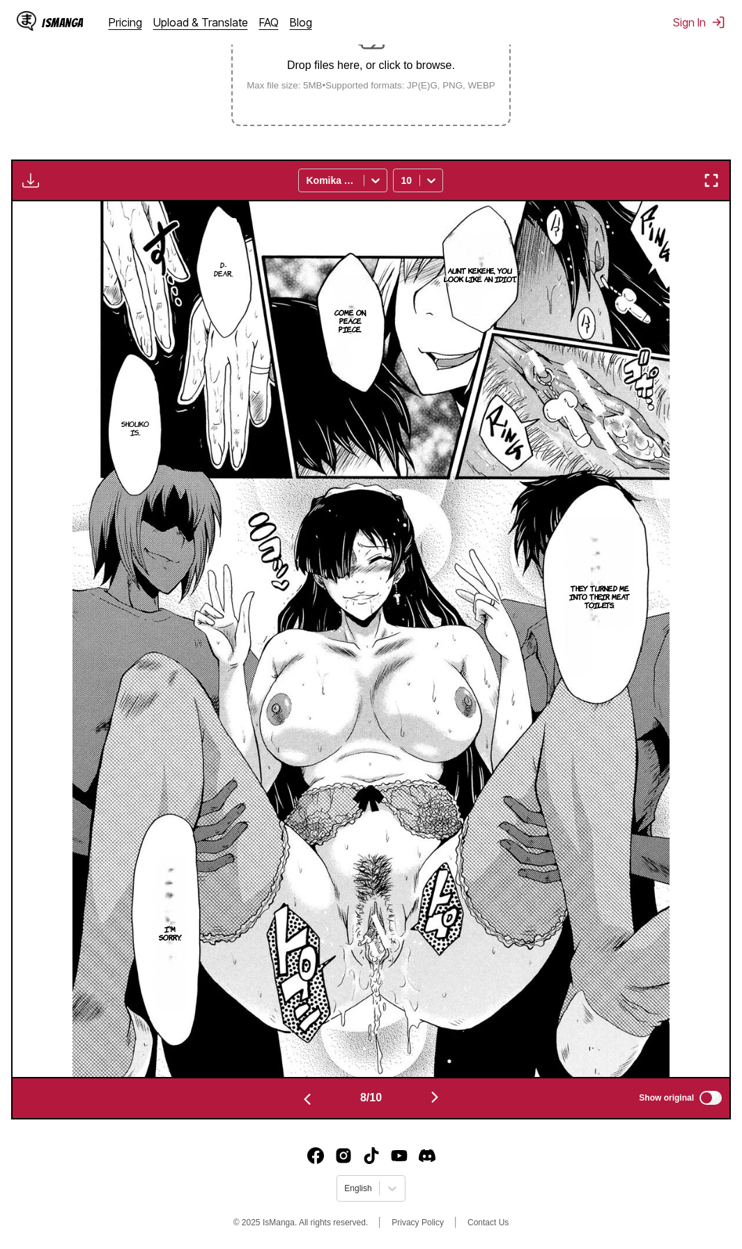
click at [614, 1197] on footer "English © 2025 IsManga. All rights reserved. Privacy Policy Contact Us" at bounding box center [371, 1189] width 742 height 118
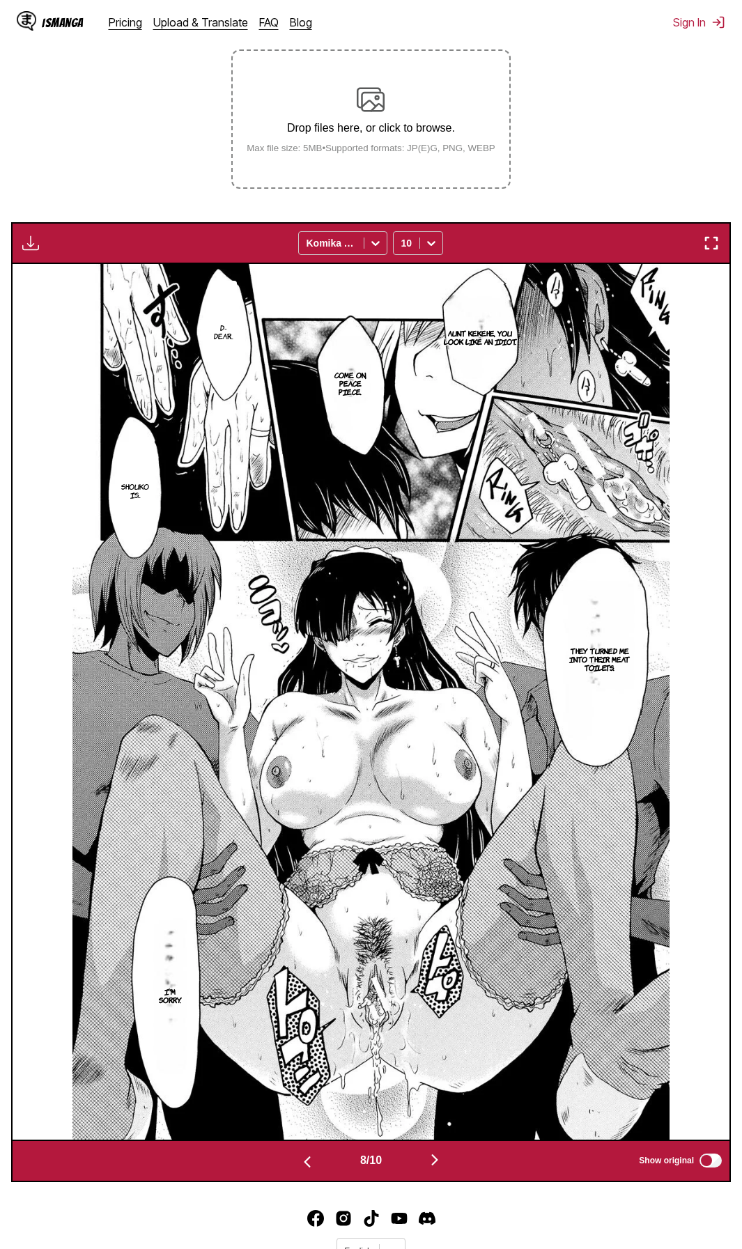
scroll to position [240, 0]
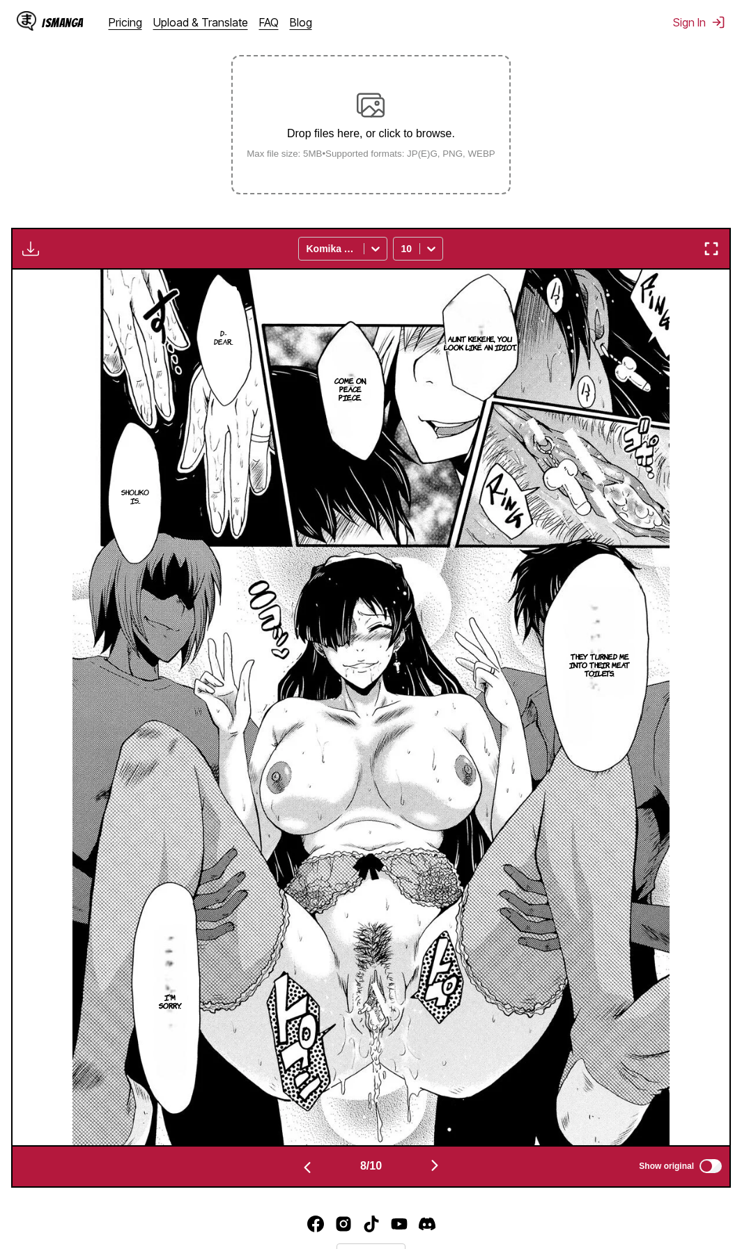
click at [435, 1165] on img "button" at bounding box center [434, 1165] width 17 height 17
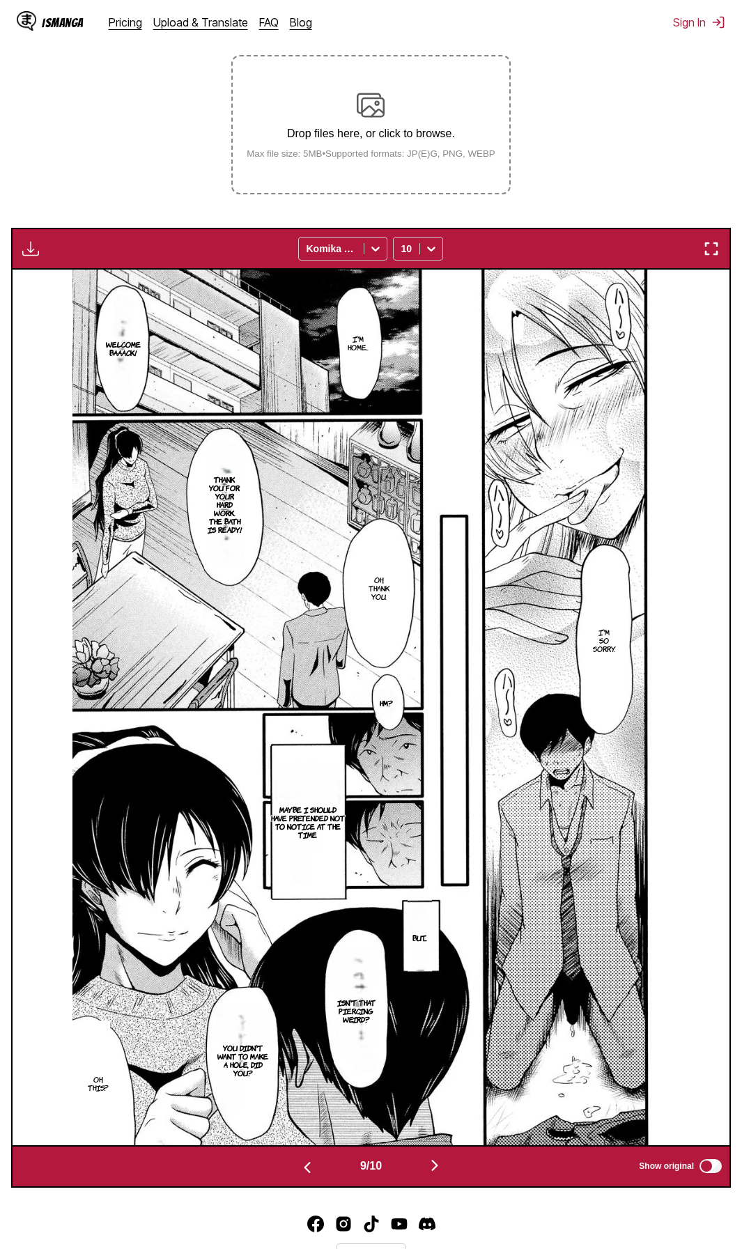
click at [552, 1239] on footer "English © 2025 IsManga. All rights reserved. Privacy Policy Contact Us" at bounding box center [371, 1258] width 742 height 118
click at [442, 1165] on img "button" at bounding box center [434, 1165] width 17 height 17
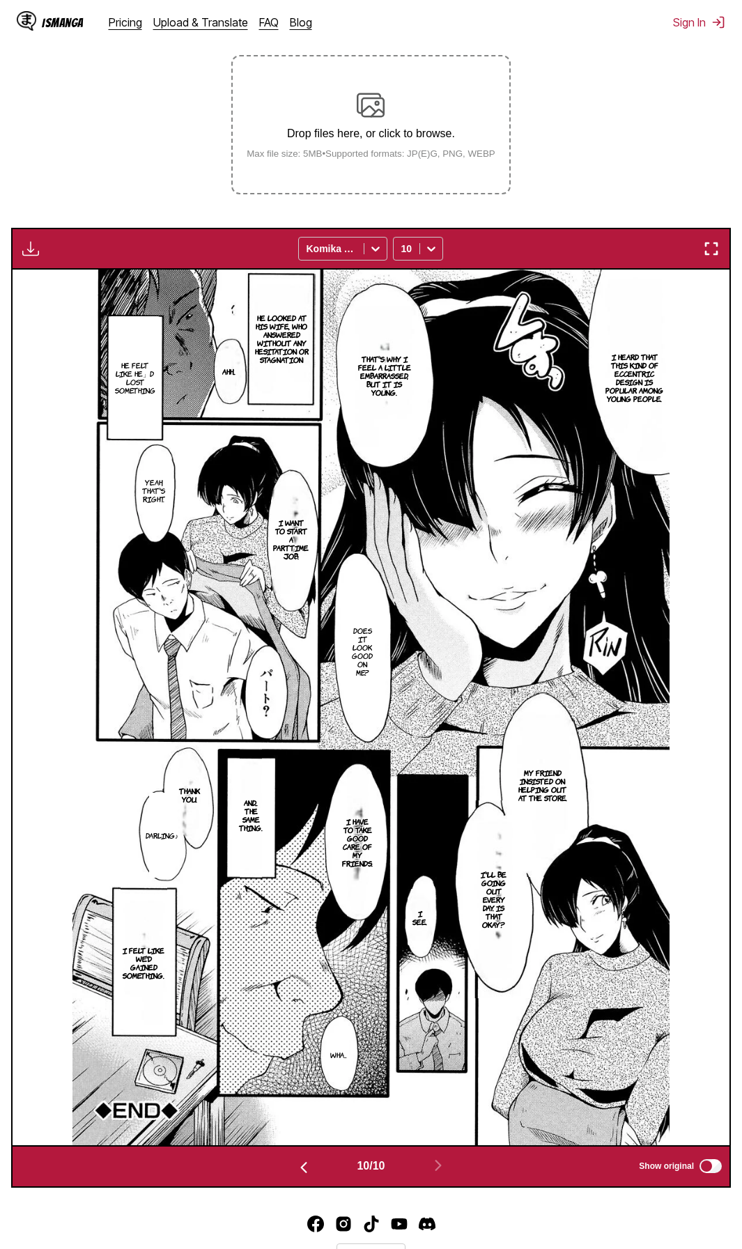
click at [648, 125] on section "From Japanese To English Drop files here, or click to browse. Max file size: 5M…" at bounding box center [371, 585] width 720 height 1205
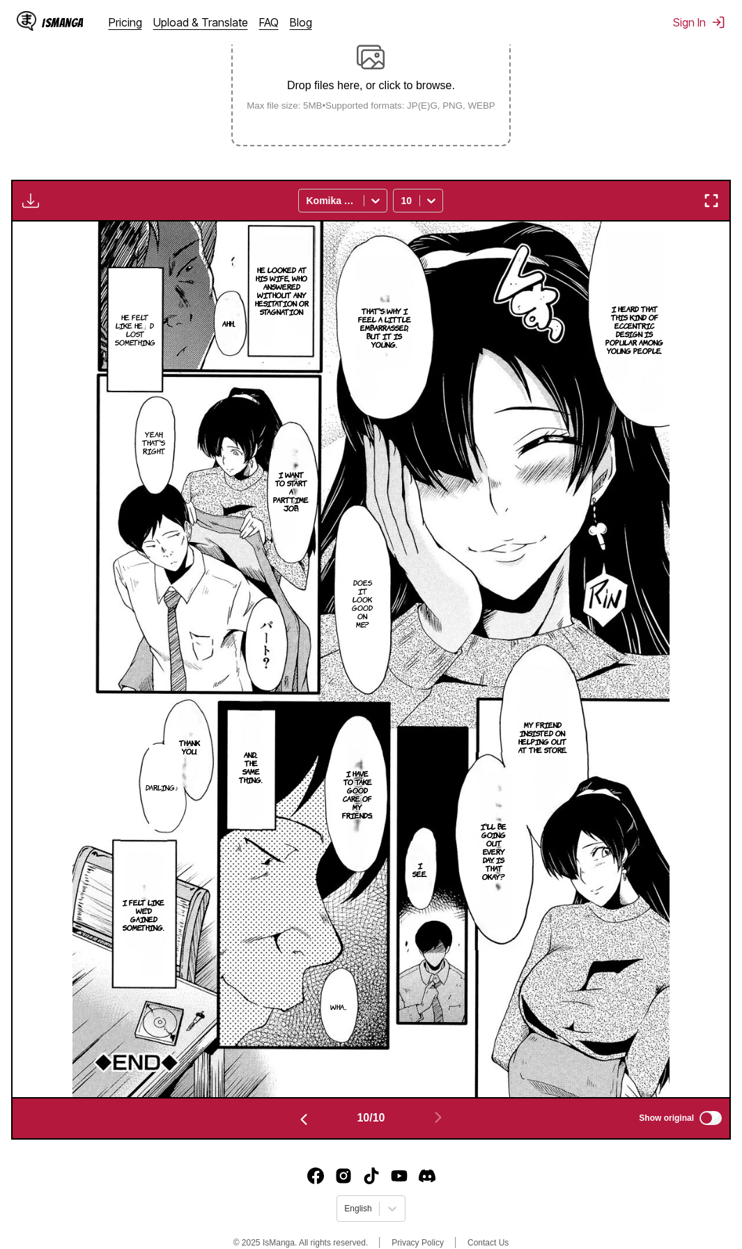
scroll to position [309, 0]
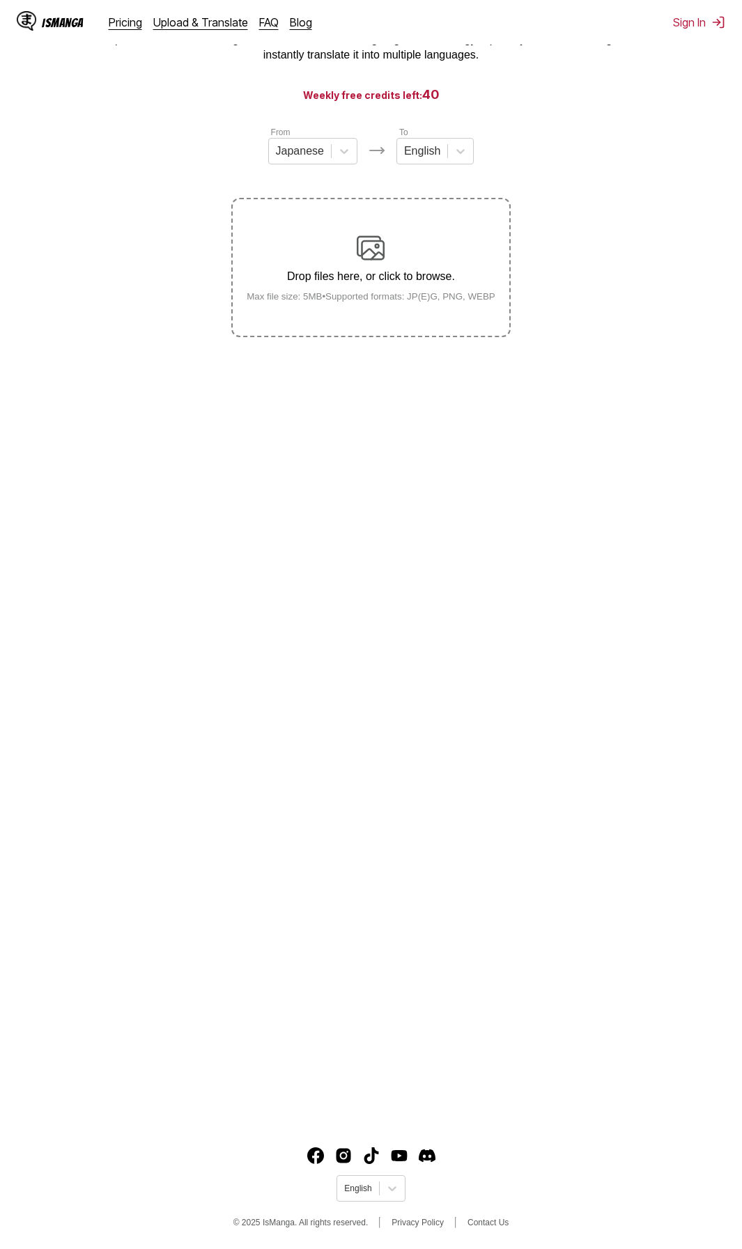
click at [403, 253] on div "Drop files here, or click to browse. Max file size: 5MB • Supported formats: JP…" at bounding box center [370, 268] width 271 height 68
click at [0, 0] on input "Drop files here, or click to browse. Max file size: 5MB • Supported formats: JP…" at bounding box center [0, 0] width 0 height 0
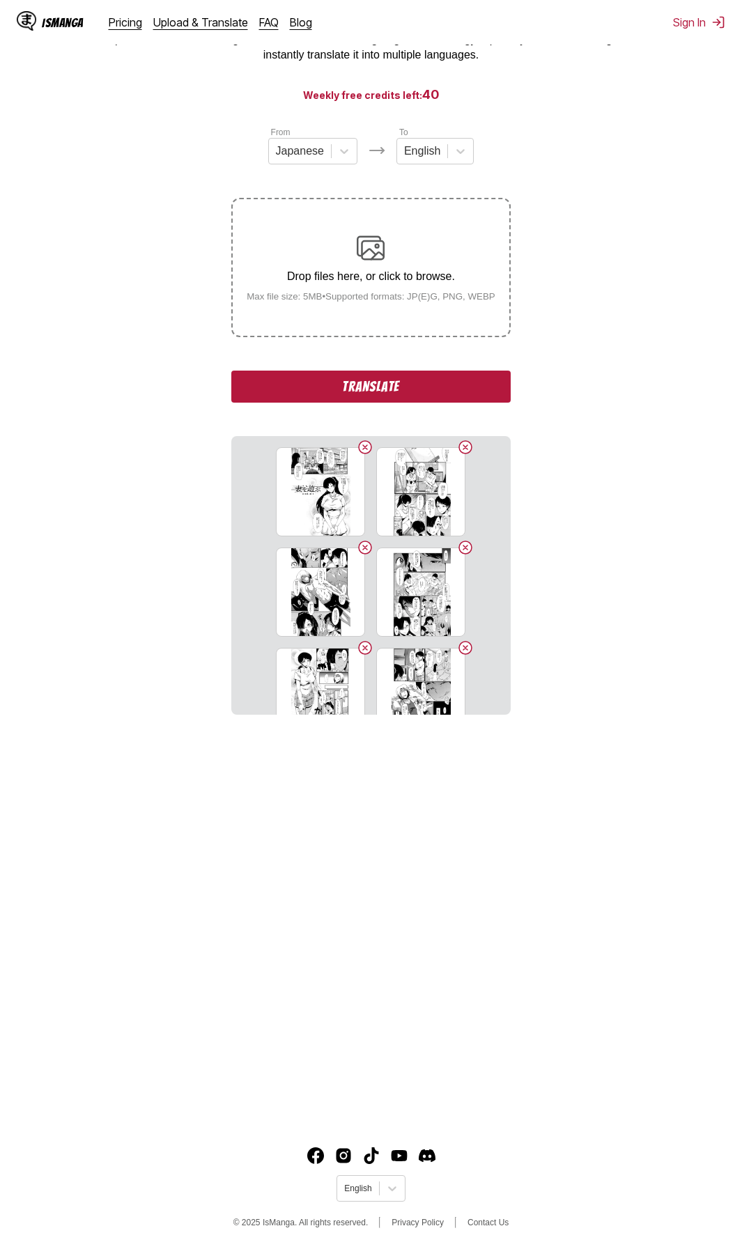
click at [460, 397] on button "Translate" at bounding box center [370, 387] width 279 height 32
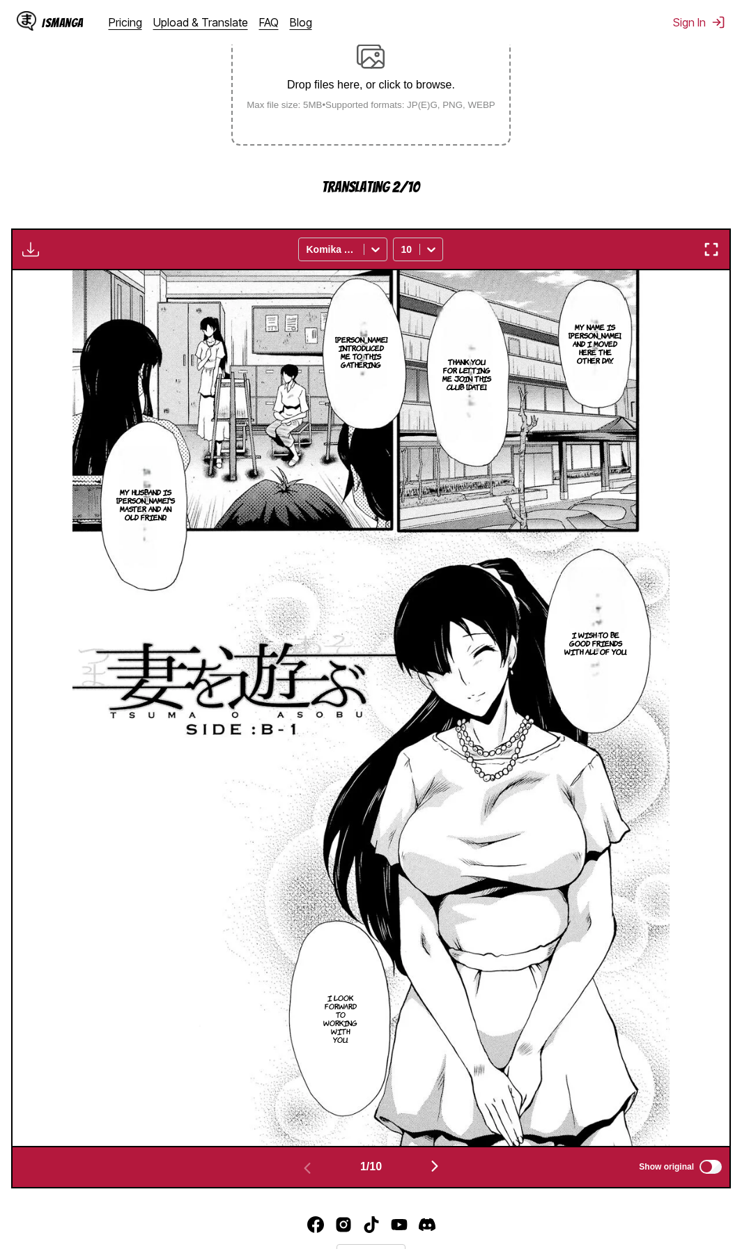
scroll to position [359, 0]
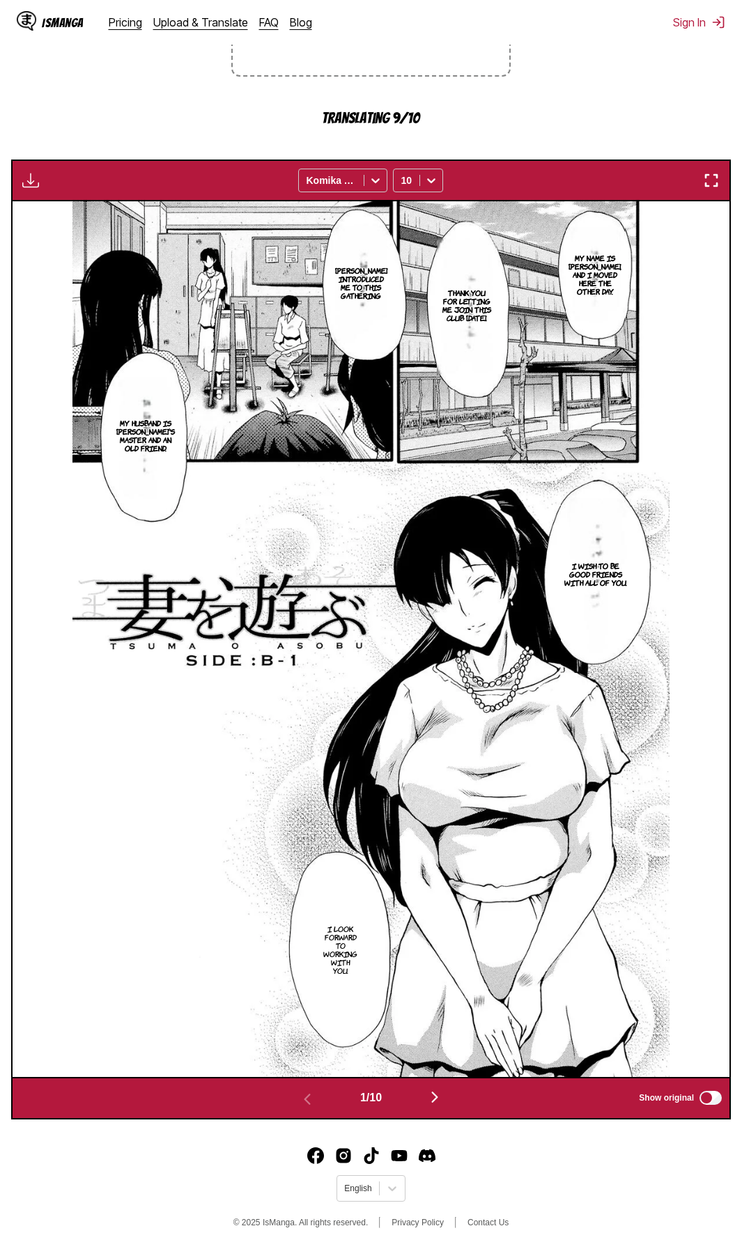
click at [560, 46] on section "From Japanese To English Drop files here, or click to browse. Max file size: 5M…" at bounding box center [371, 492] width 720 height 1254
click at [435, 1093] on img "button" at bounding box center [434, 1097] width 17 height 17
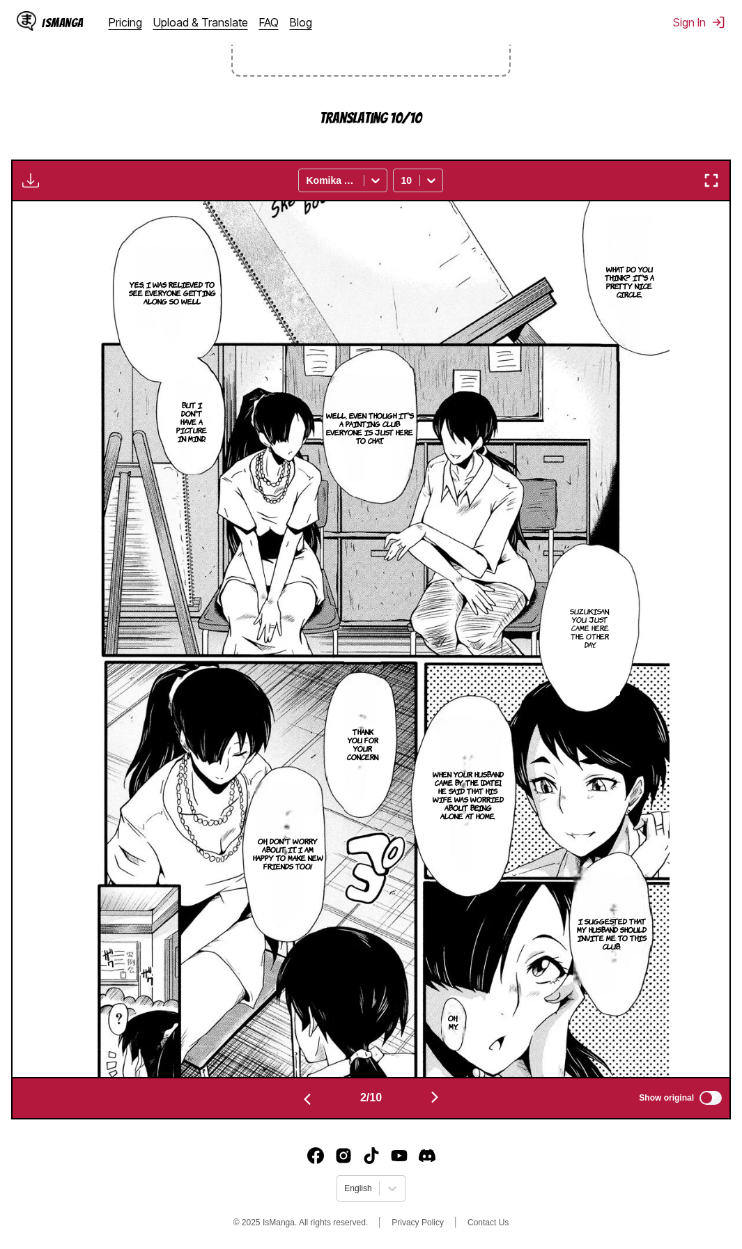
scroll to position [309, 0]
click at [615, 1192] on footer "English © 2025 IsManga. All rights reserved. Privacy Policy Contact Us" at bounding box center [371, 1189] width 742 height 118
click at [439, 1098] on img "button" at bounding box center [434, 1097] width 17 height 17
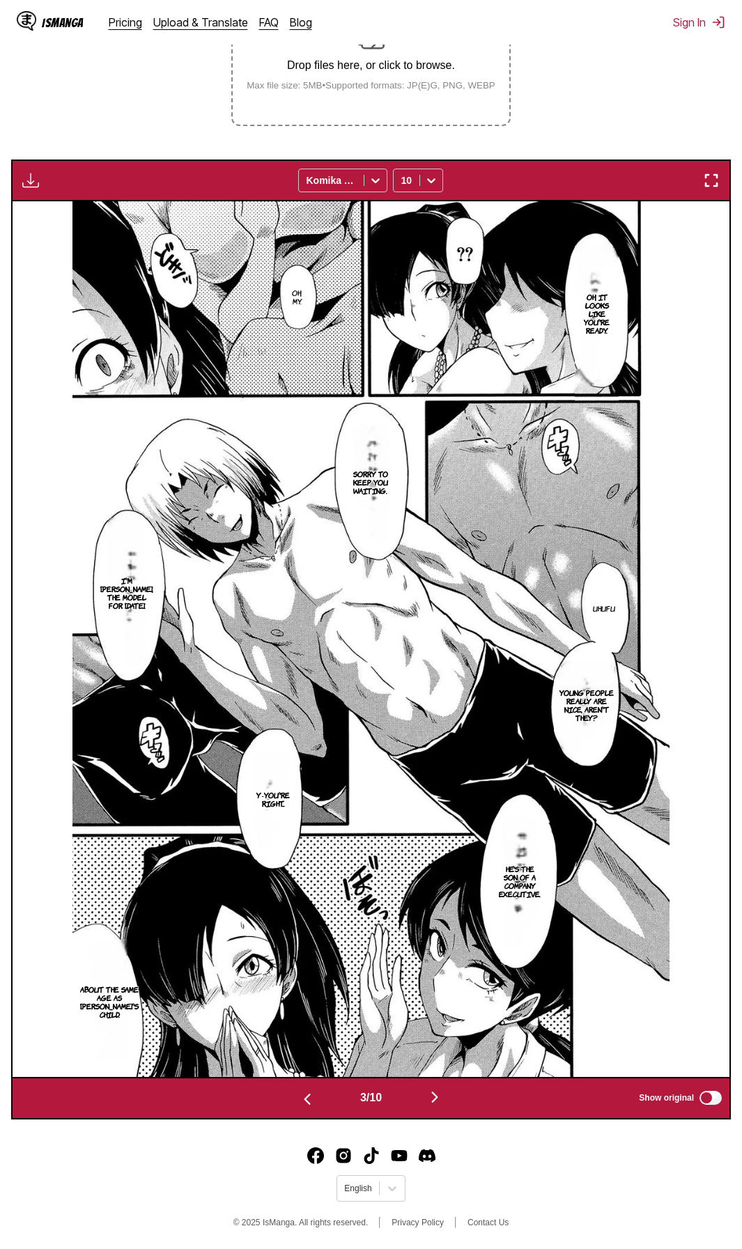
click at [602, 1181] on footer "English © 2025 IsManga. All rights reserved. Privacy Policy Contact Us" at bounding box center [371, 1189] width 742 height 118
click at [437, 1094] on img "button" at bounding box center [434, 1097] width 17 height 17
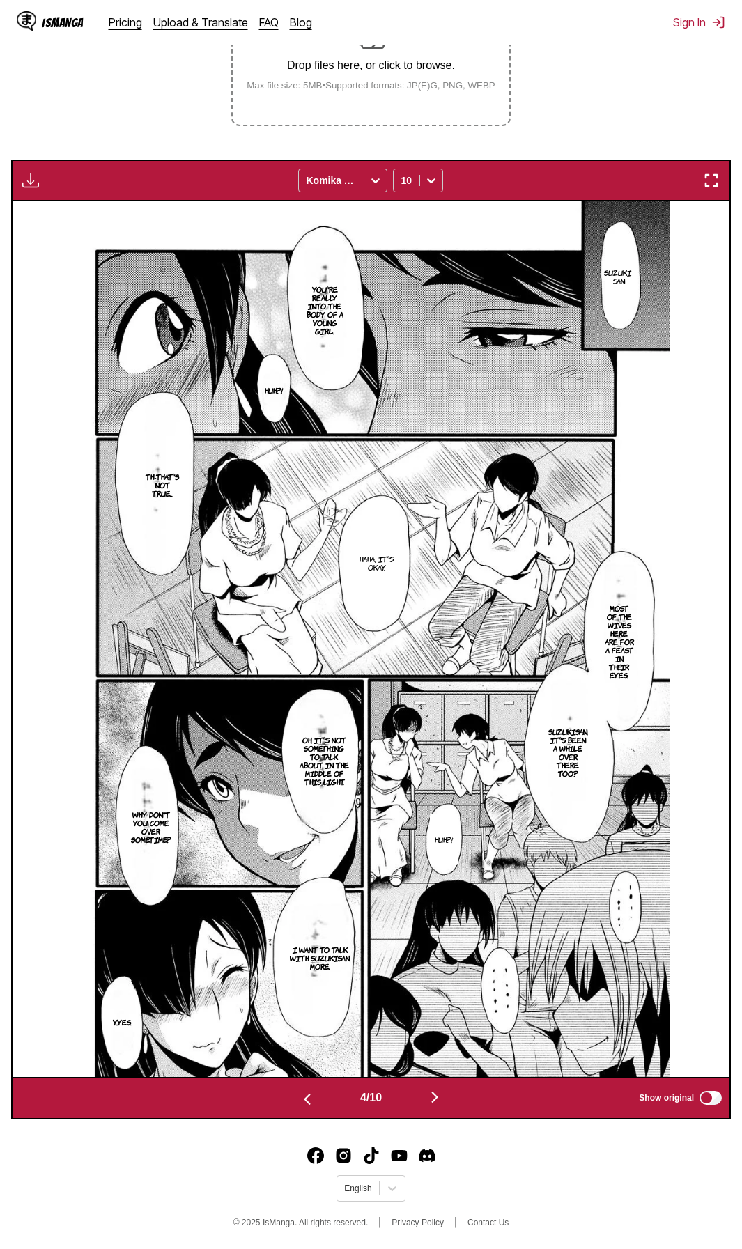
click at [493, 1185] on footer "English © 2025 IsManga. All rights reserved. Privacy Policy Contact Us" at bounding box center [371, 1189] width 742 height 118
click at [435, 1094] on img "button" at bounding box center [434, 1097] width 17 height 17
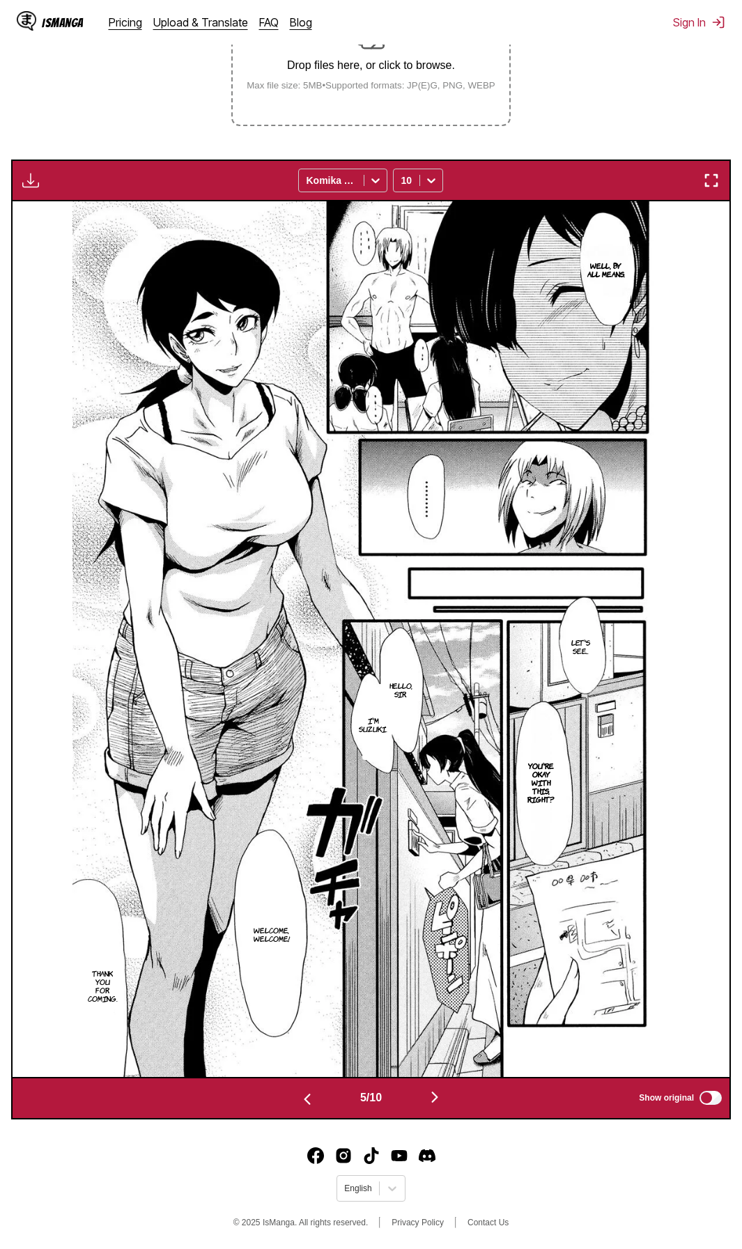
drag, startPoint x: 586, startPoint y: 1198, endPoint x: 574, endPoint y: 1194, distance: 12.6
click at [586, 1198] on footer "English © 2025 IsManga. All rights reserved. Privacy Policy Contact Us" at bounding box center [371, 1189] width 742 height 118
click at [443, 1091] on img "button" at bounding box center [434, 1097] width 17 height 17
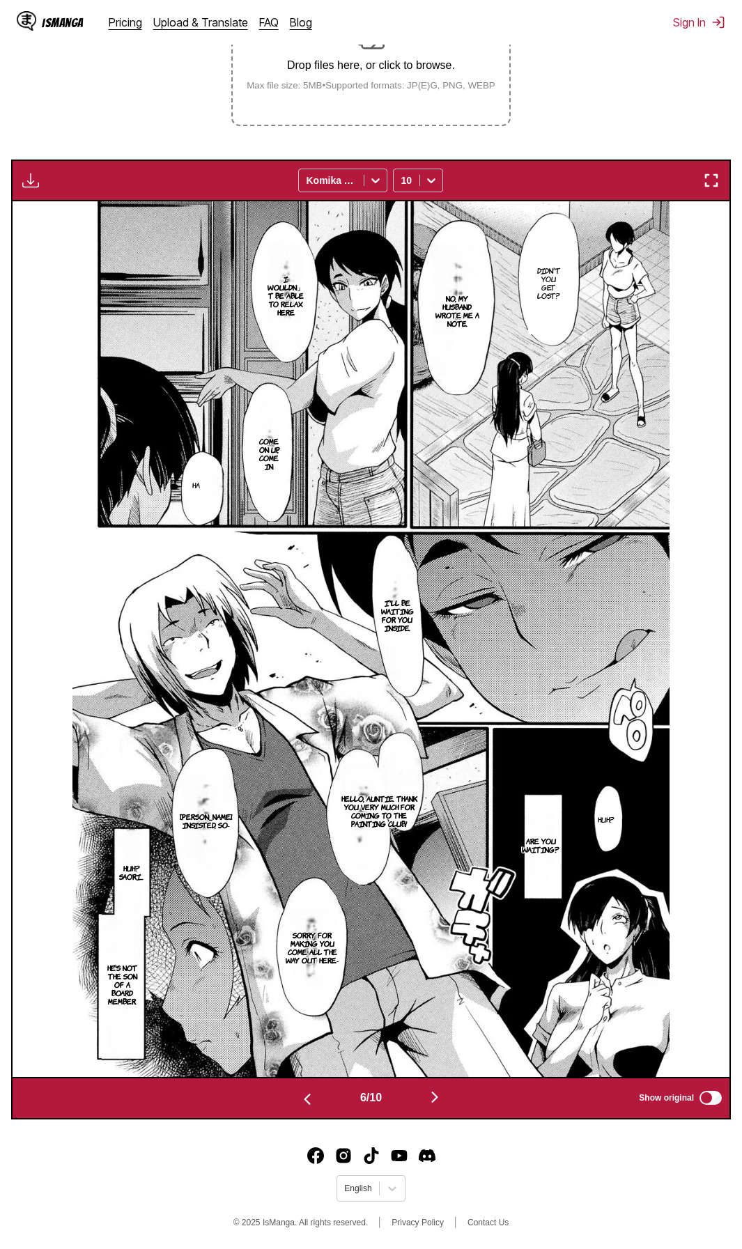
click at [560, 1222] on footer "English © 2025 IsManga. All rights reserved. Privacy Policy Contact Us" at bounding box center [371, 1189] width 742 height 118
click at [435, 1103] on img "button" at bounding box center [434, 1097] width 17 height 17
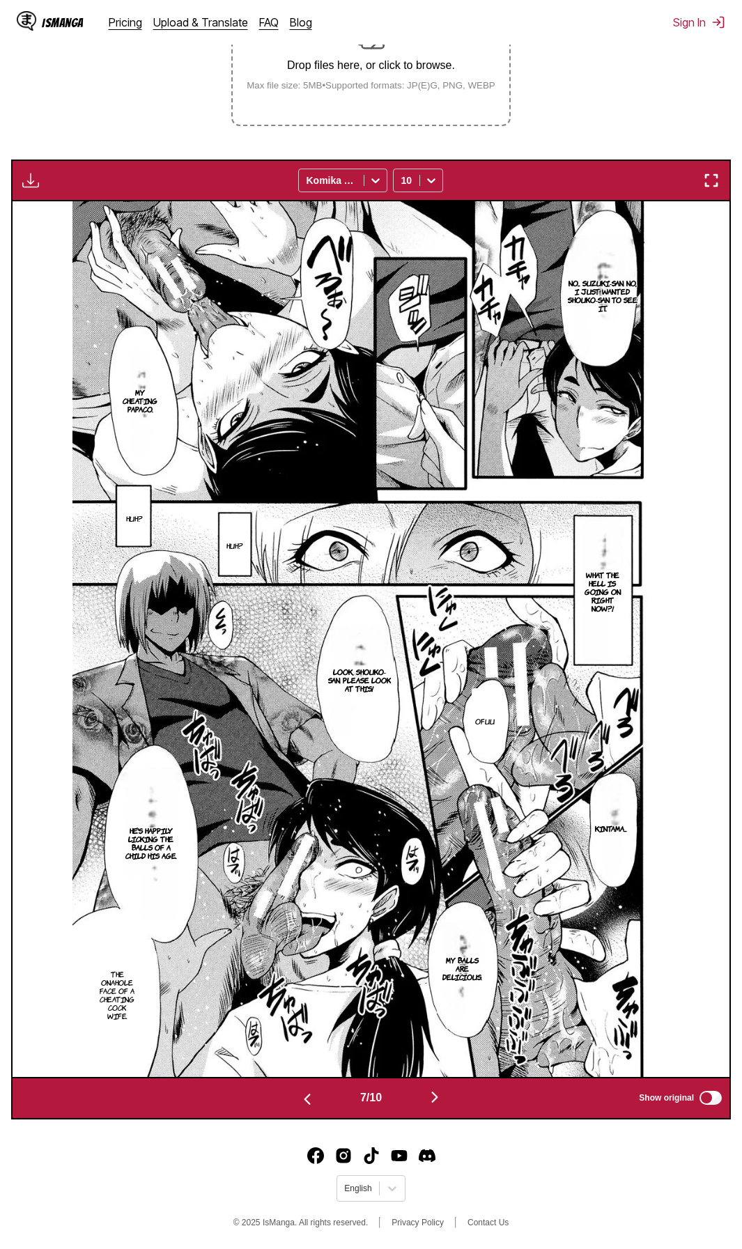
click at [575, 1211] on footer "English © 2025 IsManga. All rights reserved. Privacy Policy Contact Us" at bounding box center [371, 1189] width 742 height 118
click at [435, 1095] on img "button" at bounding box center [434, 1097] width 17 height 17
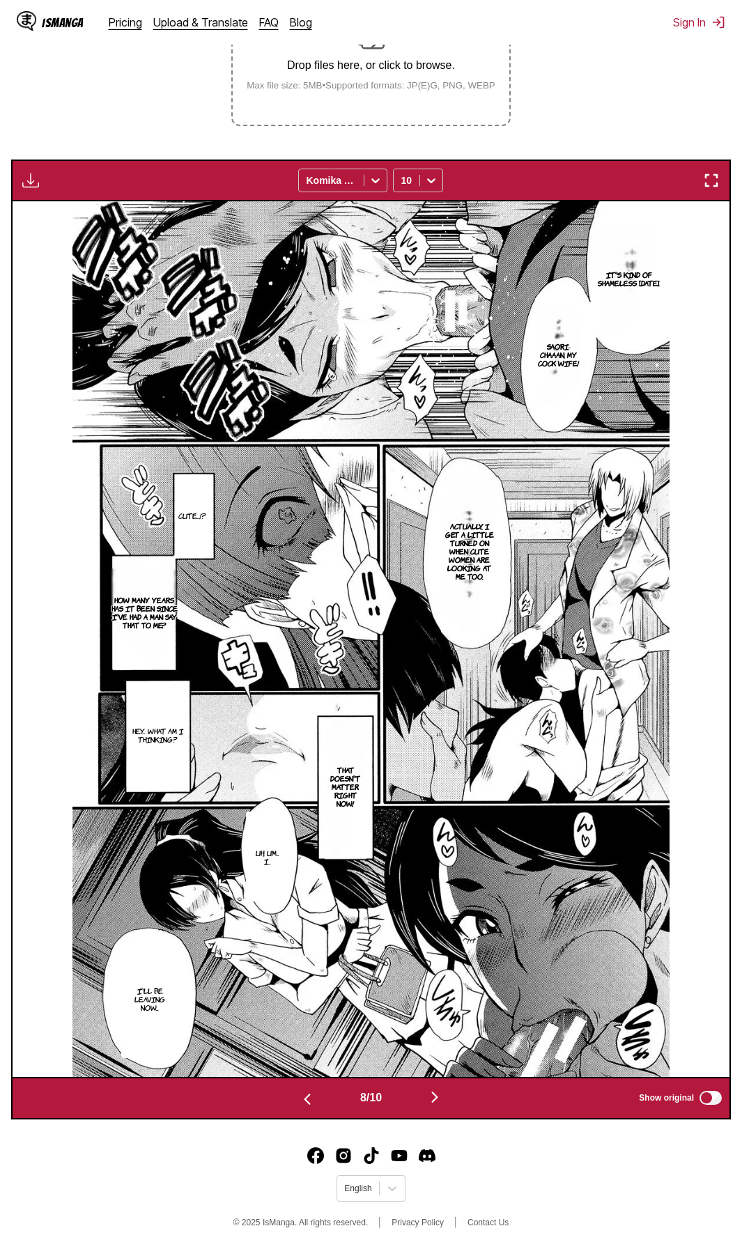
drag, startPoint x: 587, startPoint y: 1182, endPoint x: 561, endPoint y: 1168, distance: 29.3
click at [587, 1183] on footer "English © 2025 IsManga. All rights reserved. Privacy Policy Contact Us" at bounding box center [371, 1189] width 742 height 118
click at [440, 1098] on img "button" at bounding box center [434, 1097] width 17 height 17
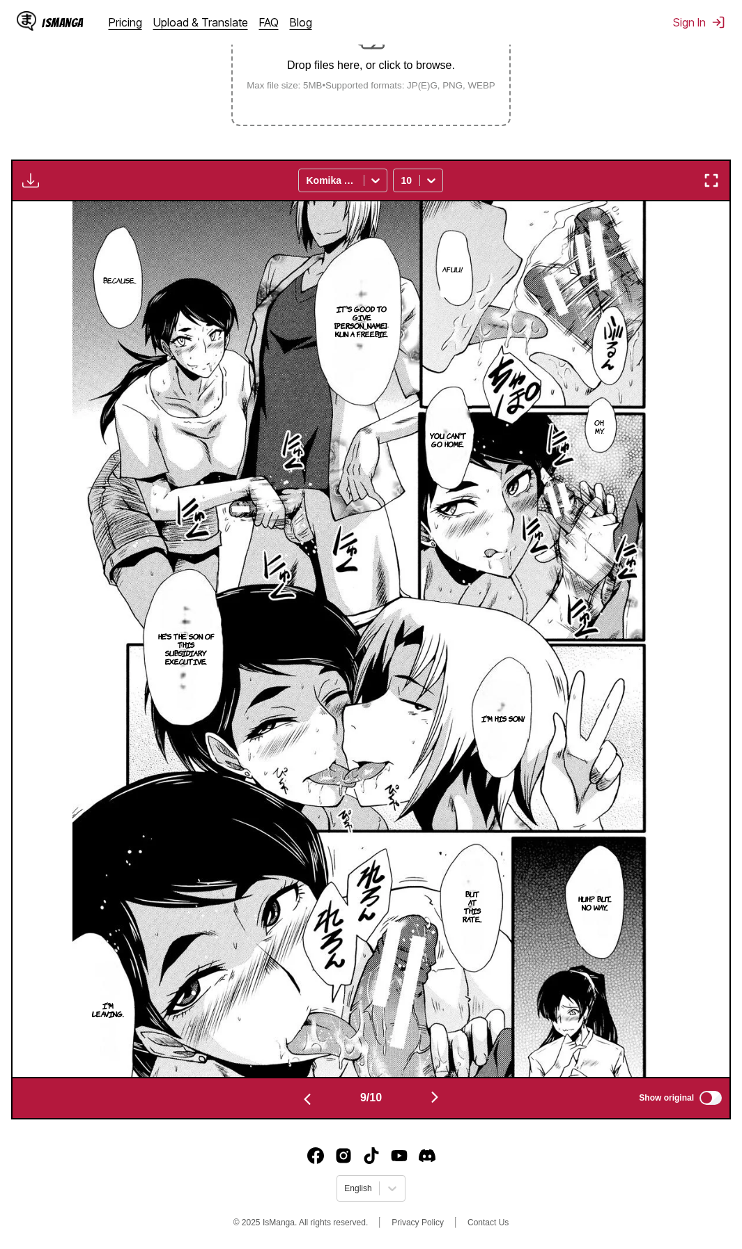
click at [487, 1198] on footer "English © 2025 IsManga. All rights reserved. Privacy Policy Contact Us" at bounding box center [371, 1189] width 742 height 118
click at [433, 1098] on img "button" at bounding box center [434, 1097] width 17 height 17
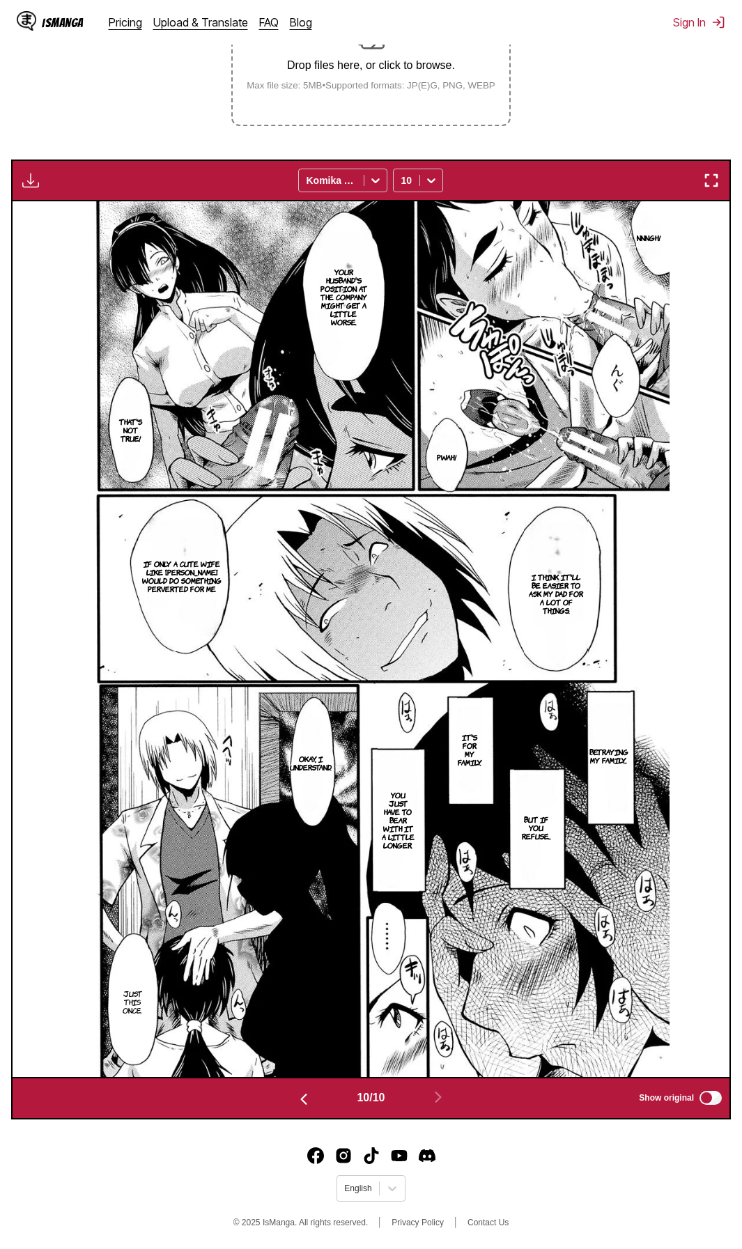
click at [570, 1199] on footer "English © 2025 IsManga. All rights reserved. Privacy Policy Contact Us" at bounding box center [371, 1189] width 742 height 118
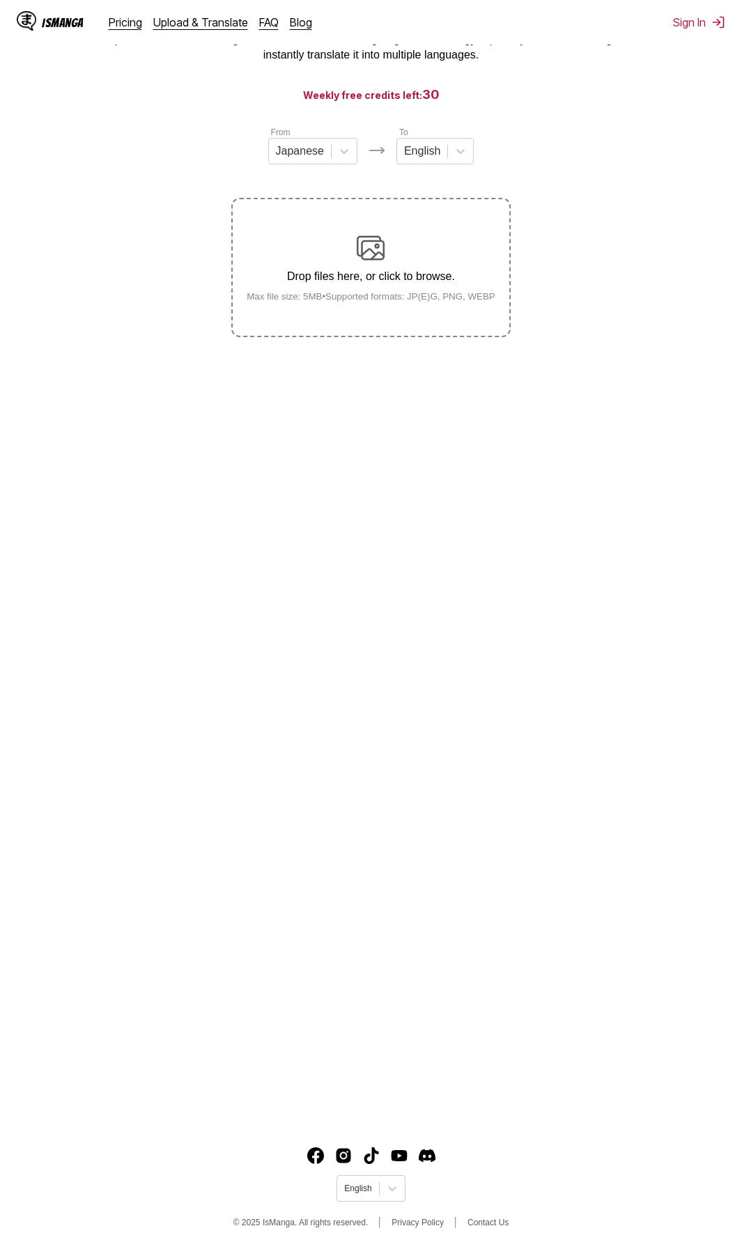
click at [497, 525] on main "AI-Powered Manga Translator Experience seamless manga translation with our cutt…" at bounding box center [371, 557] width 742 height 1124
click at [430, 297] on small "Max file size: 5MB • Supported formats: JP(E)G, PNG, WEBP" at bounding box center [370, 296] width 271 height 10
click at [0, 0] on input "Drop files here, or click to browse. Max file size: 5MB • Supported formats: JP…" at bounding box center [0, 0] width 0 height 0
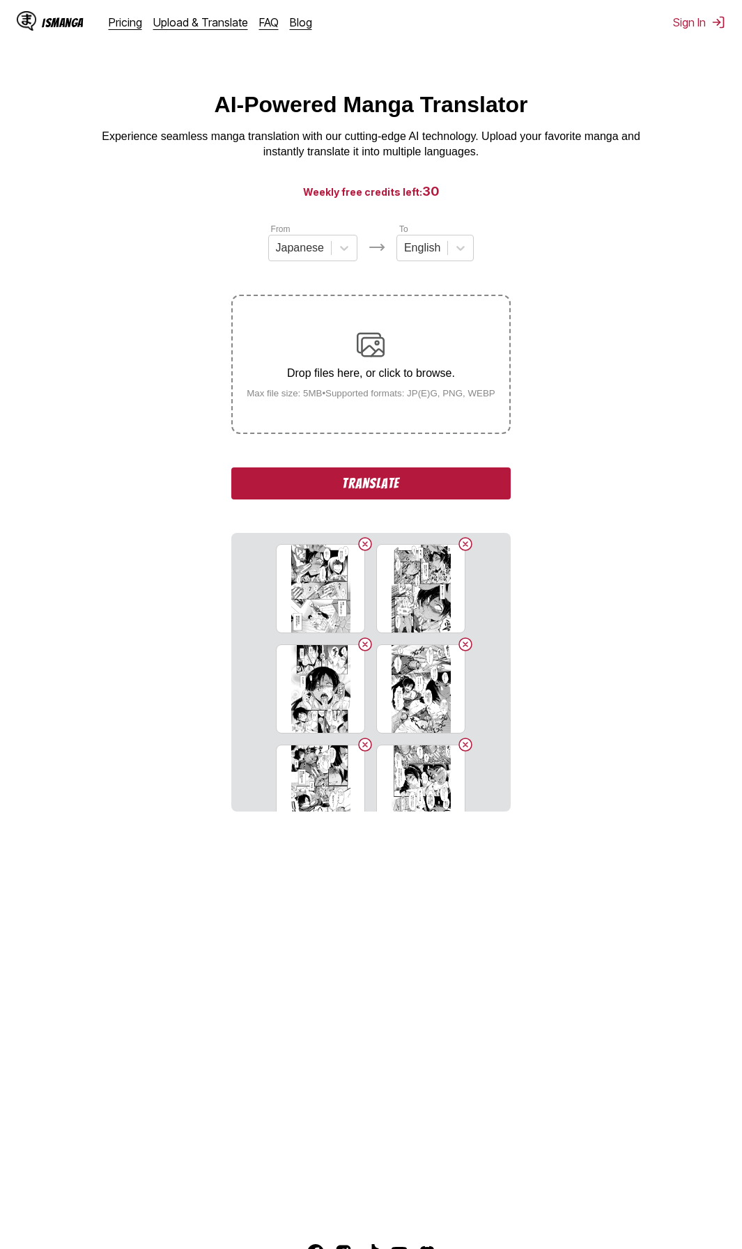
click at [458, 485] on button "Translate" at bounding box center [370, 483] width 279 height 32
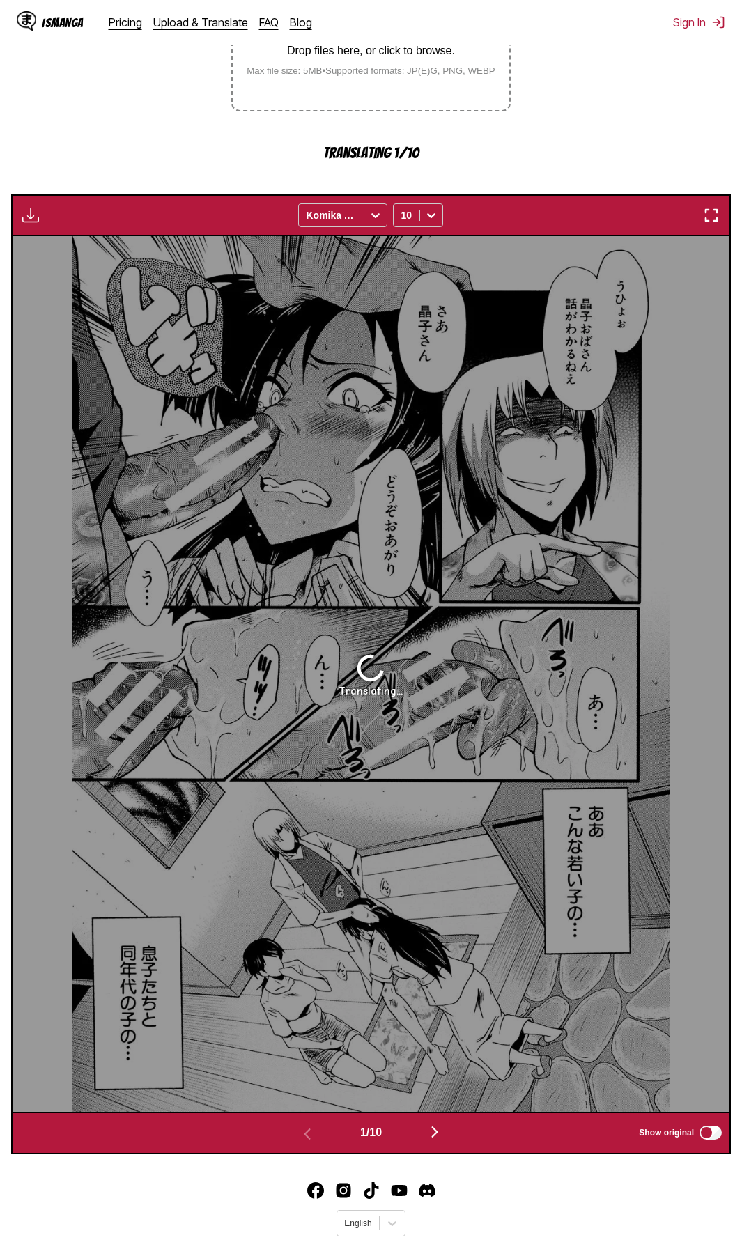
scroll to position [327, 0]
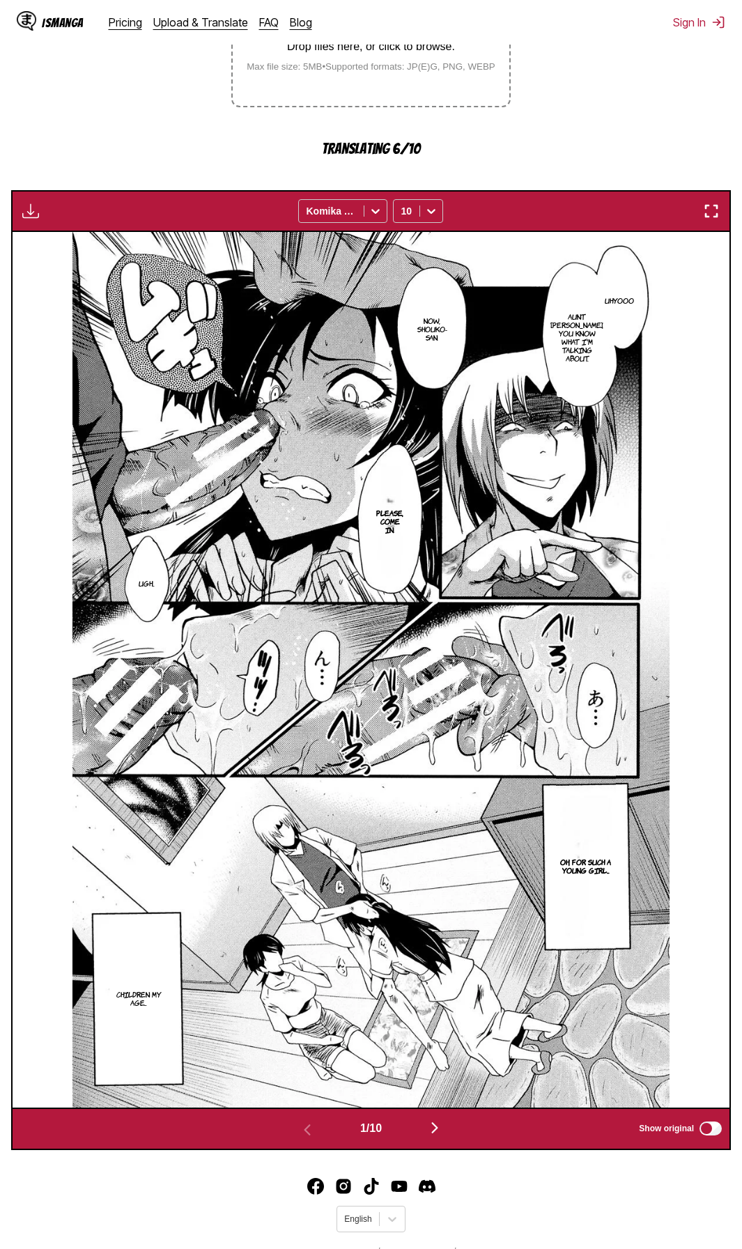
click at [504, 1210] on footer "English © 2025 IsManga. All rights reserved. Privacy Policy Contact Us" at bounding box center [371, 1220] width 742 height 118
click at [442, 1128] on img "button" at bounding box center [434, 1127] width 17 height 17
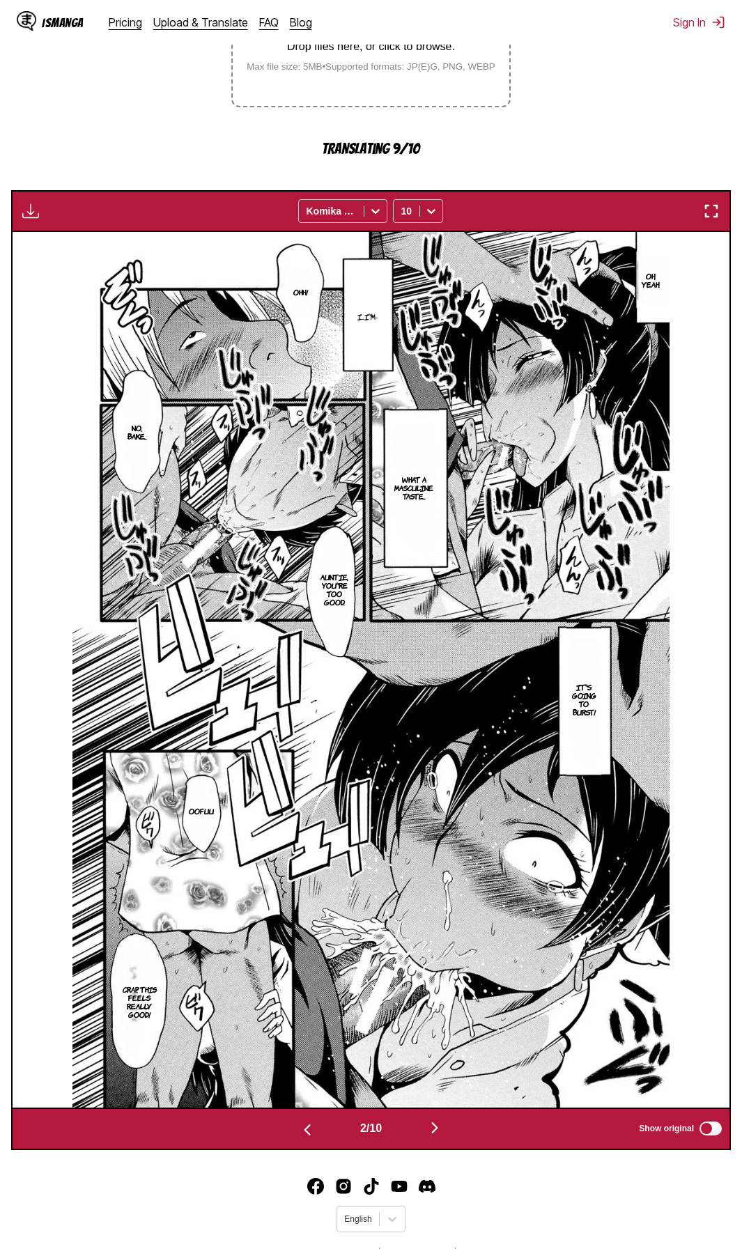
click at [437, 1133] on img "button" at bounding box center [434, 1127] width 17 height 17
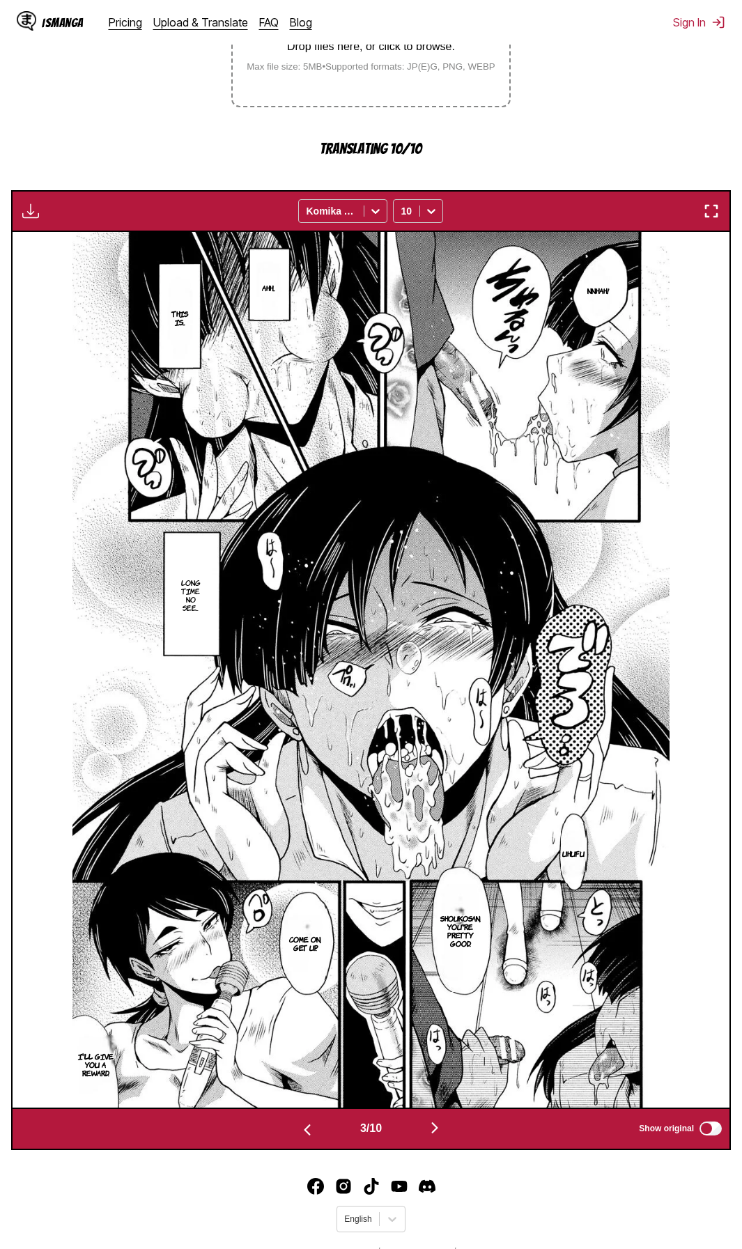
click at [100, 71] on section "From Japanese To English Drop files here, or click to browse. Max file size: 5M…" at bounding box center [371, 523] width 720 height 1254
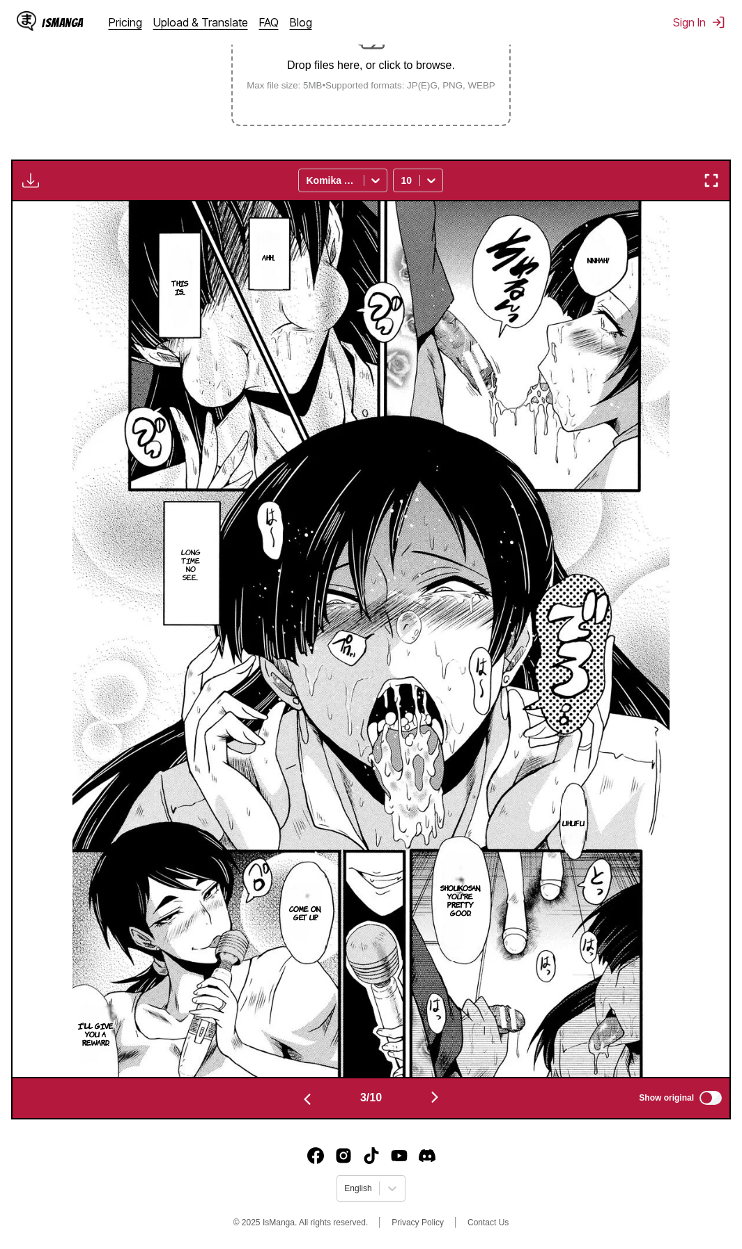
scroll to position [309, 0]
click at [609, 1172] on footer "English © 2025 IsManga. All rights reserved. Privacy Policy Contact Us" at bounding box center [371, 1189] width 742 height 118
click at [435, 1100] on img "button" at bounding box center [434, 1097] width 17 height 17
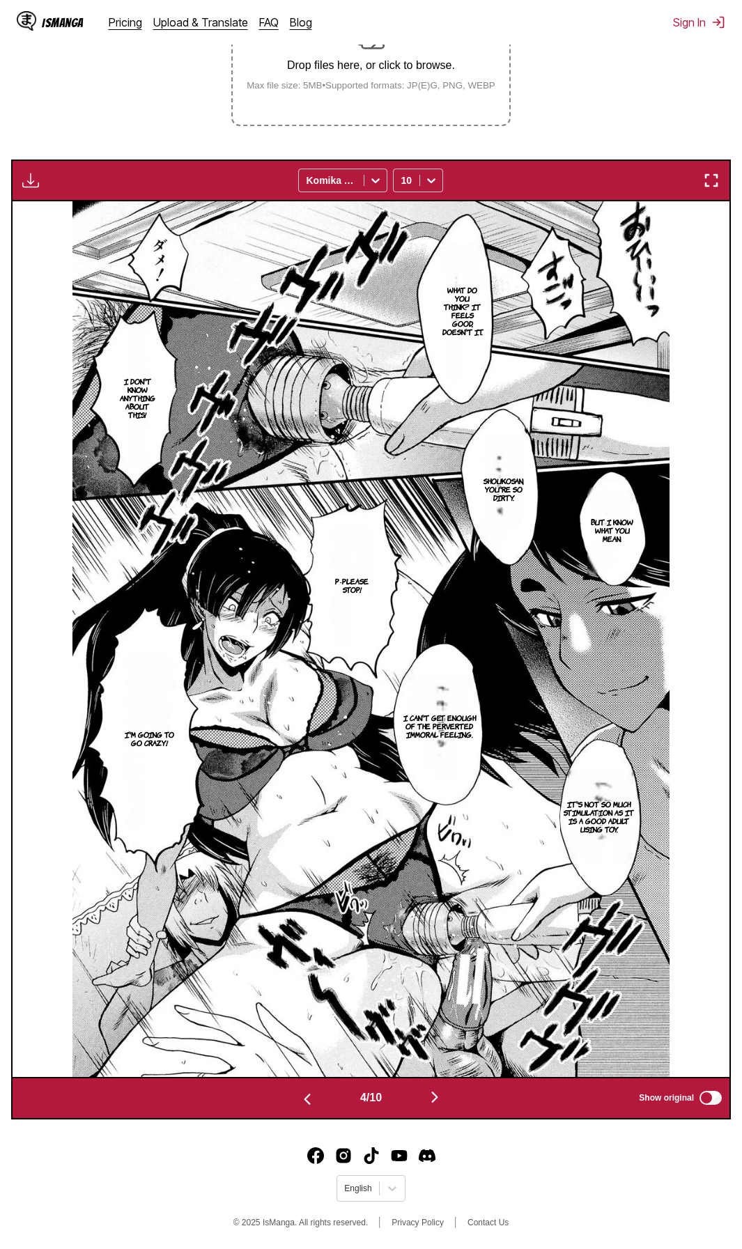
click at [59, 54] on section "From Japanese To English Drop files here, or click to browse. Max file size: 5M…" at bounding box center [371, 516] width 720 height 1205
click at [437, 1094] on img "button" at bounding box center [434, 1097] width 17 height 17
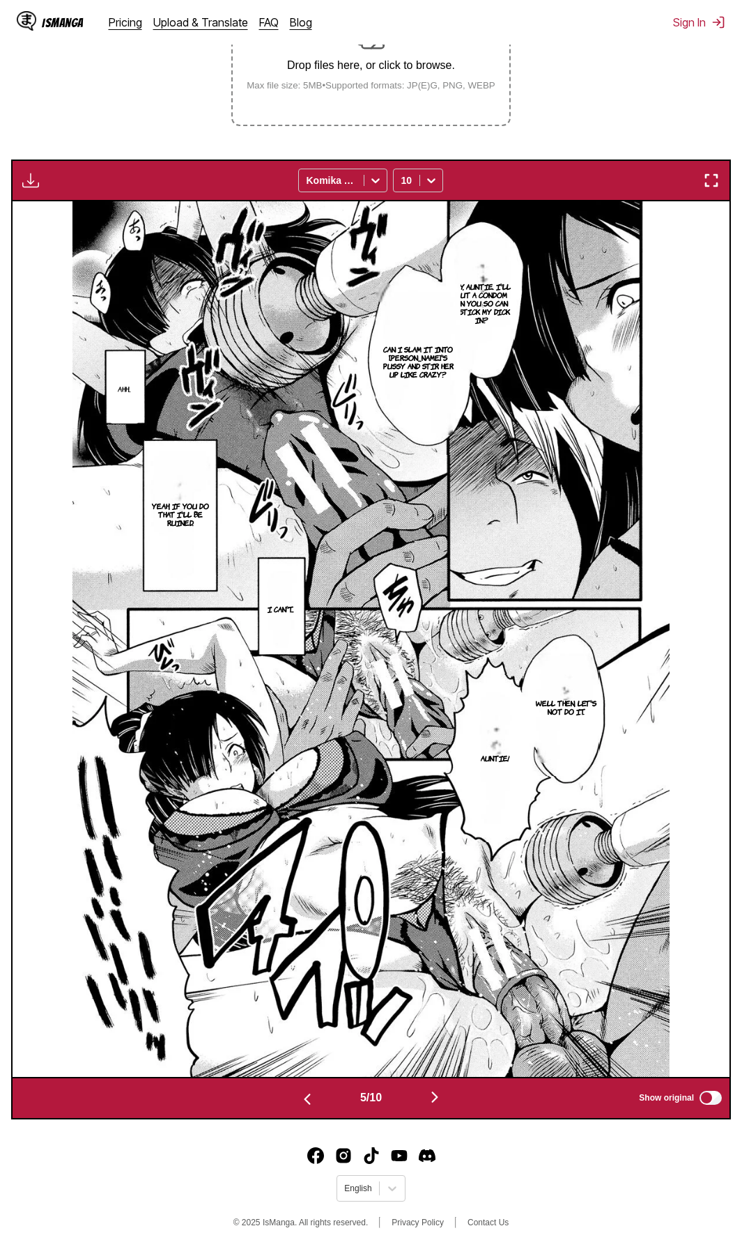
click at [550, 1195] on footer "English © 2025 IsManga. All rights reserved. Privacy Policy Contact Us" at bounding box center [371, 1189] width 742 height 118
click at [442, 1096] on img "button" at bounding box center [434, 1097] width 17 height 17
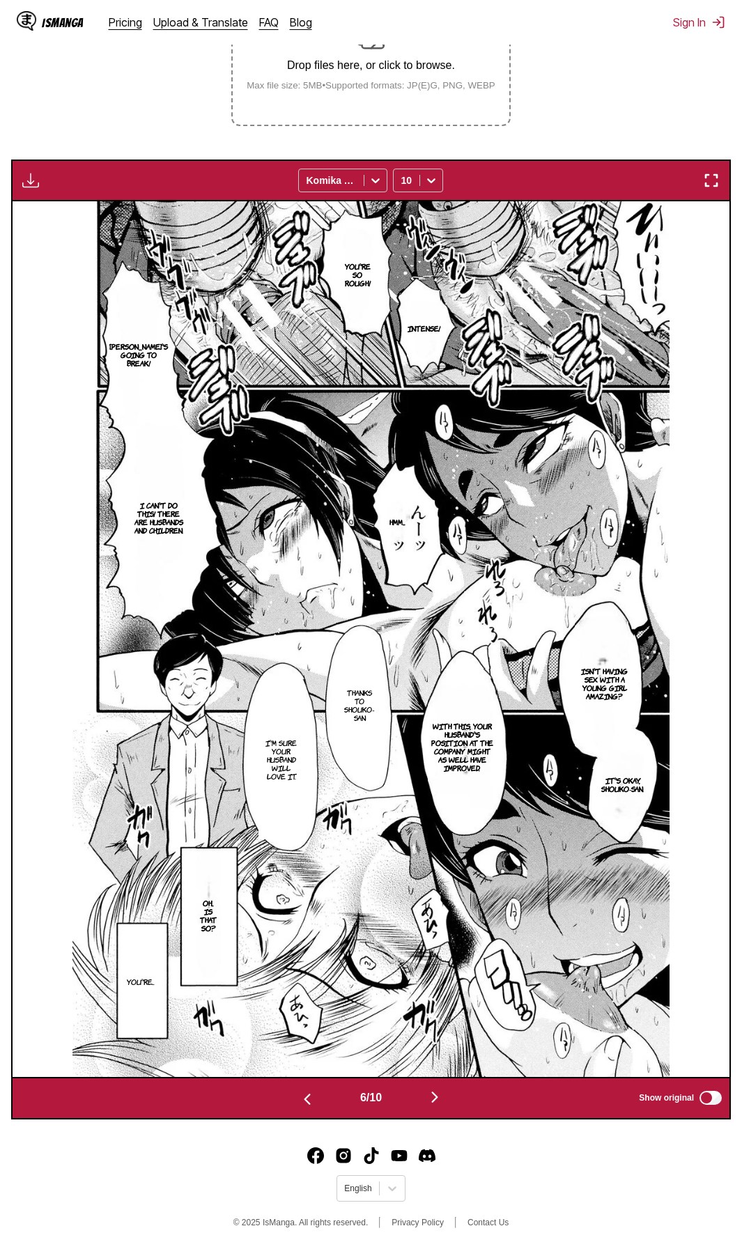
click at [556, 23] on div "IsManga Pricing Upload & Translate FAQ Blog Sign In Pricing Upload & Translate …" at bounding box center [371, 22] width 742 height 45
click at [435, 1098] on img "button" at bounding box center [434, 1097] width 17 height 17
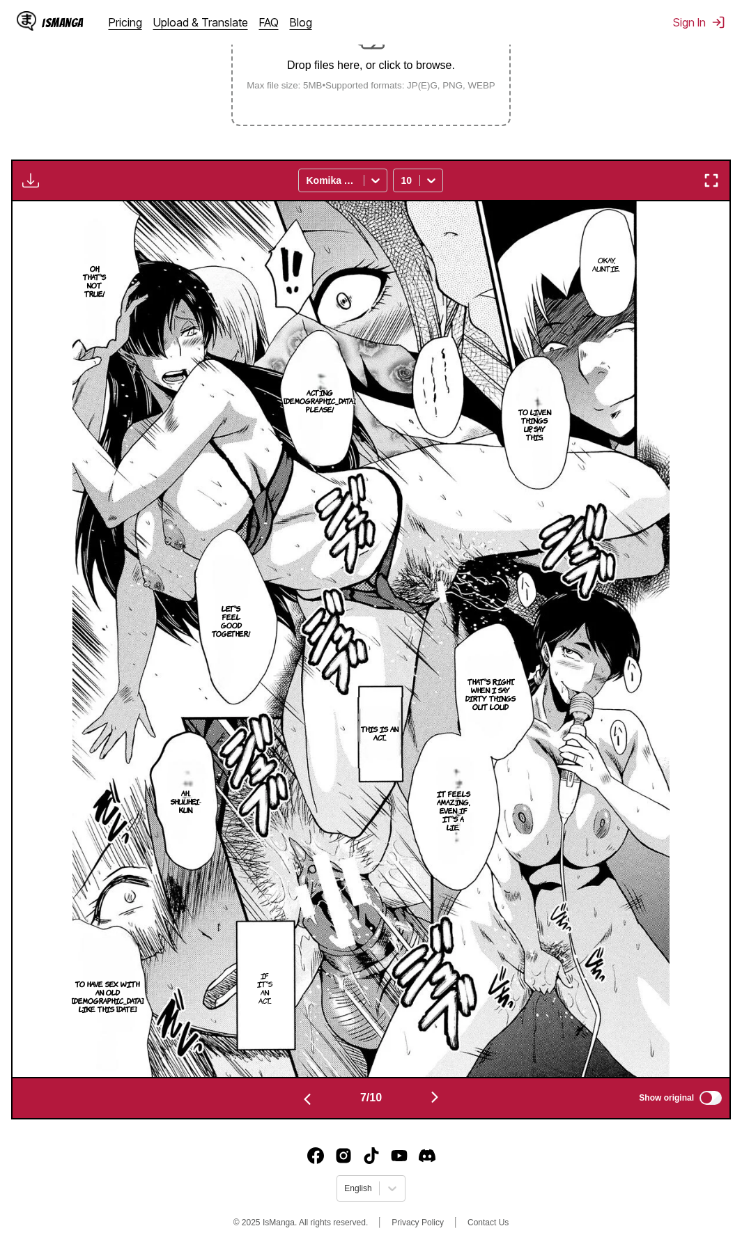
click at [554, 1193] on footer "English © 2025 IsManga. All rights reserved. Privacy Policy Contact Us" at bounding box center [371, 1189] width 742 height 118
click at [437, 1096] on img "button" at bounding box center [434, 1097] width 17 height 17
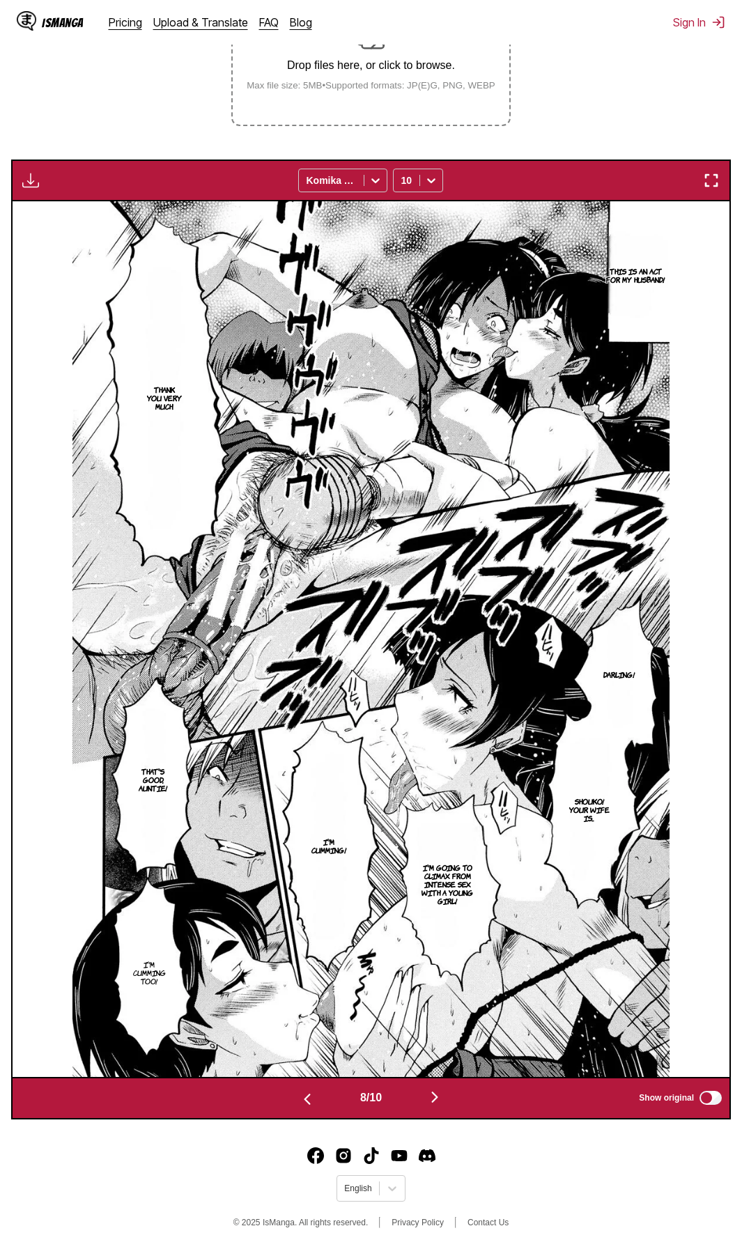
click at [580, 52] on section "From Japanese To English Drop files here, or click to browse. Max file size: 5M…" at bounding box center [371, 516] width 720 height 1205
click at [437, 1096] on img "button" at bounding box center [434, 1097] width 17 height 17
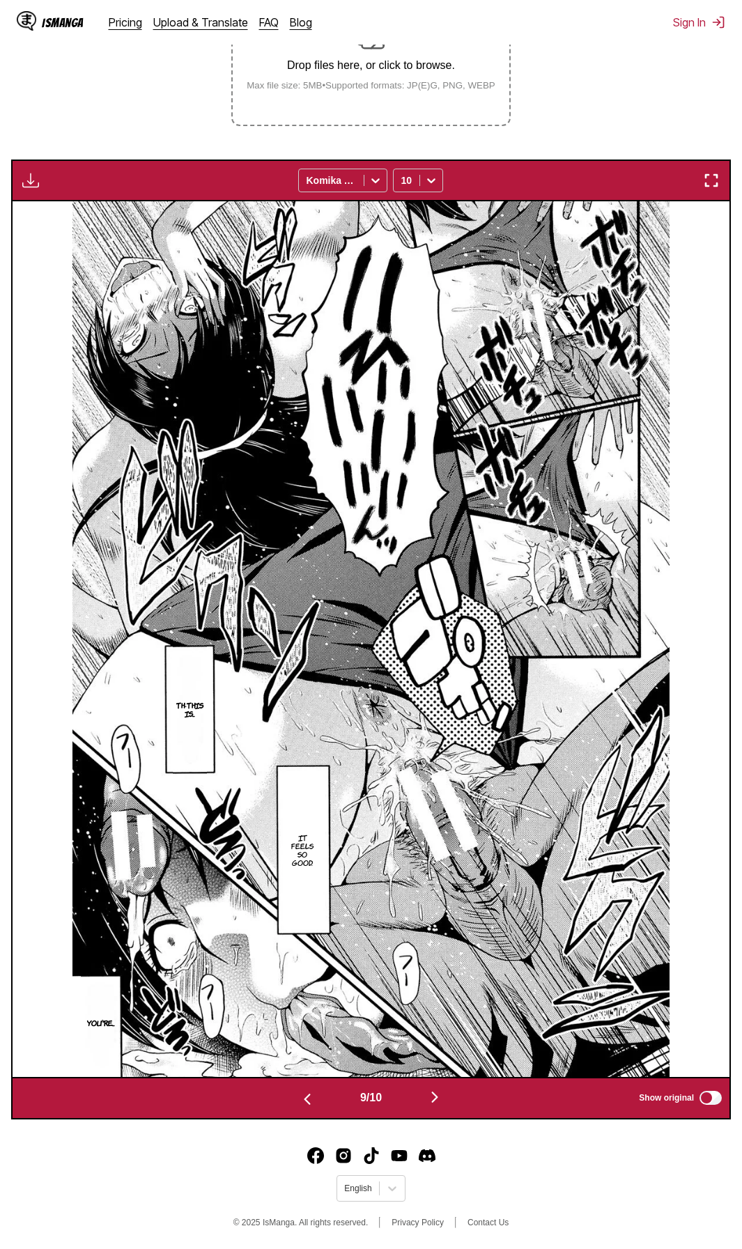
click at [547, 54] on section "From Japanese To English Drop files here, or click to browse. Max file size: 5M…" at bounding box center [371, 516] width 720 height 1205
click at [435, 1098] on img "button" at bounding box center [434, 1097] width 17 height 17
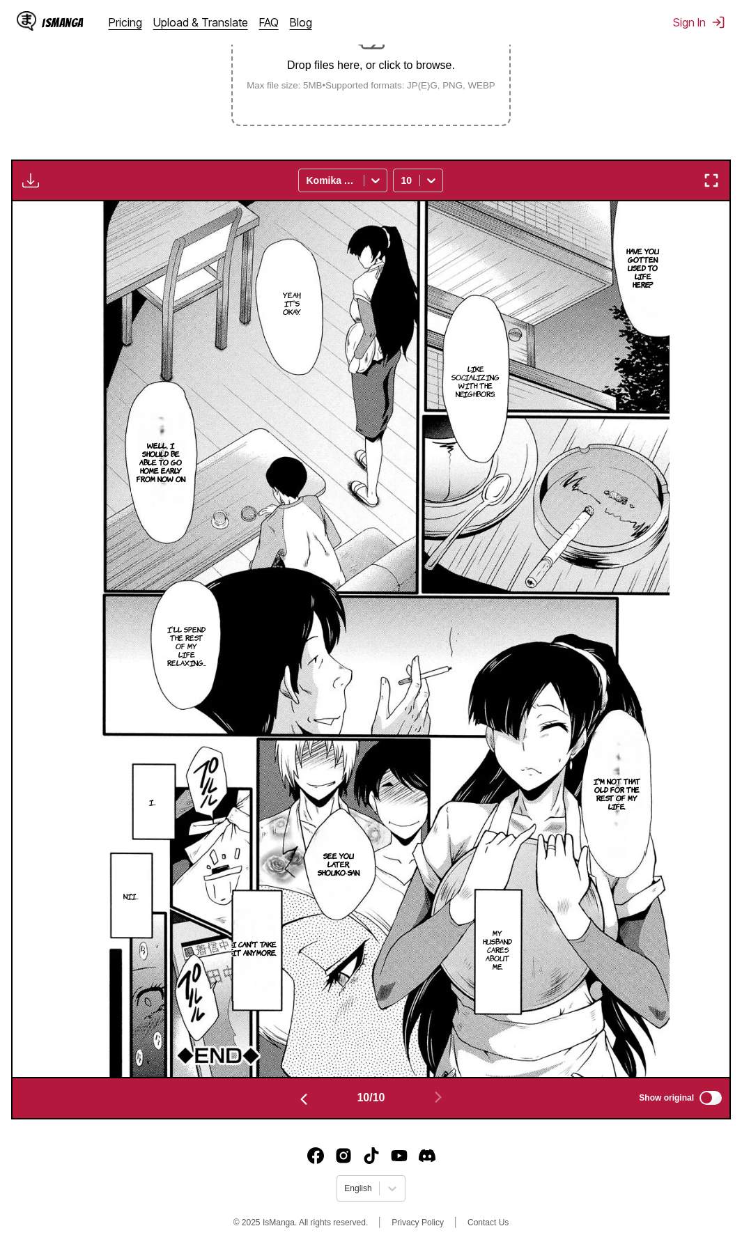
click at [598, 52] on section "From Japanese To English Drop files here, or click to browse. Max file size: 5M…" at bounding box center [371, 516] width 720 height 1205
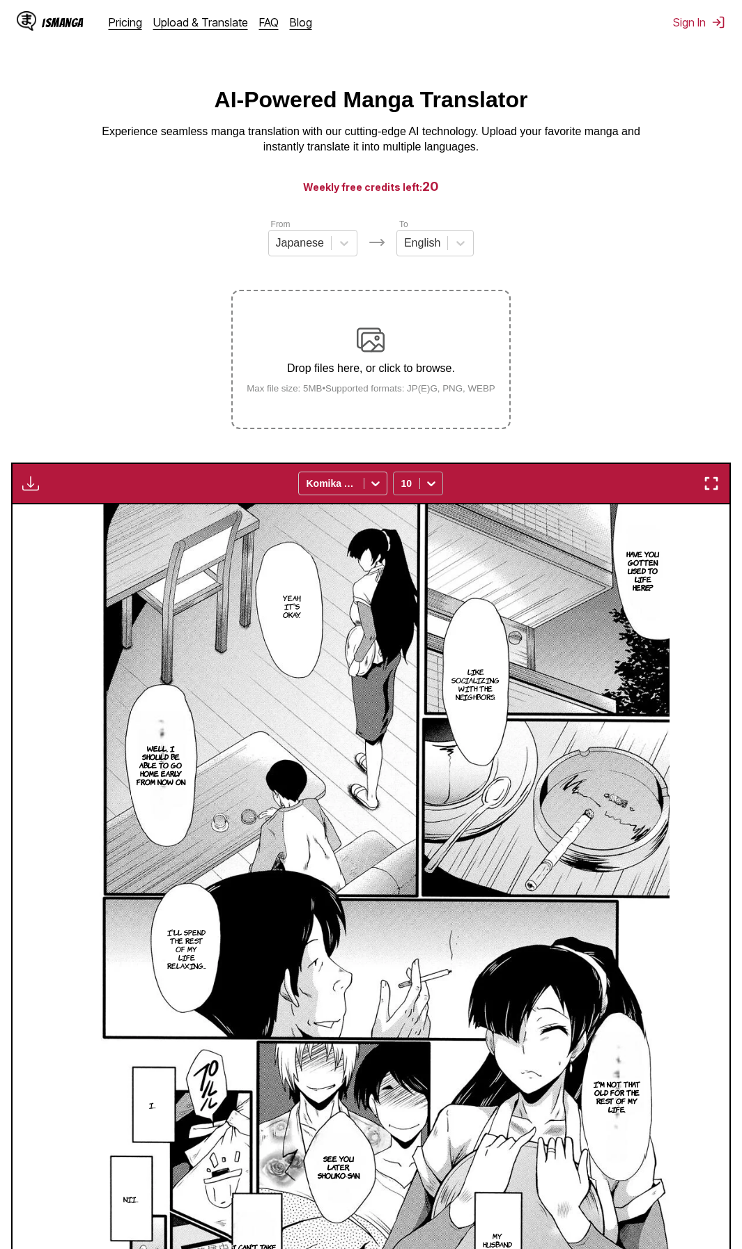
scroll to position [0, 0]
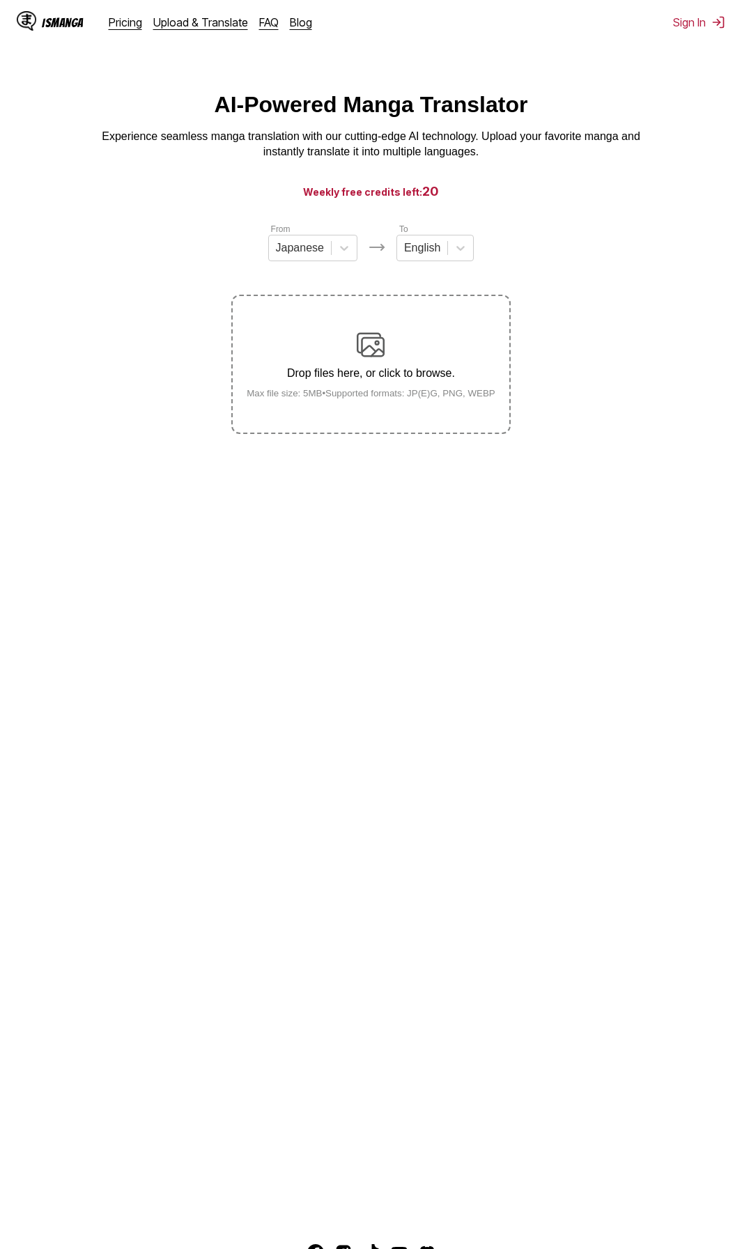
click at [448, 366] on div "Drop files here, or click to browse. Max file size: 5MB • Supported formats: JP…" at bounding box center [370, 365] width 271 height 68
click at [0, 0] on input "Drop files here, or click to browse. Max file size: 5MB • Supported formats: JP…" at bounding box center [0, 0] width 0 height 0
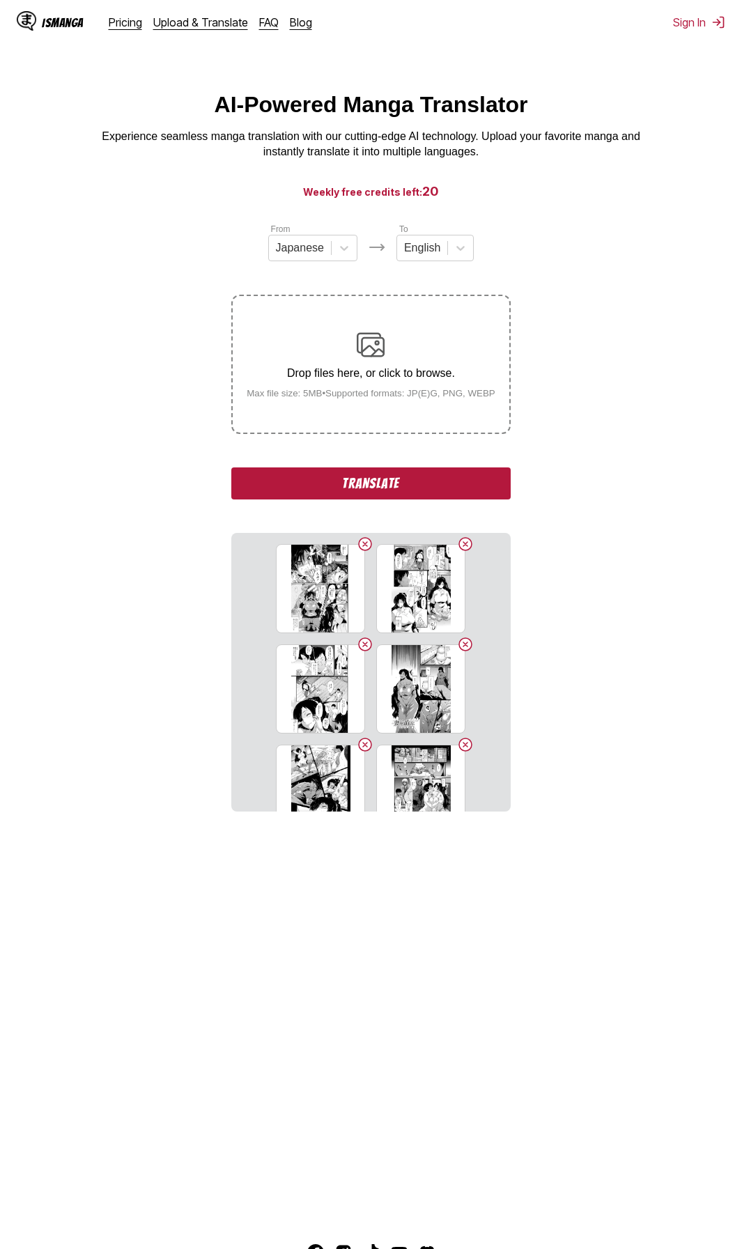
click at [435, 485] on button "Translate" at bounding box center [370, 483] width 279 height 32
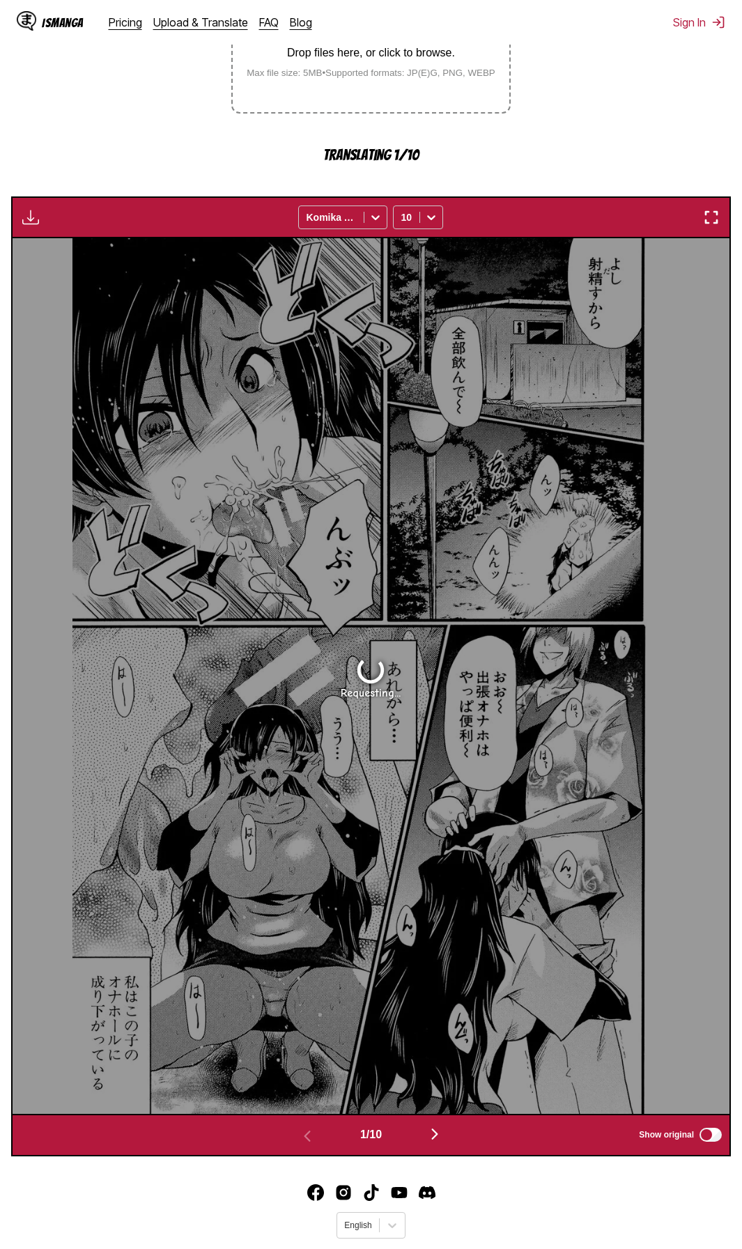
scroll to position [327, 0]
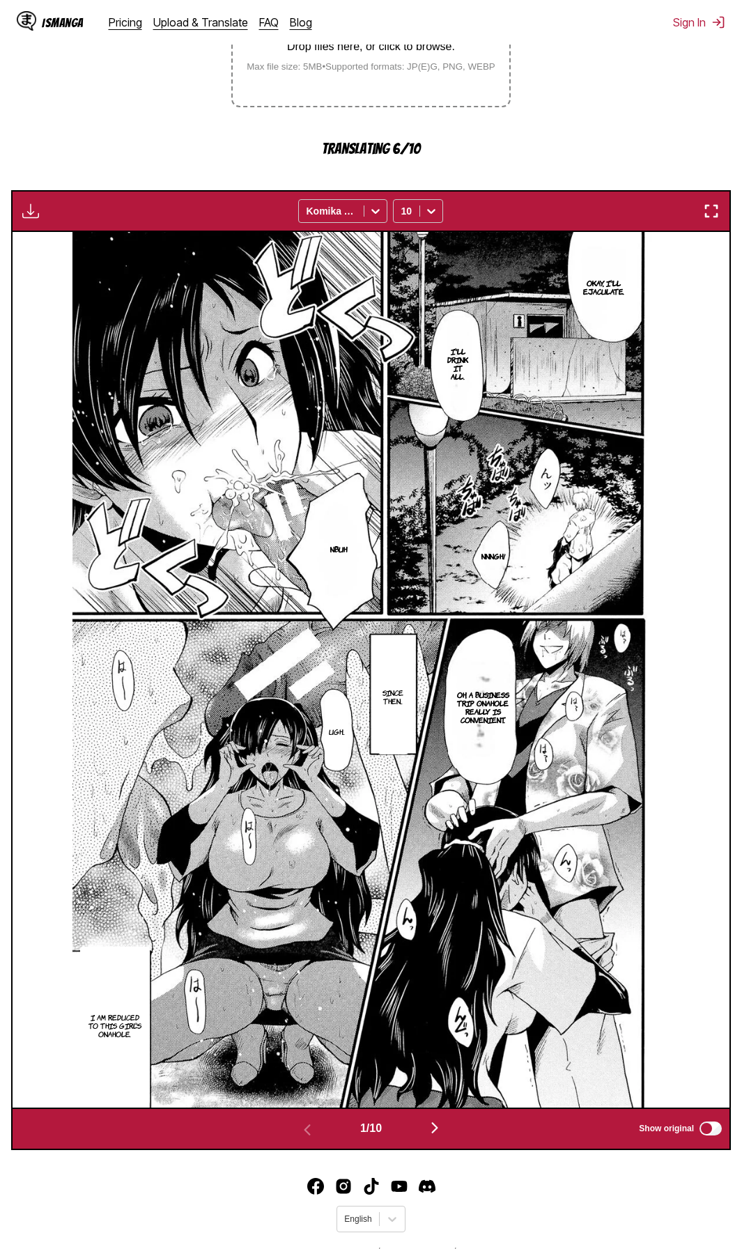
click at [566, 1209] on footer "English © 2025 IsManga. All rights reserved. Privacy Policy Contact Us" at bounding box center [371, 1220] width 742 height 118
click at [442, 1127] on img "button" at bounding box center [434, 1127] width 17 height 17
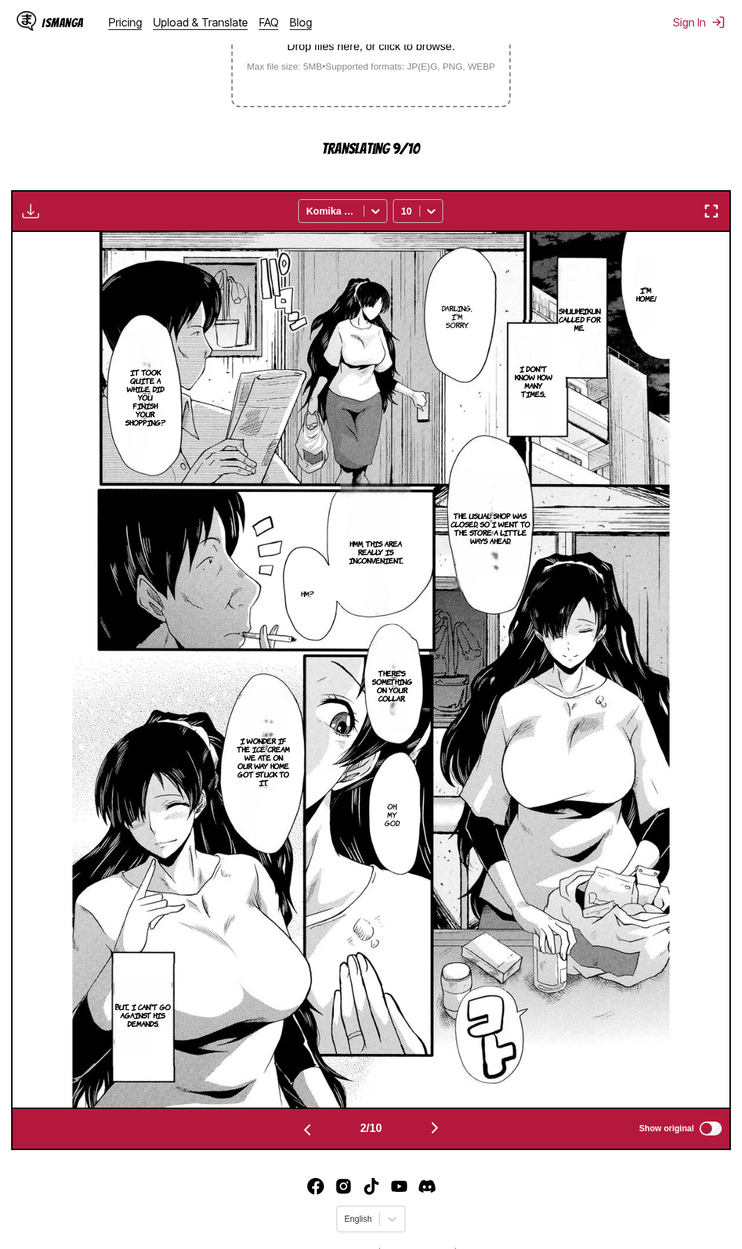
click at [507, 1208] on footer "English © 2025 IsManga. All rights reserved. Privacy Policy Contact Us" at bounding box center [371, 1220] width 742 height 118
click at [443, 1128] on img "button" at bounding box center [434, 1127] width 17 height 17
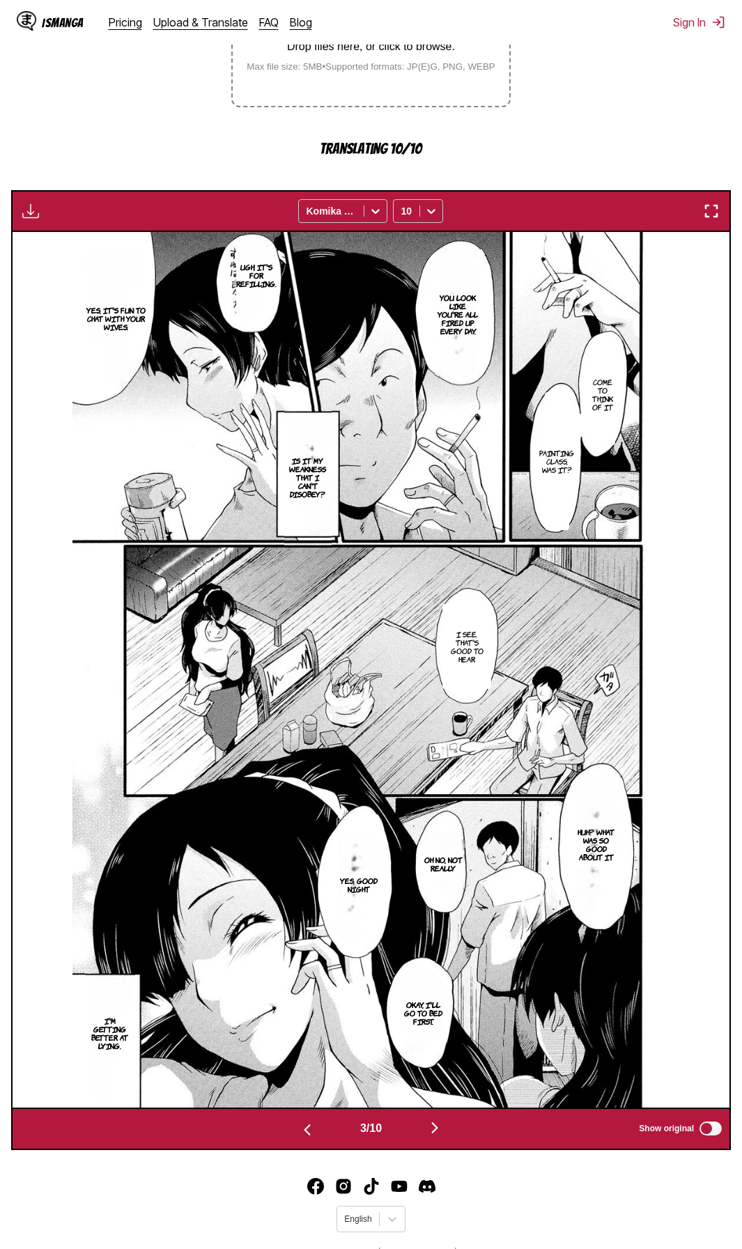
scroll to position [309, 0]
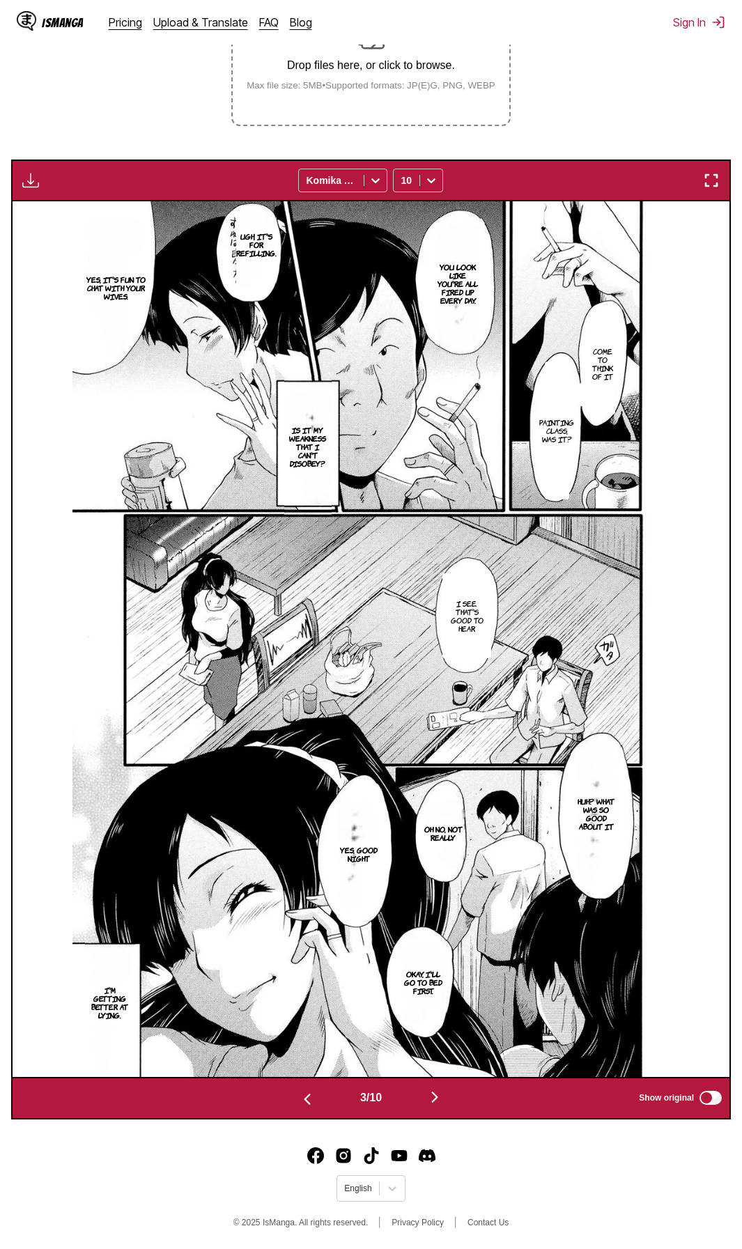
drag, startPoint x: 629, startPoint y: 1216, endPoint x: 616, endPoint y: 1207, distance: 15.5
click at [628, 1217] on footer "English © 2025 IsManga. All rights reserved. Privacy Policy Contact Us" at bounding box center [371, 1189] width 742 height 118
click at [443, 1095] on img "button" at bounding box center [434, 1097] width 17 height 17
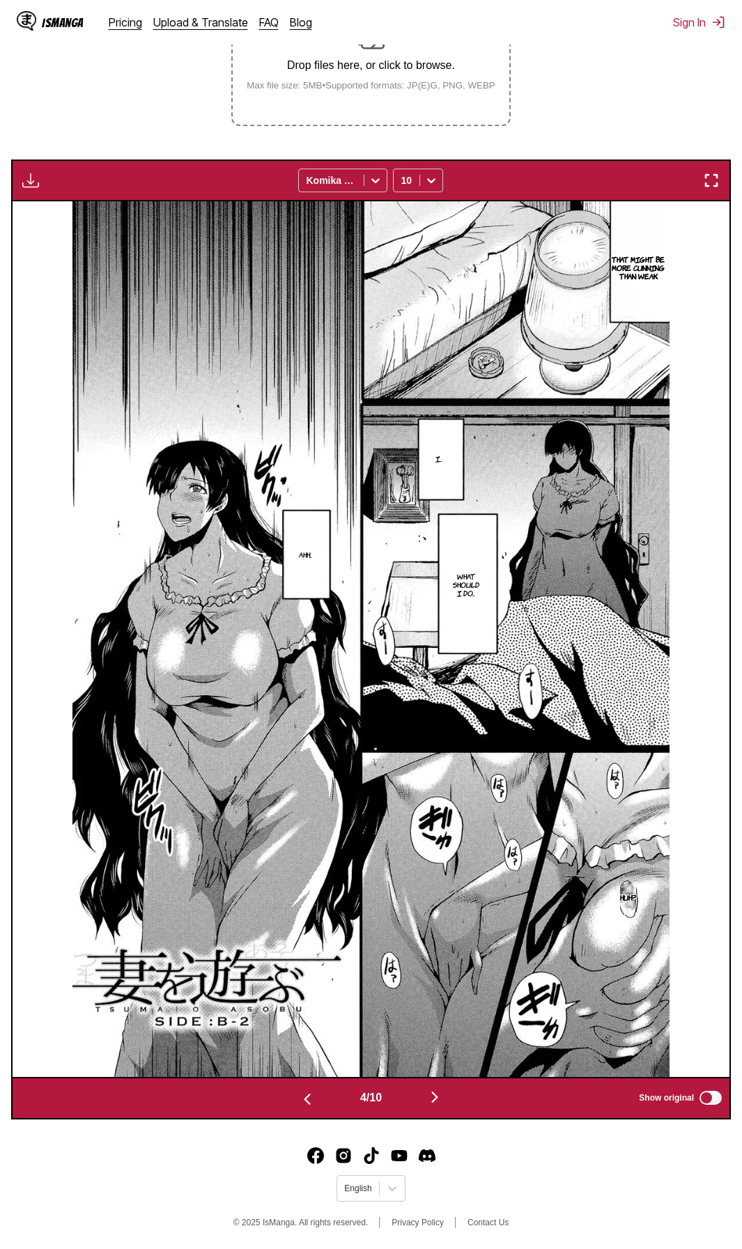
drag, startPoint x: 541, startPoint y: 1190, endPoint x: 540, endPoint y: 1179, distance: 10.5
click at [541, 1190] on footer "English © 2025 IsManga. All rights reserved. Privacy Policy Contact Us" at bounding box center [371, 1189] width 742 height 118
click at [441, 1097] on img "button" at bounding box center [434, 1097] width 17 height 17
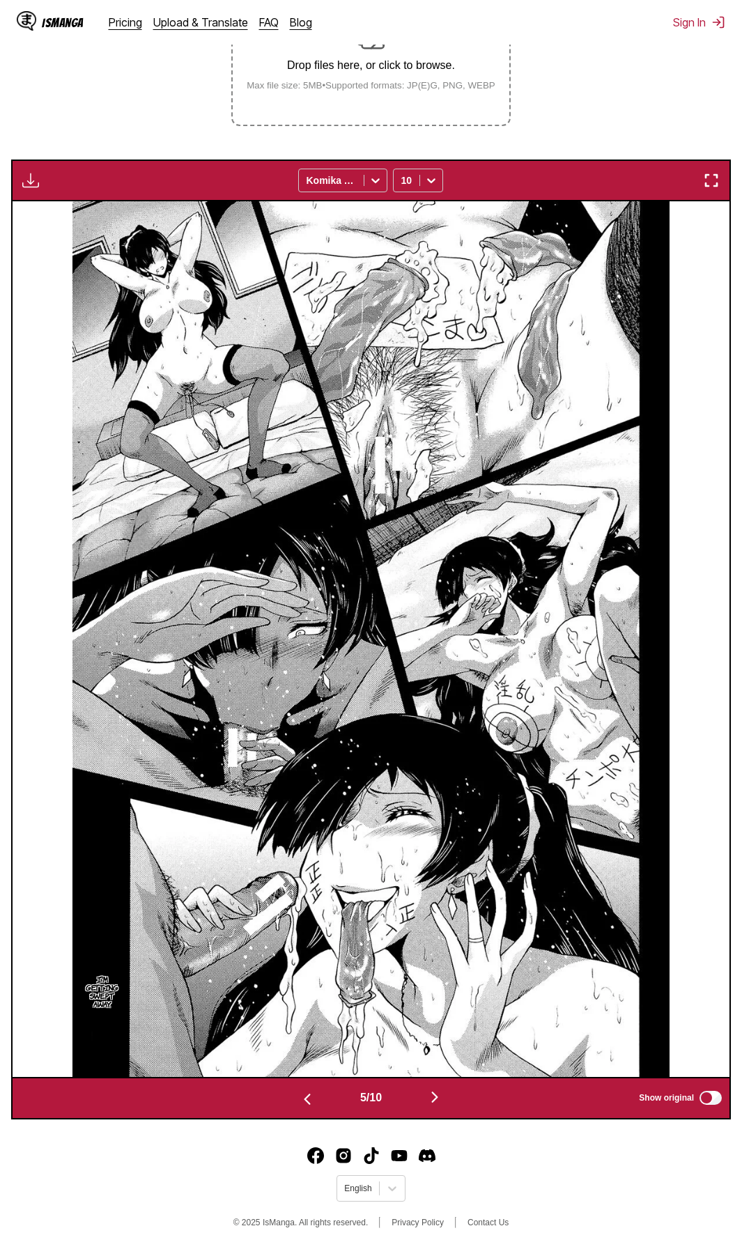
click at [440, 1185] on footer "English © 2025 IsManga. All rights reserved. Privacy Policy Contact Us" at bounding box center [371, 1189] width 742 height 118
click at [439, 1094] on img "button" at bounding box center [434, 1097] width 17 height 17
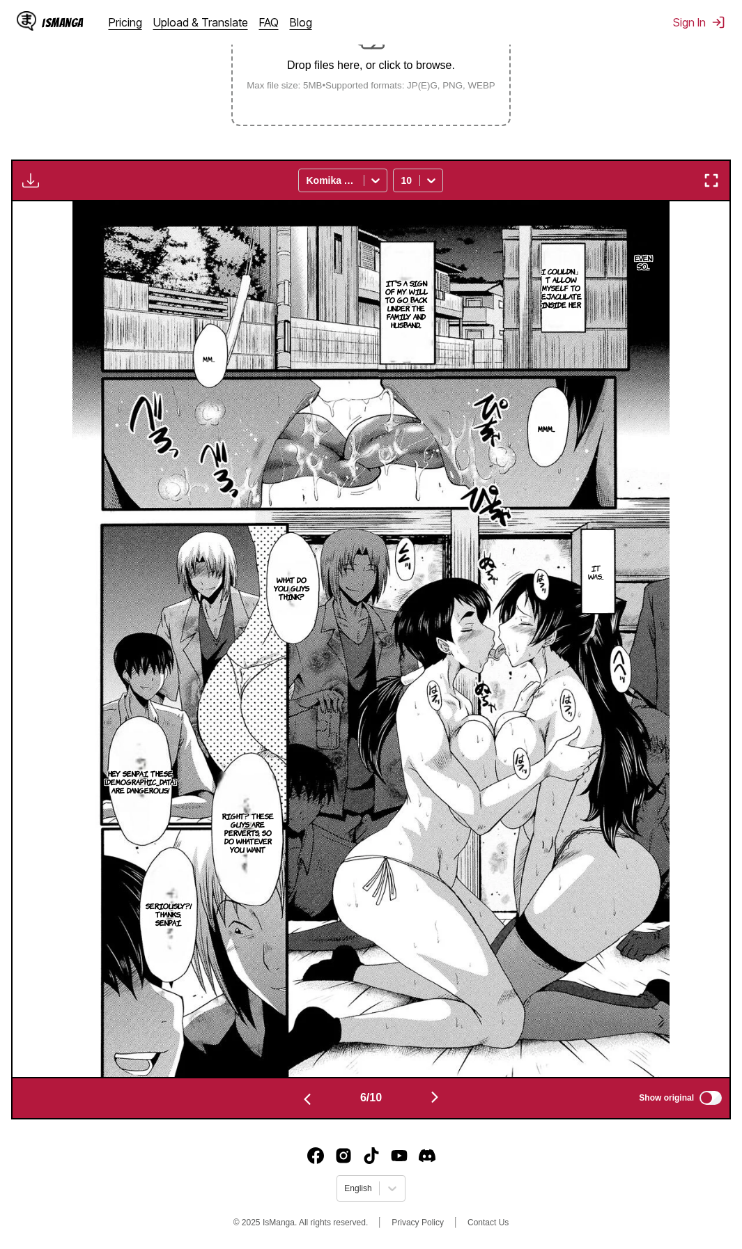
click at [112, 50] on section "From Japanese To English Drop files here, or click to browse. Max file size: 5M…" at bounding box center [371, 516] width 720 height 1205
click at [433, 1097] on img "button" at bounding box center [434, 1097] width 17 height 17
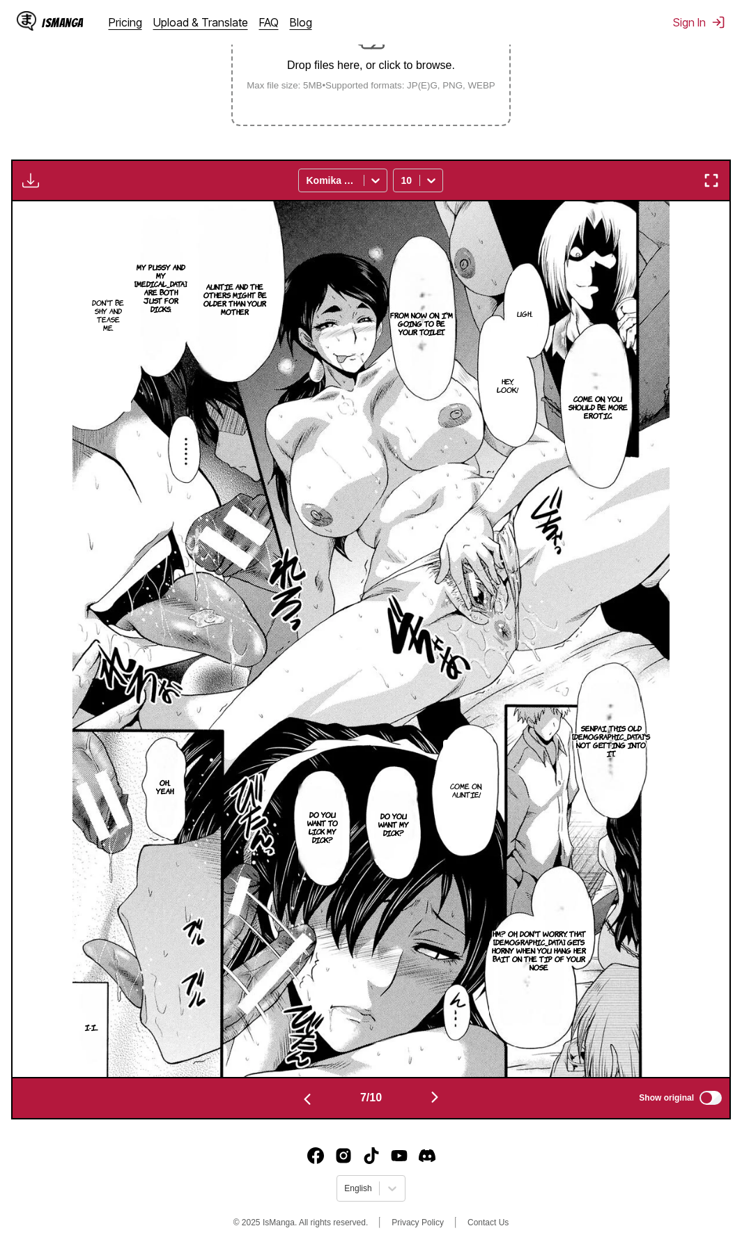
click at [502, 1181] on footer "English © 2025 IsManga. All rights reserved. Privacy Policy Contact Us" at bounding box center [371, 1189] width 742 height 118
click at [433, 1097] on img "button" at bounding box center [434, 1097] width 17 height 17
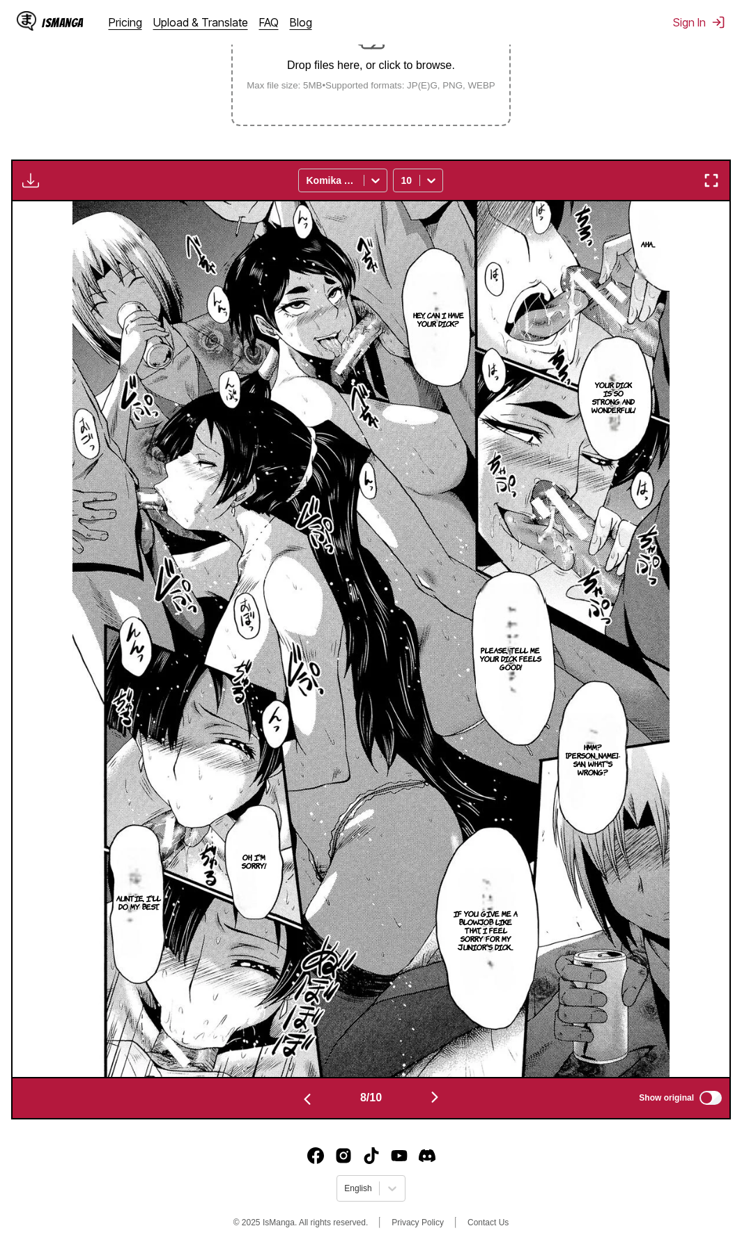
click at [564, 1238] on footer "English © 2025 IsManga. All rights reserved. Privacy Policy Contact Us" at bounding box center [371, 1189] width 742 height 118
click at [441, 1096] on img "button" at bounding box center [434, 1097] width 17 height 17
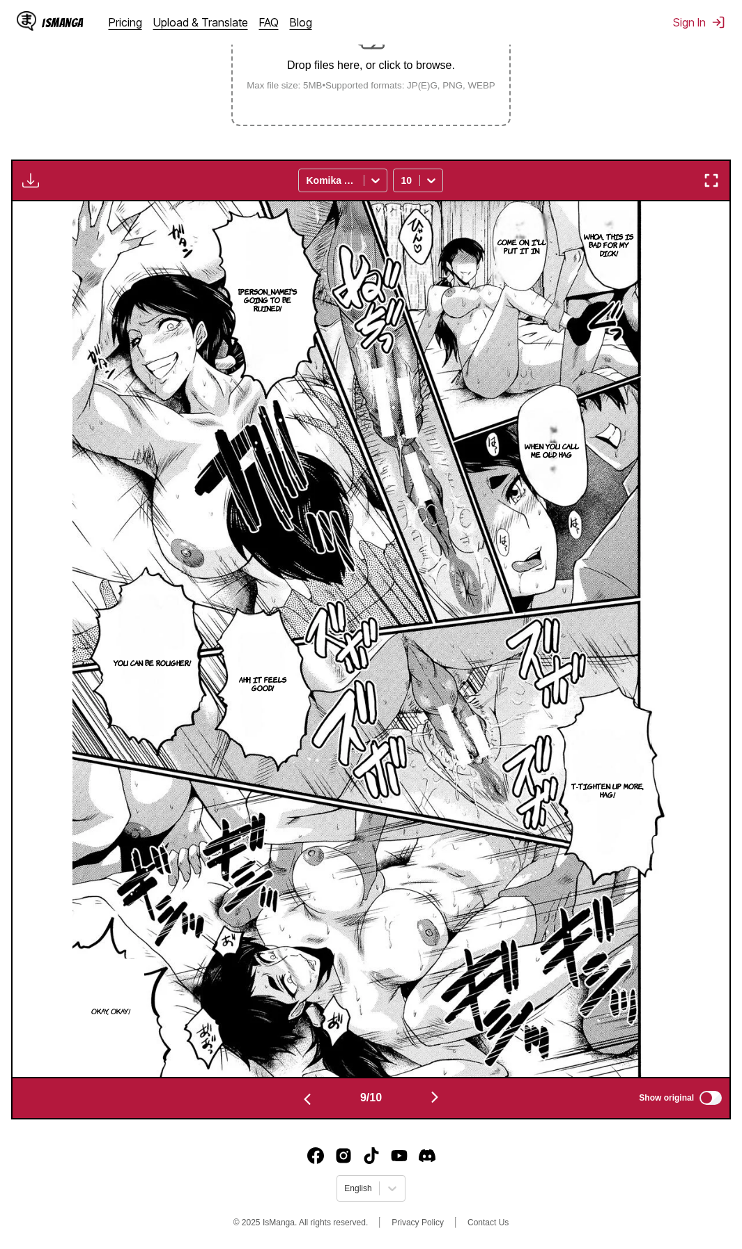
click at [602, 42] on div "IsManga Pricing Upload & Translate FAQ Blog Sign In Pricing Upload & Translate …" at bounding box center [371, 22] width 742 height 45
click at [441, 1098] on img "button" at bounding box center [434, 1097] width 17 height 17
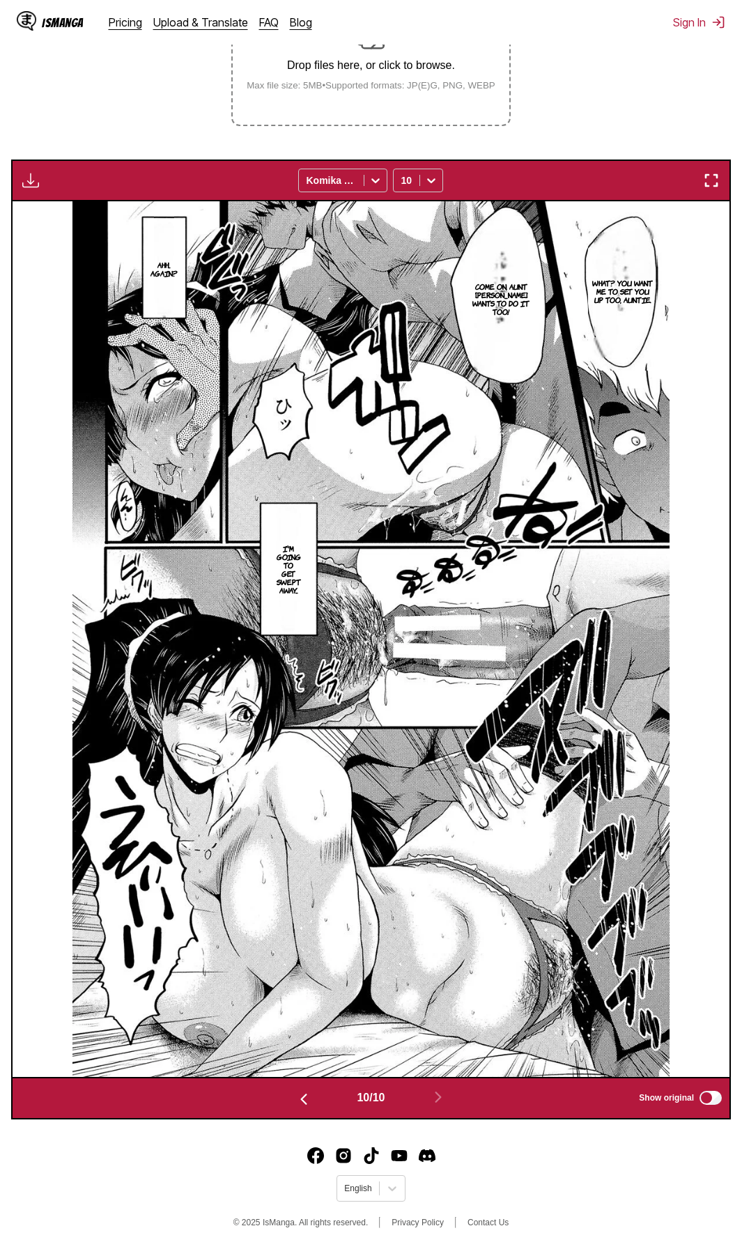
click at [598, 41] on div "IsManga Pricing Upload & Translate FAQ Blog Sign In Pricing Upload & Translate …" at bounding box center [371, 22] width 742 height 45
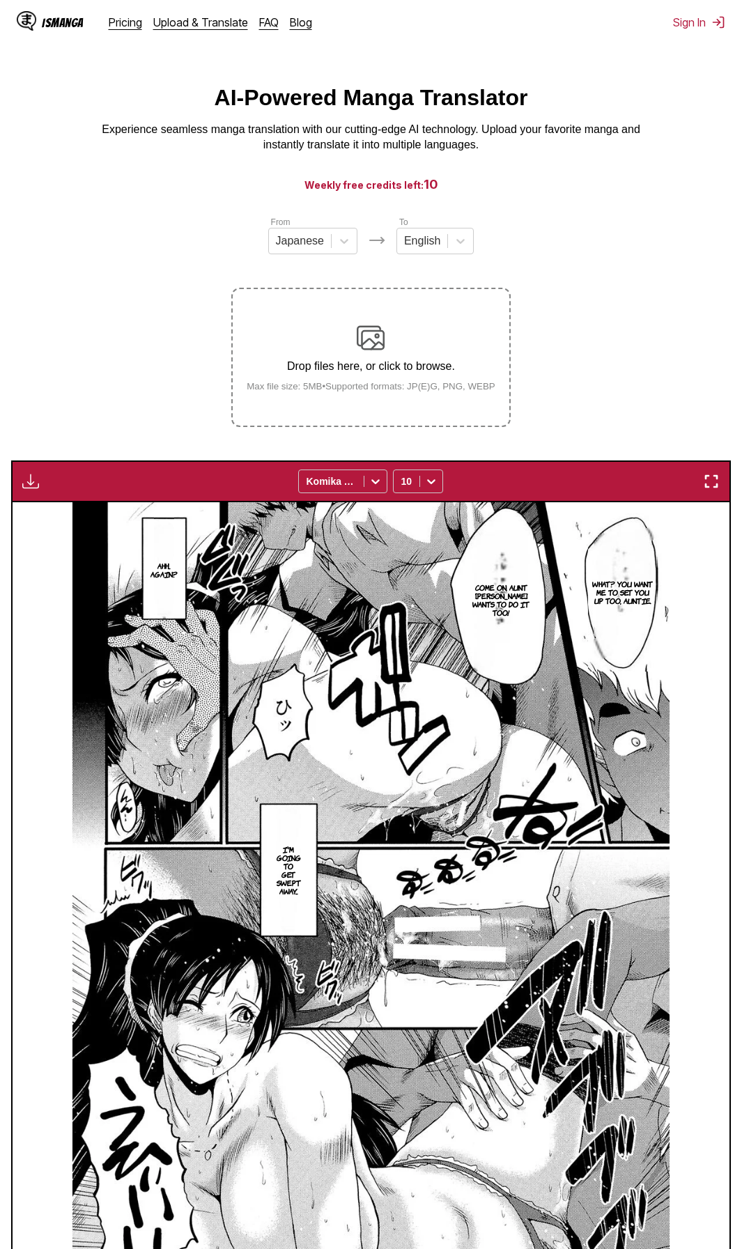
scroll to position [0, 0]
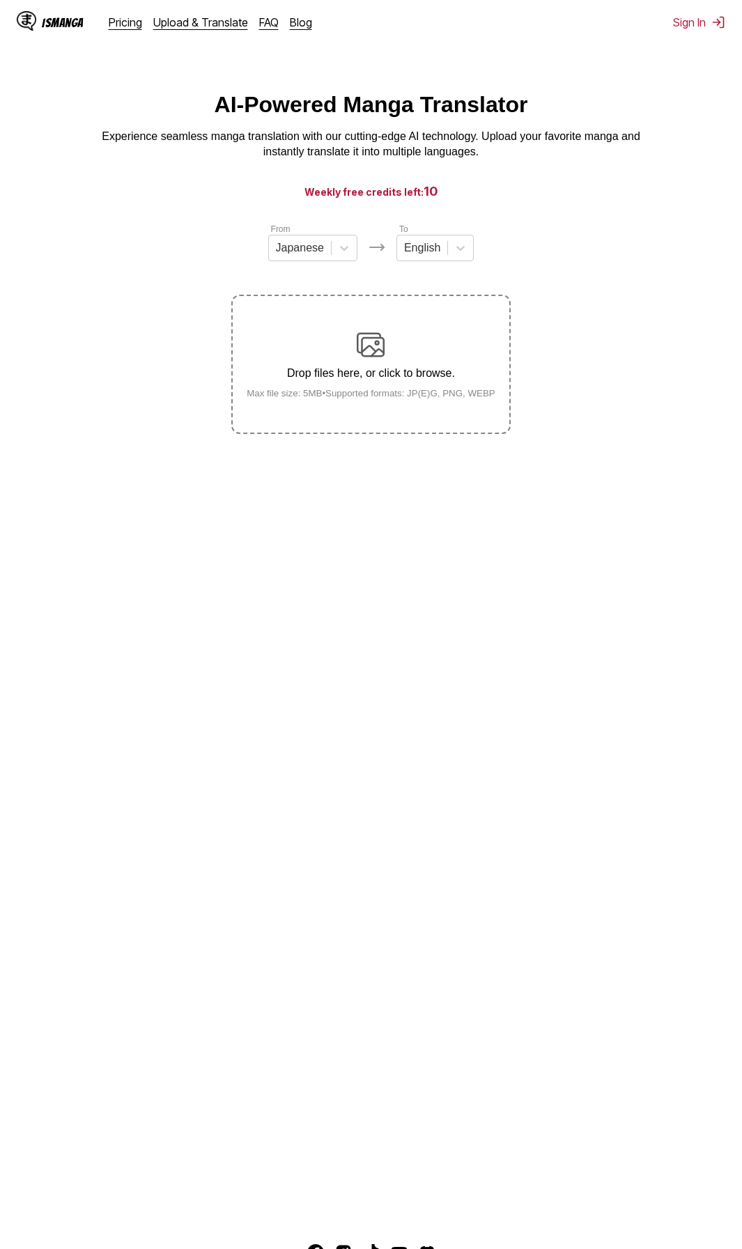
click at [403, 348] on div "Drop files here, or click to browse. Max file size: 5MB • Supported formats: JP…" at bounding box center [370, 365] width 271 height 68
click at [0, 0] on input "Drop files here, or click to browse. Max file size: 5MB • Supported formats: JP…" at bounding box center [0, 0] width 0 height 0
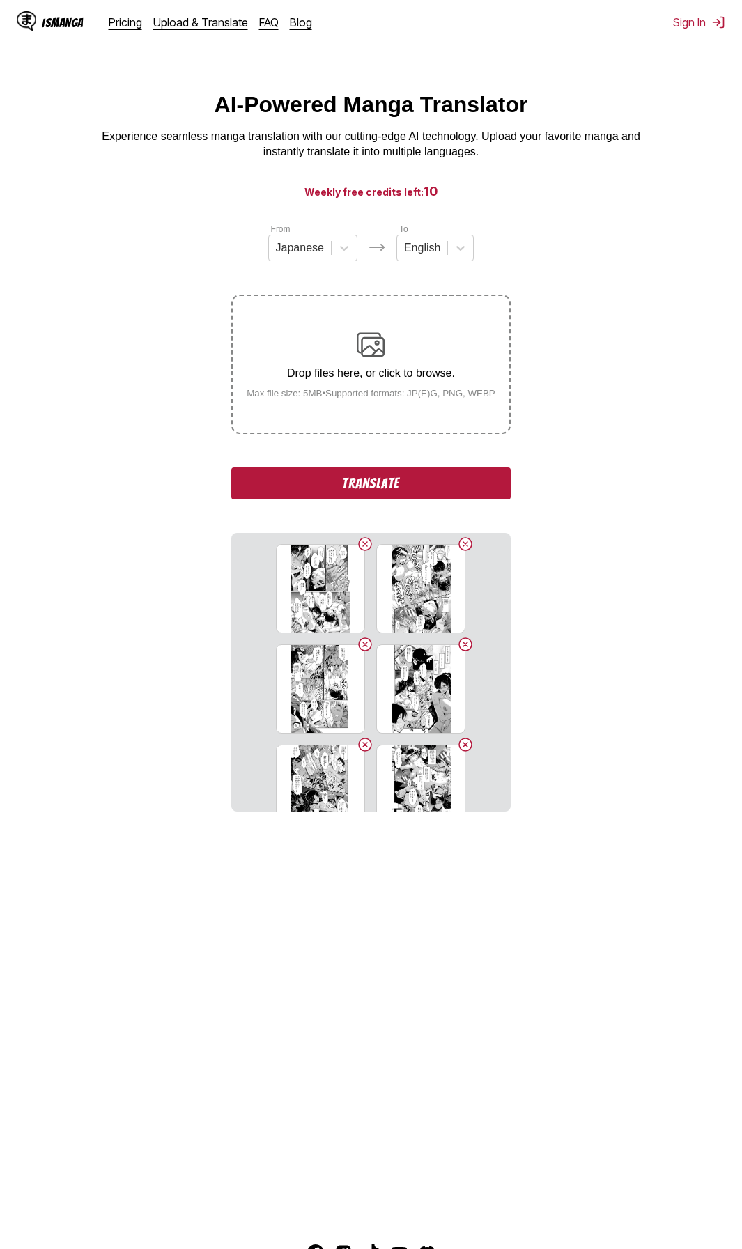
click at [430, 484] on button "Translate" at bounding box center [370, 483] width 279 height 32
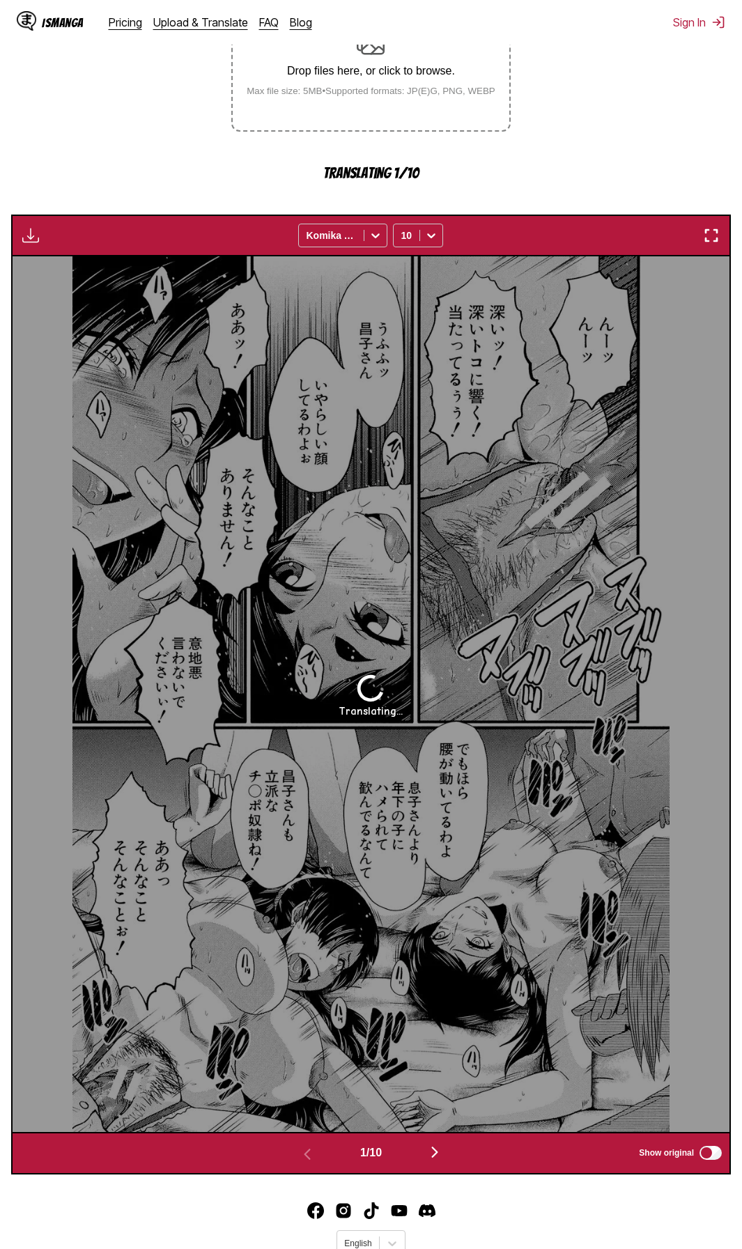
scroll to position [327, 0]
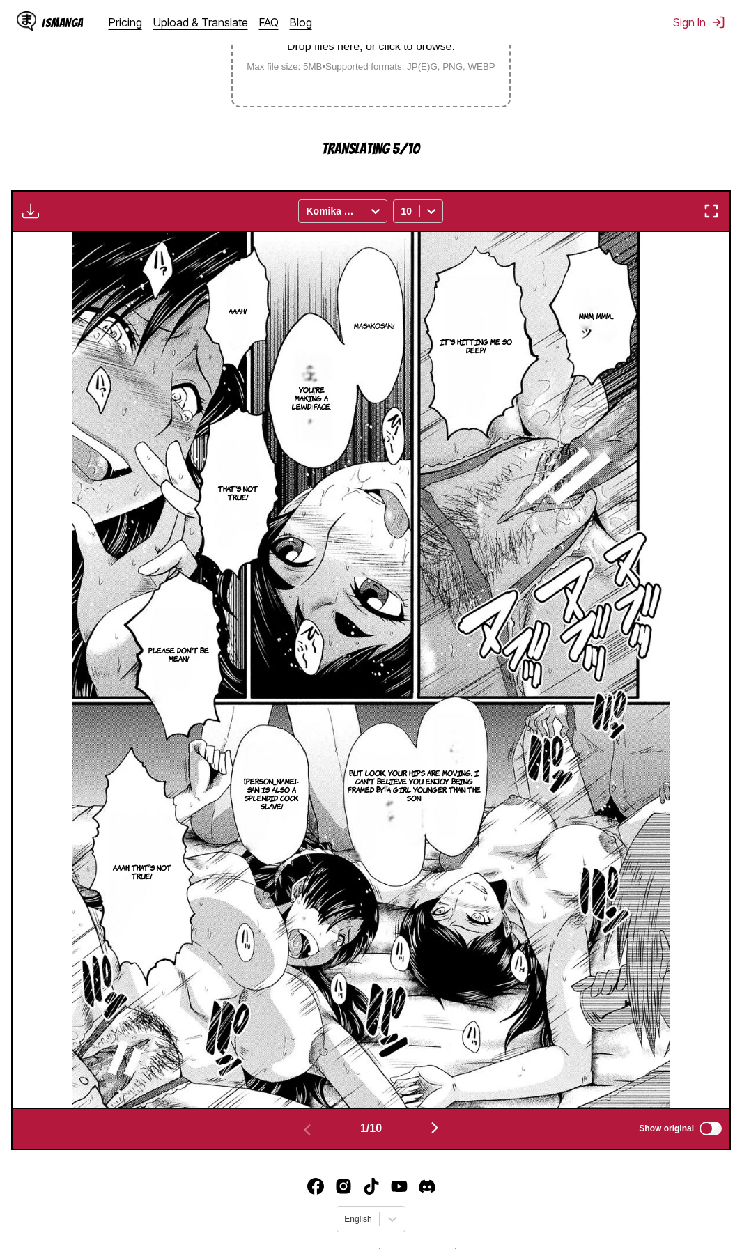
drag, startPoint x: 523, startPoint y: 1202, endPoint x: 502, endPoint y: 1186, distance: 25.9
click at [523, 1202] on footer "English © 2025 IsManga. All rights reserved. Privacy Policy Contact Us" at bounding box center [371, 1220] width 742 height 118
click at [439, 1131] on img "button" at bounding box center [434, 1127] width 17 height 17
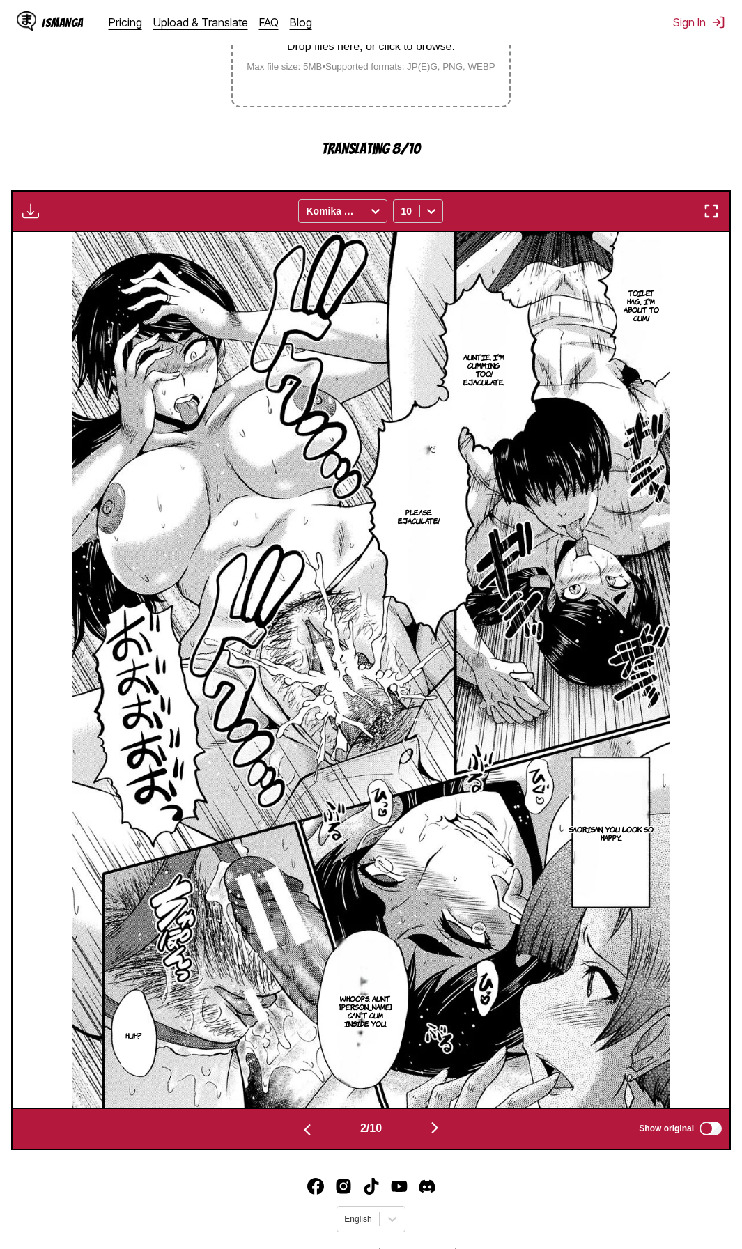
drag, startPoint x: 507, startPoint y: 1217, endPoint x: 496, endPoint y: 1205, distance: 16.3
click at [507, 1217] on footer "English © 2025 IsManga. All rights reserved. Privacy Policy Contact Us" at bounding box center [371, 1220] width 742 height 118
click at [437, 1129] on img "button" at bounding box center [434, 1127] width 17 height 17
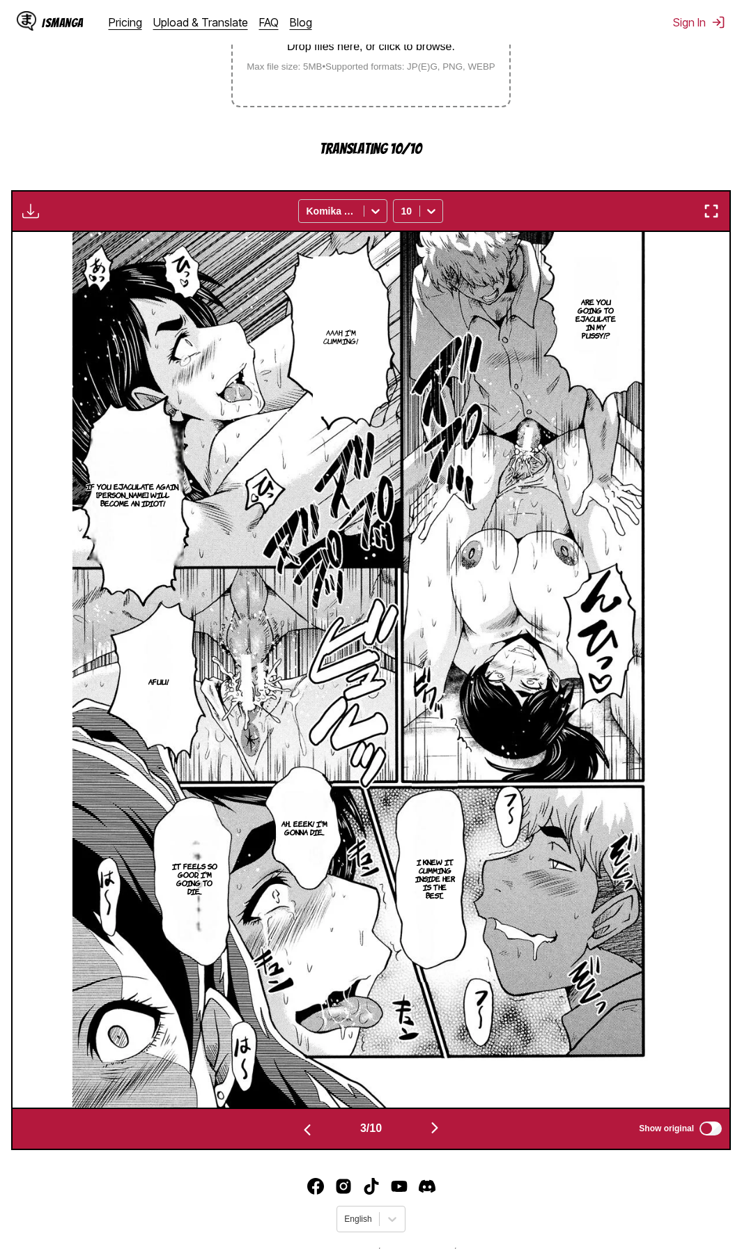
scroll to position [309, 0]
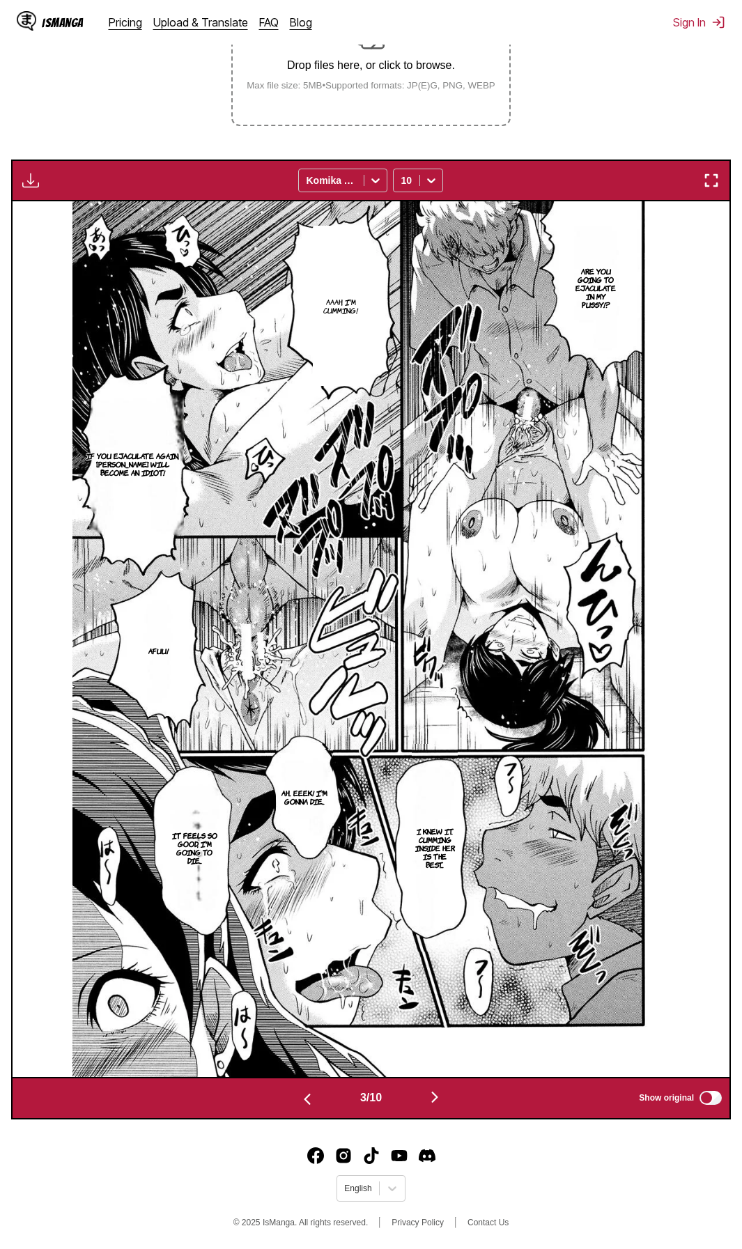
click at [563, 1210] on footer "English © 2025 IsManga. All rights reserved. Privacy Policy Contact Us" at bounding box center [371, 1189] width 742 height 118
click at [442, 1091] on img "button" at bounding box center [434, 1097] width 17 height 17
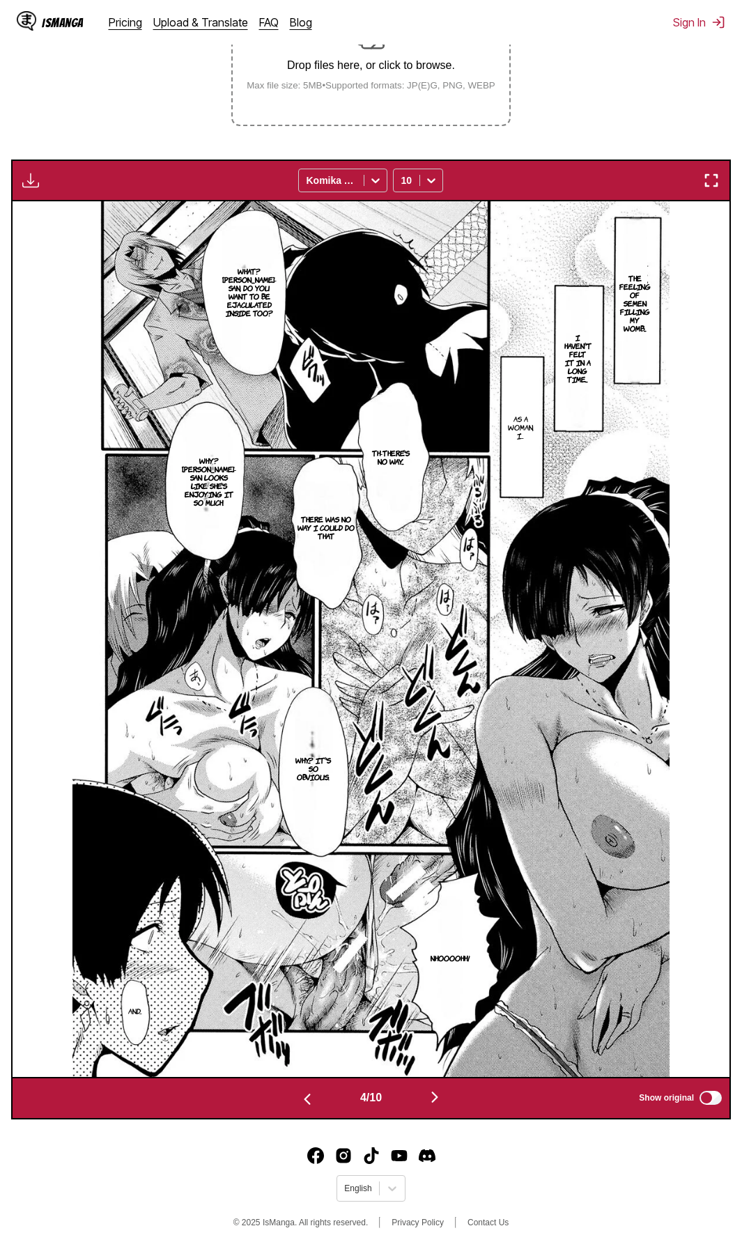
click at [173, 1185] on footer "English © 2025 IsManga. All rights reserved. Privacy Policy Contact Us" at bounding box center [371, 1189] width 742 height 118
click at [440, 1098] on img "button" at bounding box center [434, 1097] width 17 height 17
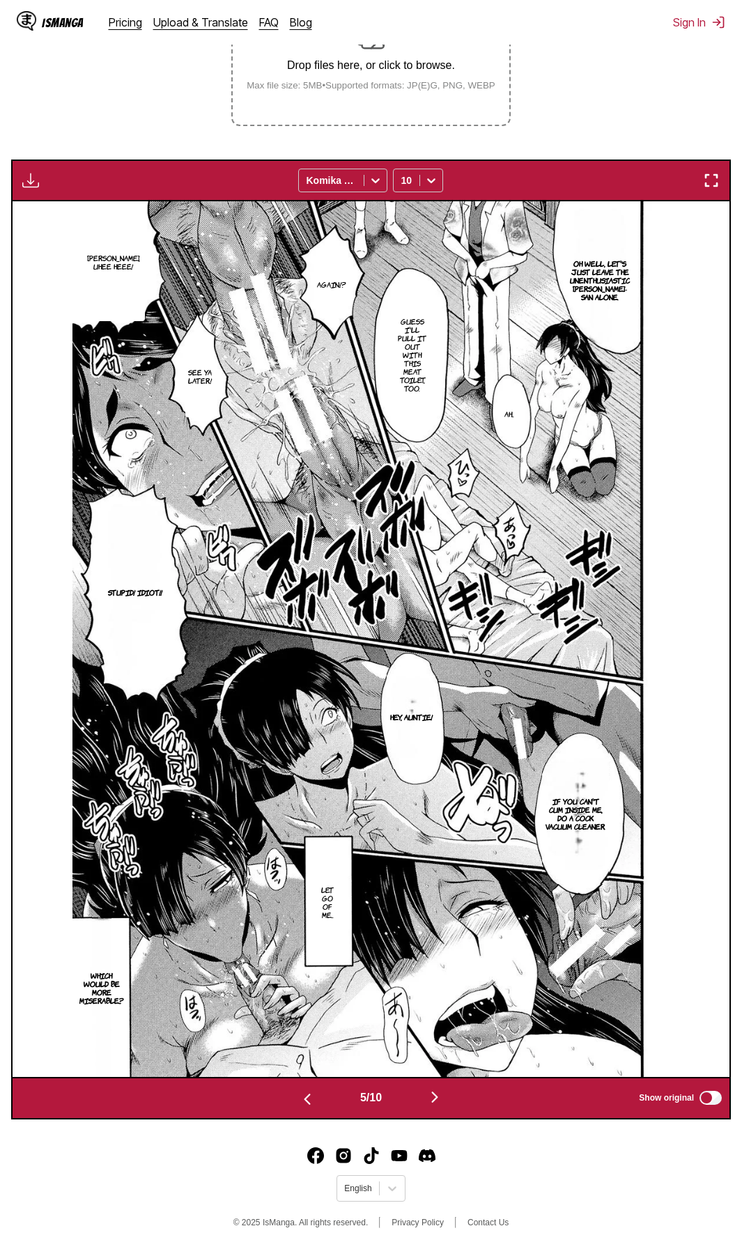
click at [573, 1203] on footer "English © 2025 IsManga. All rights reserved. Privacy Policy Contact Us" at bounding box center [371, 1189] width 742 height 118
click at [443, 1096] on img "button" at bounding box center [434, 1097] width 17 height 17
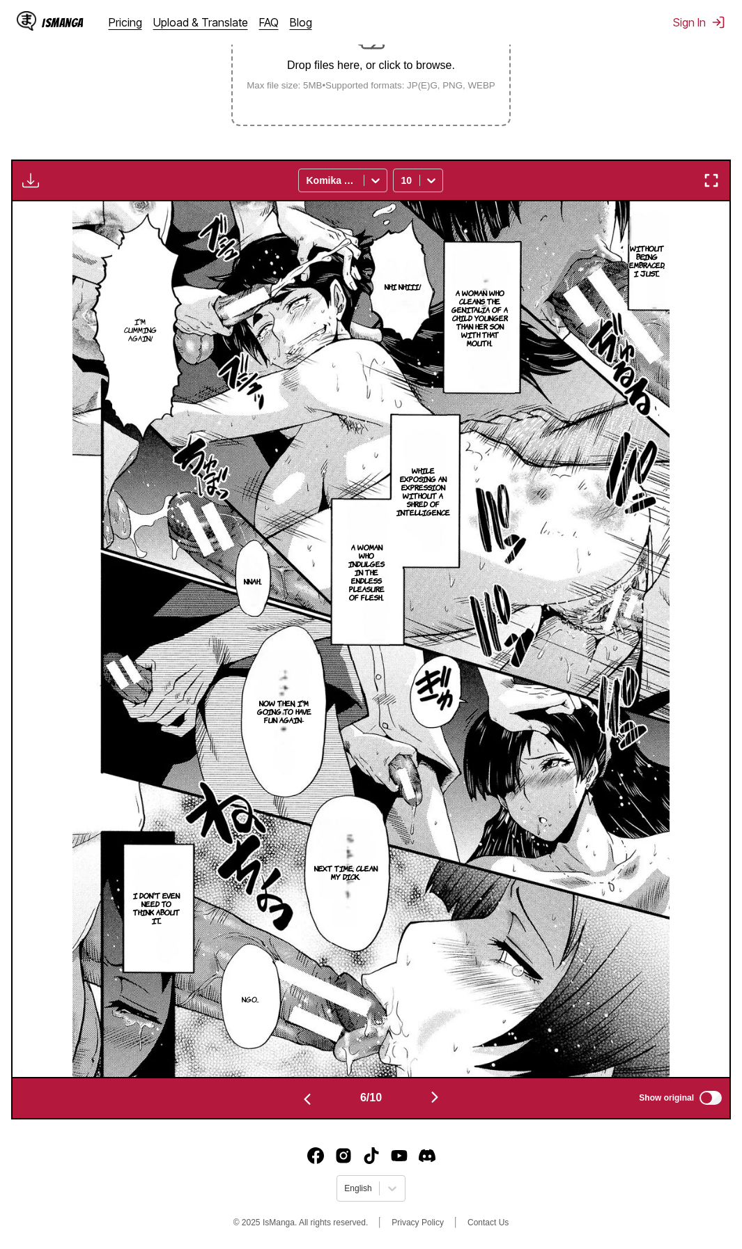
drag, startPoint x: 568, startPoint y: 1227, endPoint x: 563, endPoint y: 1216, distance: 11.5
click at [568, 1227] on footer "English © 2025 IsManga. All rights reserved. Privacy Policy Contact Us" at bounding box center [371, 1189] width 742 height 118
click at [437, 1097] on img "button" at bounding box center [434, 1097] width 17 height 17
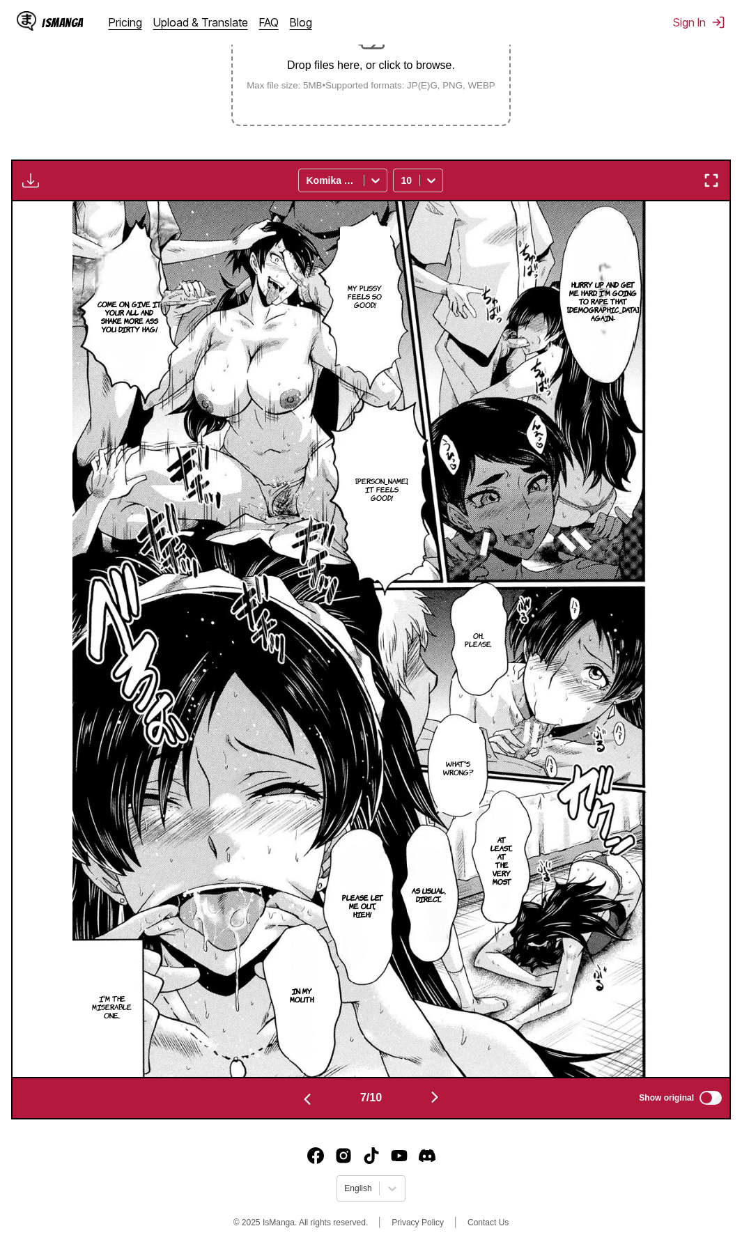
click at [524, 1184] on footer "English © 2025 IsManga. All rights reserved. Privacy Policy Contact Us" at bounding box center [371, 1189] width 742 height 118
click at [440, 1100] on img "button" at bounding box center [434, 1097] width 17 height 17
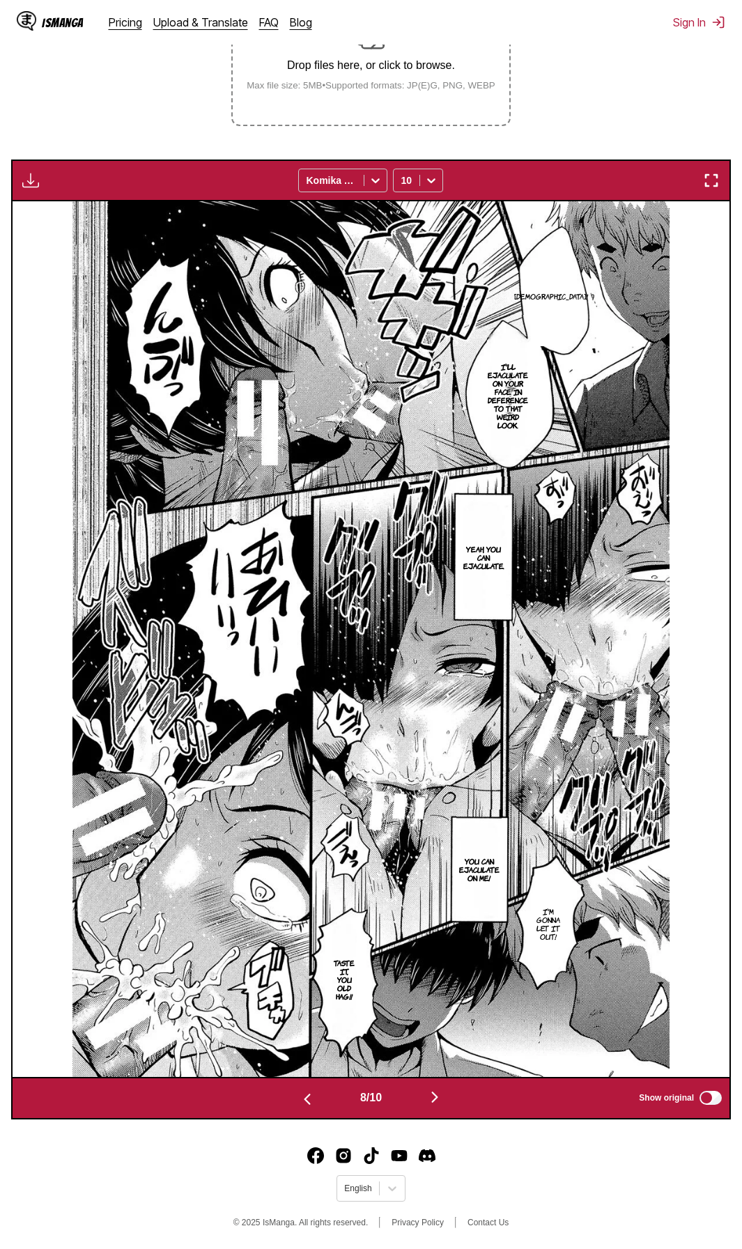
click at [580, 1204] on footer "English © 2025 IsManga. All rights reserved. Privacy Policy Contact Us" at bounding box center [371, 1189] width 742 height 118
click at [439, 1092] on img "button" at bounding box center [434, 1097] width 17 height 17
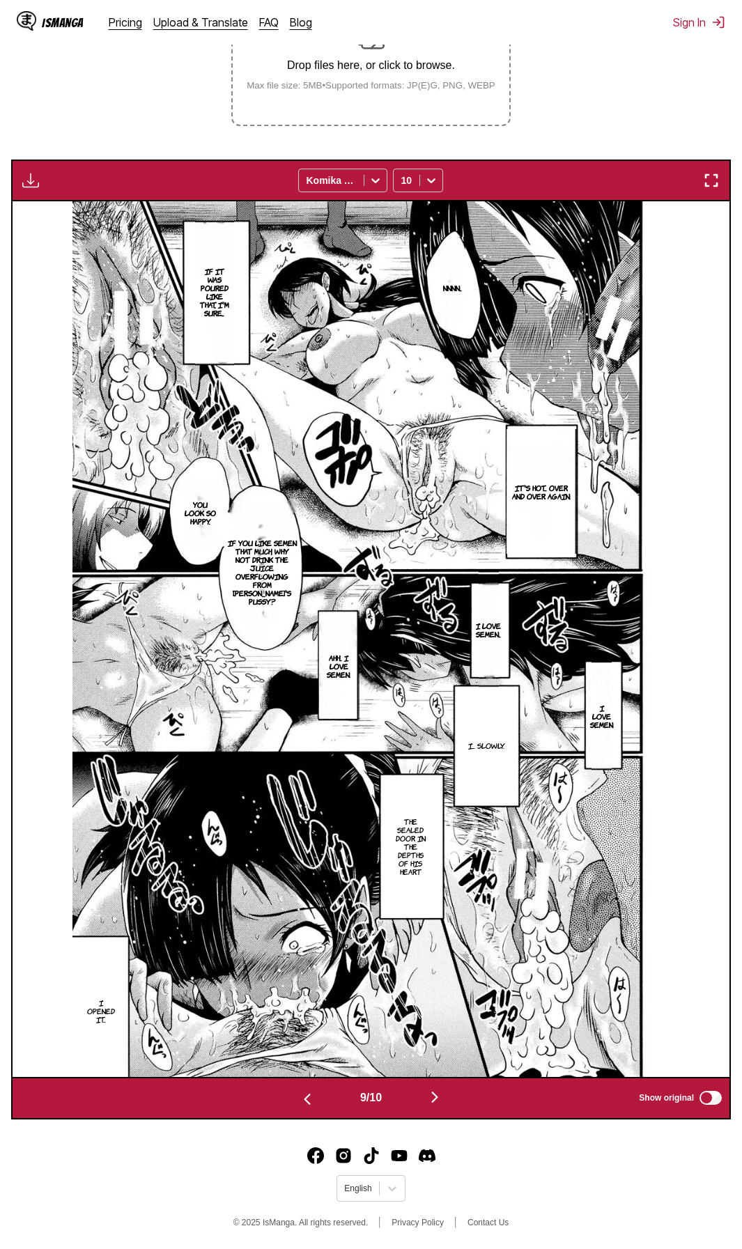
click at [492, 1187] on footer "English © 2025 IsManga. All rights reserved. Privacy Policy Contact Us" at bounding box center [371, 1189] width 742 height 118
click at [440, 1096] on img "button" at bounding box center [434, 1097] width 17 height 17
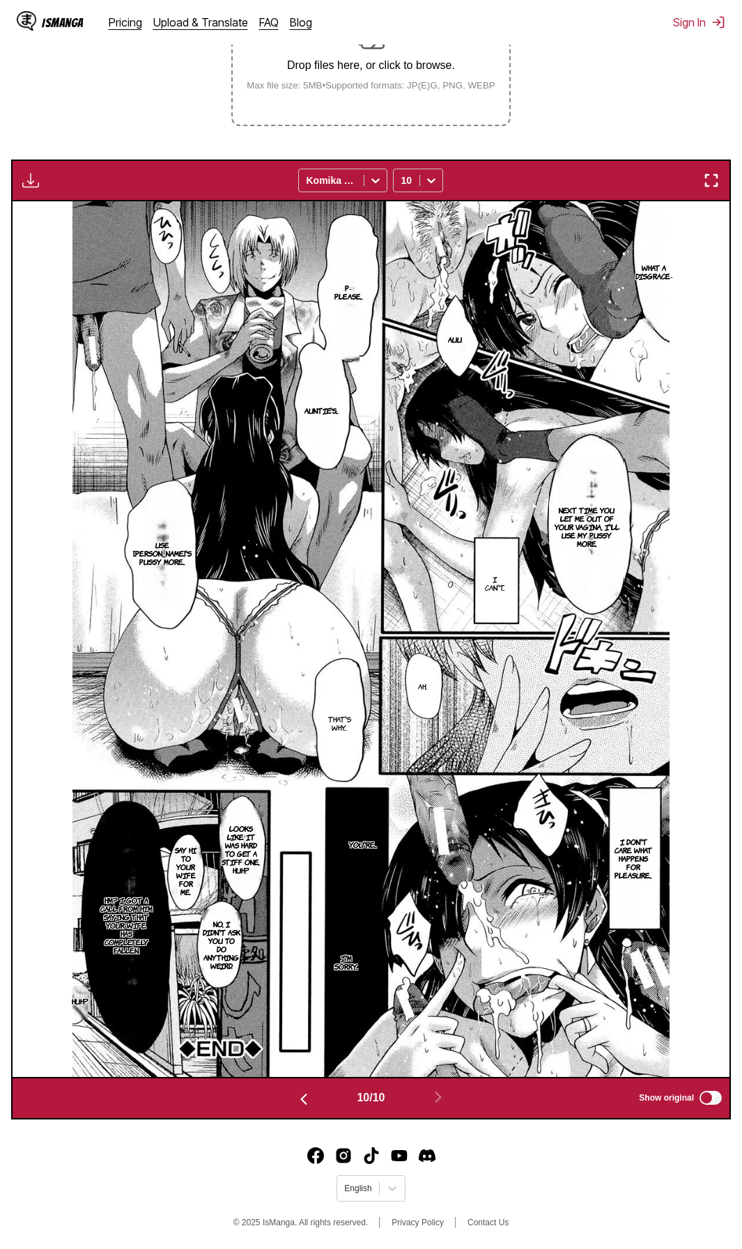
click at [573, 1165] on footer "English © 2025 IsManga. All rights reserved. Privacy Policy Contact Us" at bounding box center [371, 1189] width 742 height 118
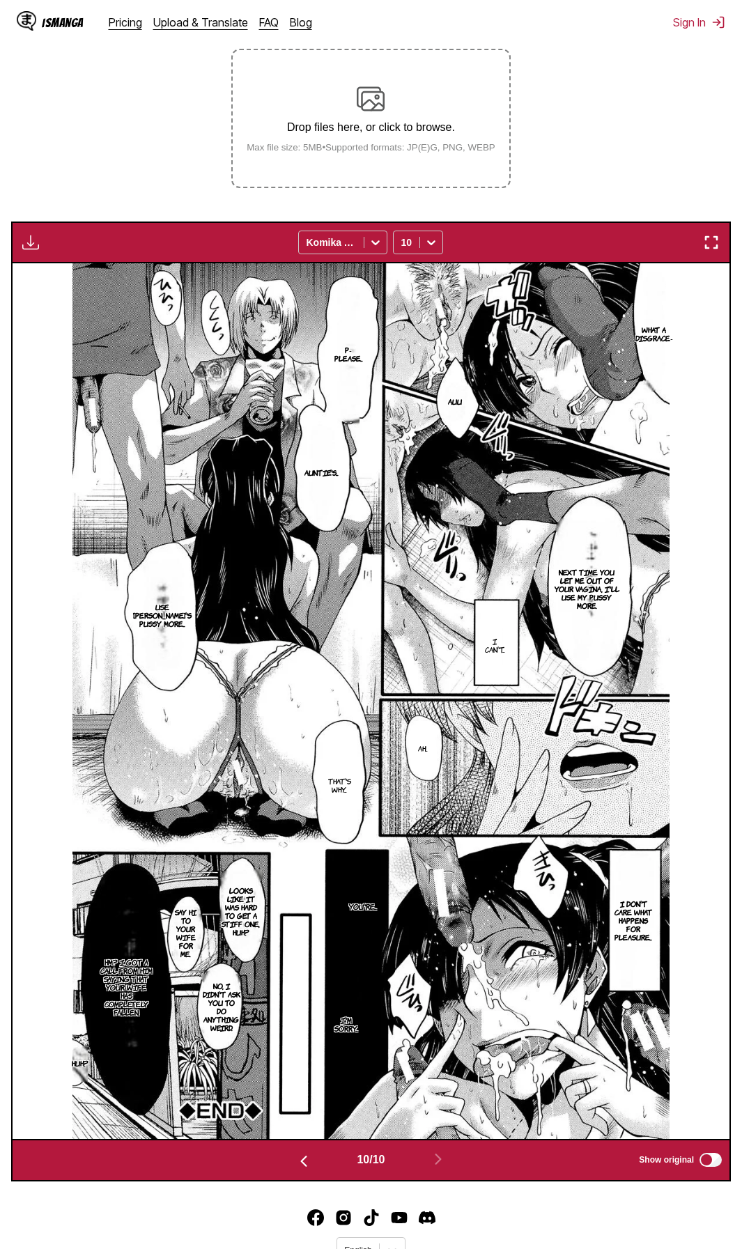
scroll to position [240, 0]
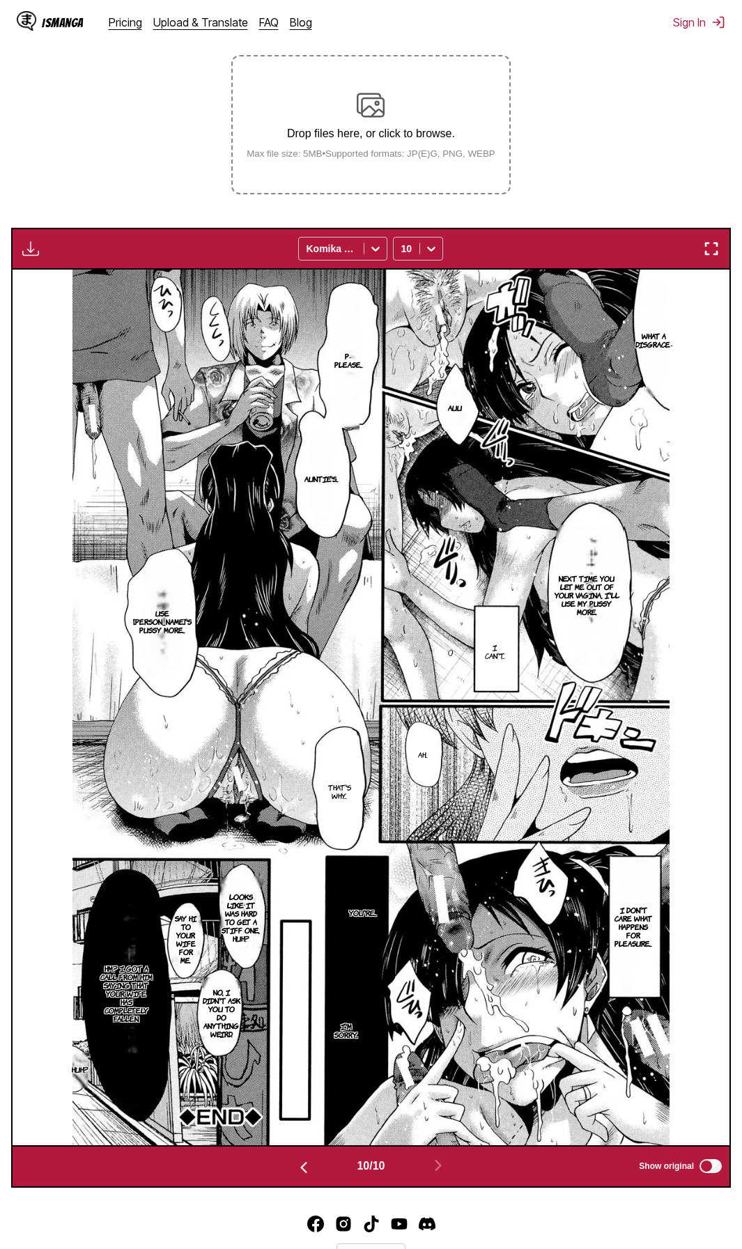
click at [36, 251] on img "button" at bounding box center [30, 248] width 17 height 17
click at [104, 193] on section "From Japanese To English Drop files here, or click to browse. Max file size: 5M…" at bounding box center [371, 585] width 720 height 1205
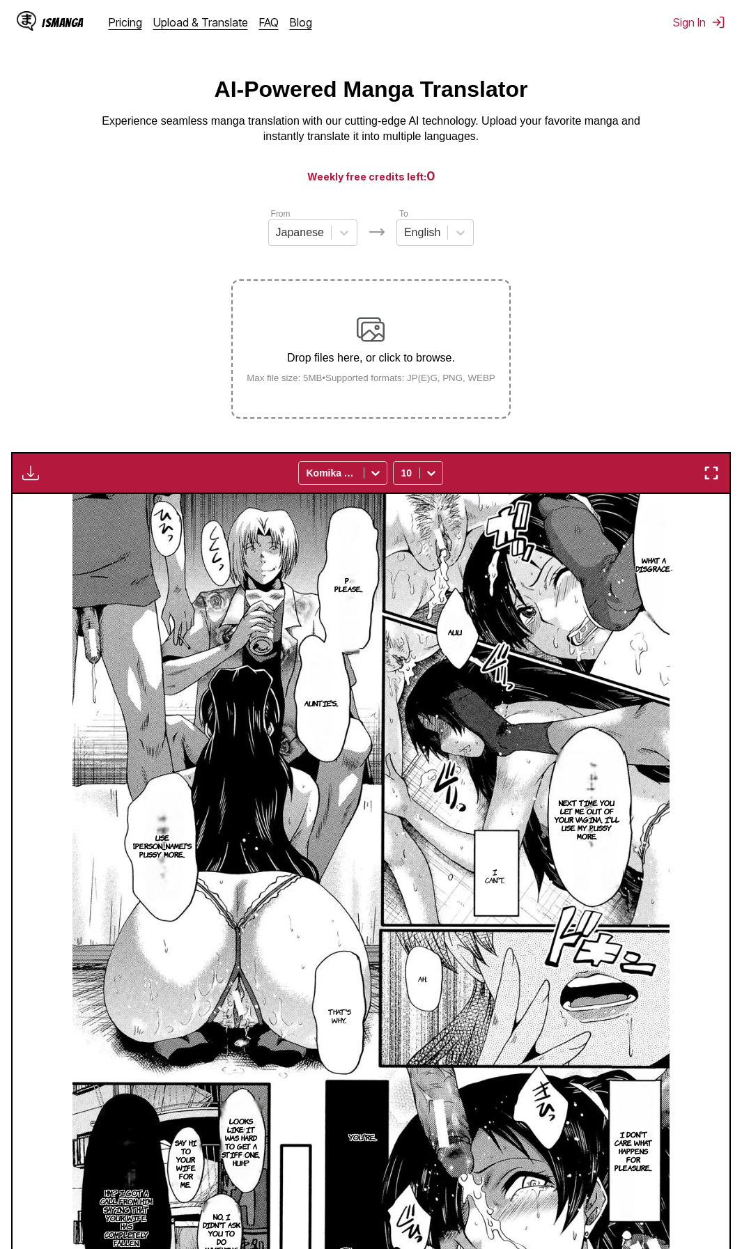
scroll to position [0, 0]
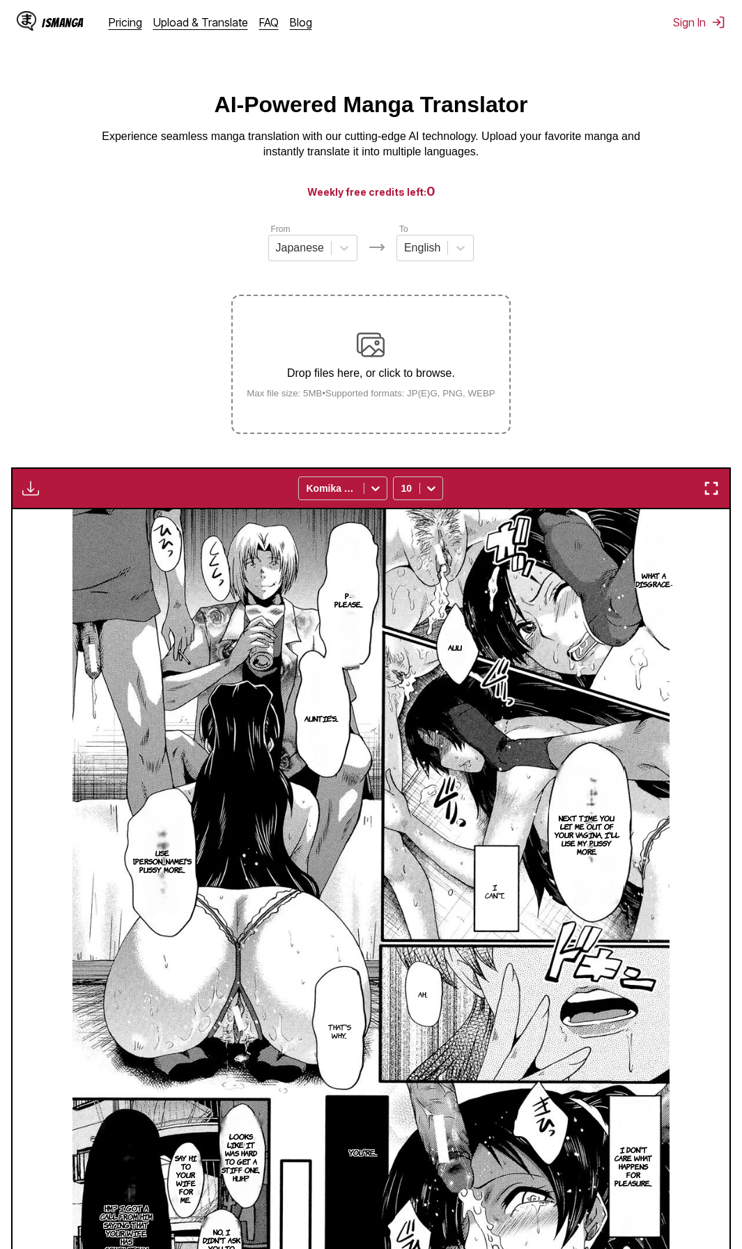
click at [623, 307] on section "From Japanese To English Drop files here, or click to browse. Max file size: 5M…" at bounding box center [371, 824] width 720 height 1205
click at [357, 364] on div "Drop files here, or click to browse. Max file size: 5MB • Supported formats: JP…" at bounding box center [370, 365] width 271 height 68
click at [0, 0] on input "Drop files here, or click to browse. Max file size: 5MB • Supported formats: JP…" at bounding box center [0, 0] width 0 height 0
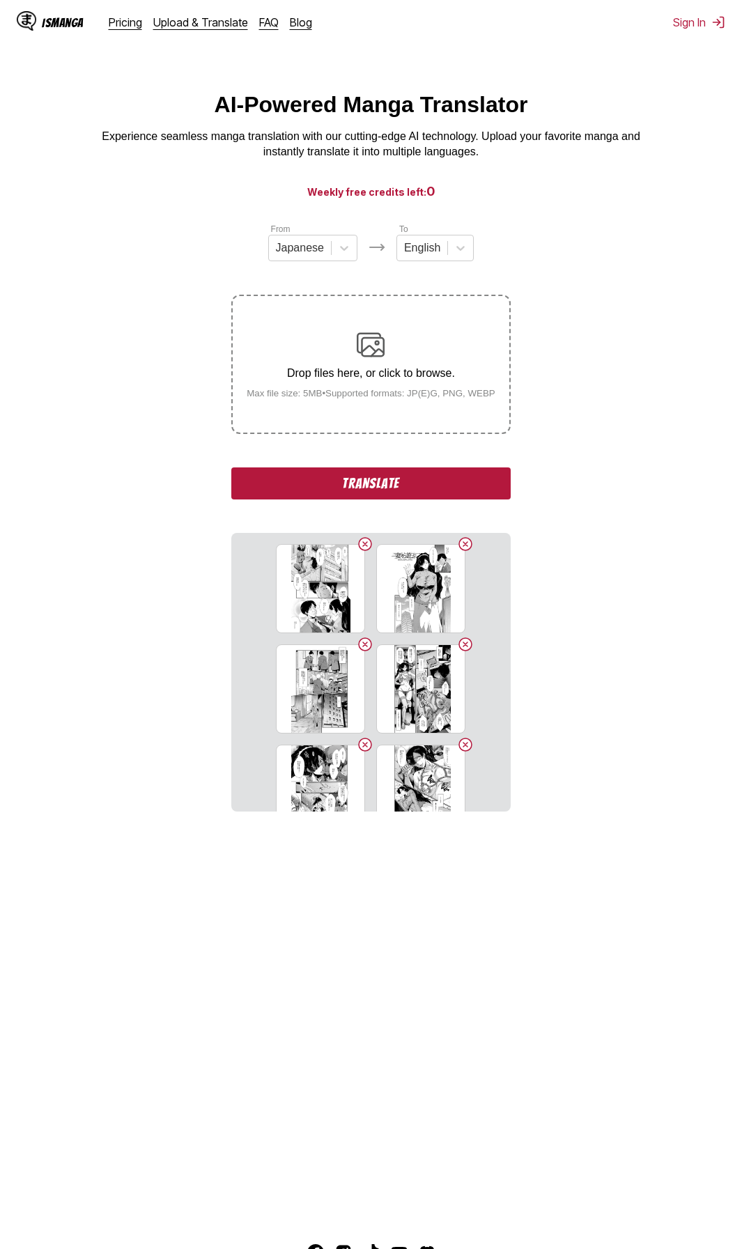
click at [449, 492] on button "Translate" at bounding box center [370, 483] width 279 height 32
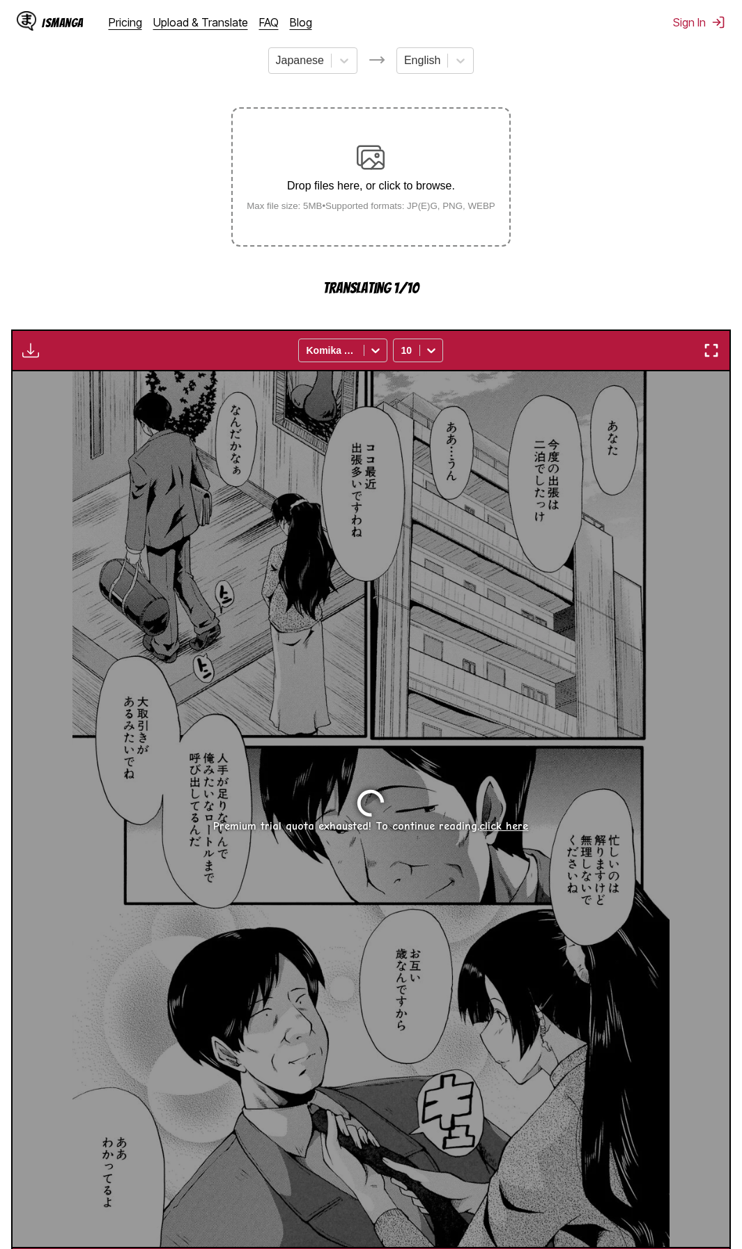
click at [494, 830] on link "click here" at bounding box center [503, 826] width 49 height 13
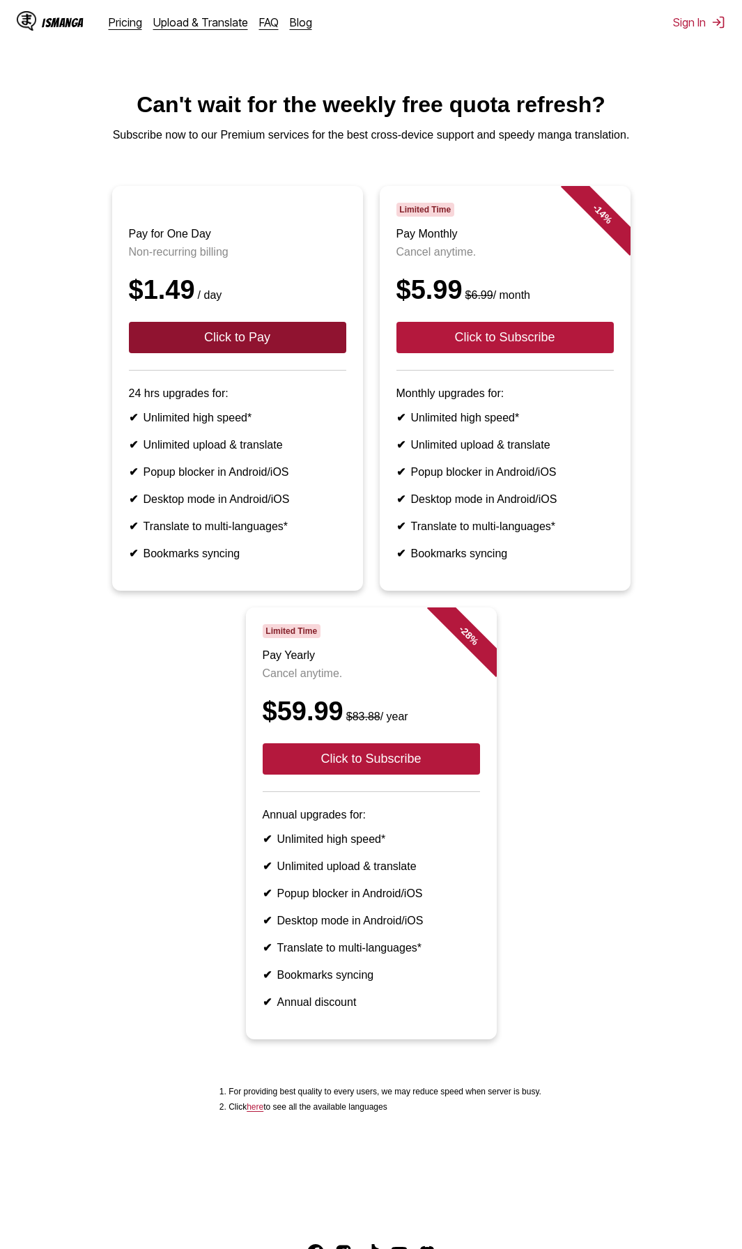
click at [286, 352] on button "Click to Pay" at bounding box center [237, 337] width 217 height 31
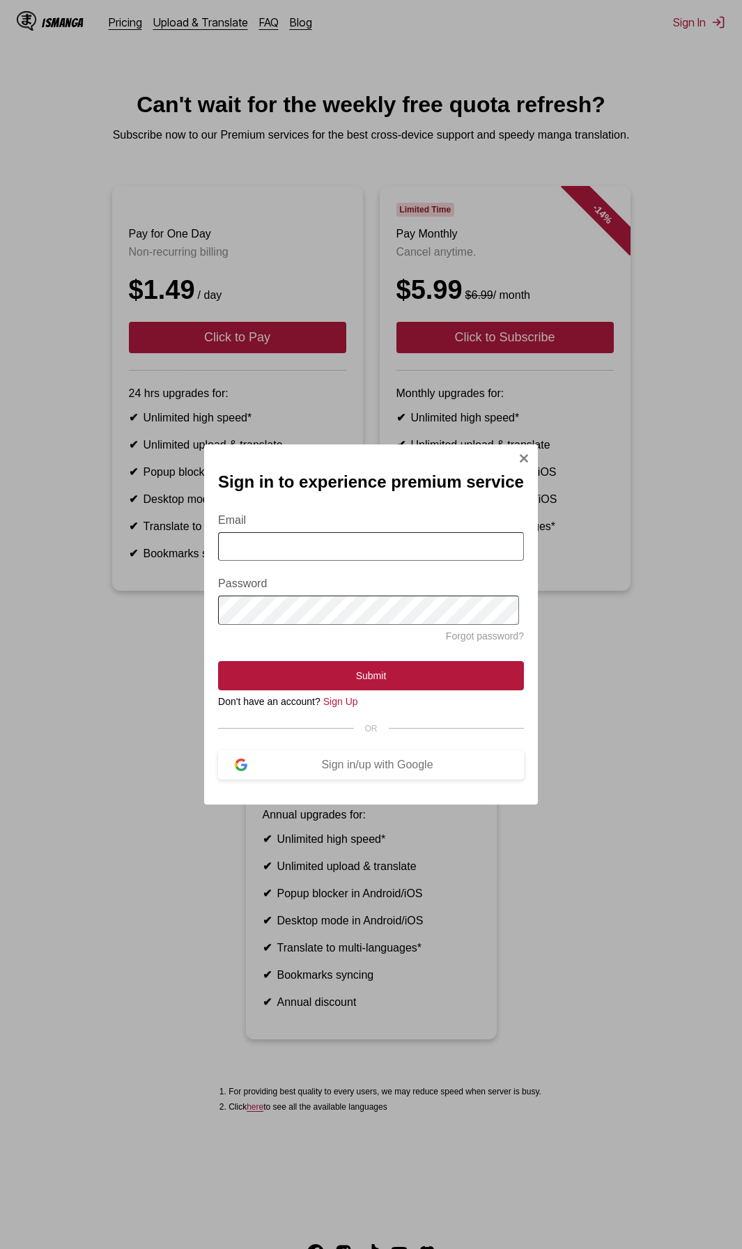
click at [521, 453] on img "Sign In Modal" at bounding box center [523, 458] width 11 height 11
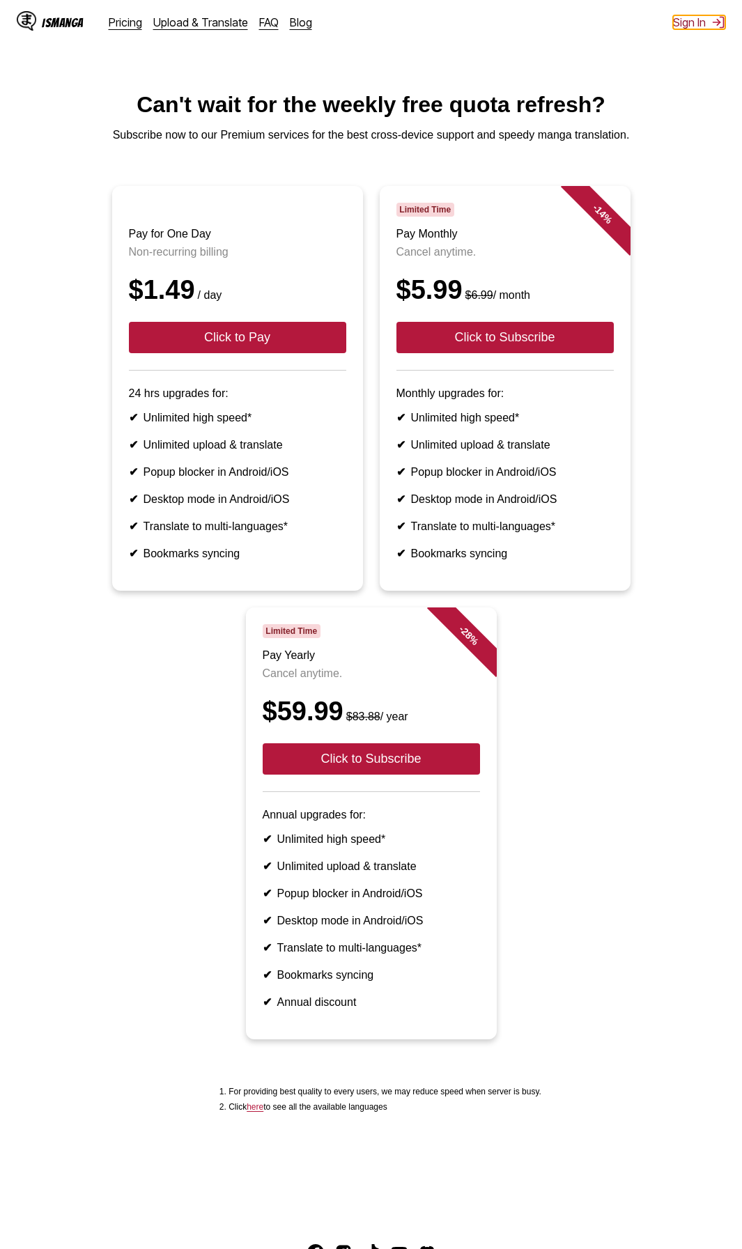
click at [688, 26] on button "Sign In" at bounding box center [699, 22] width 52 height 14
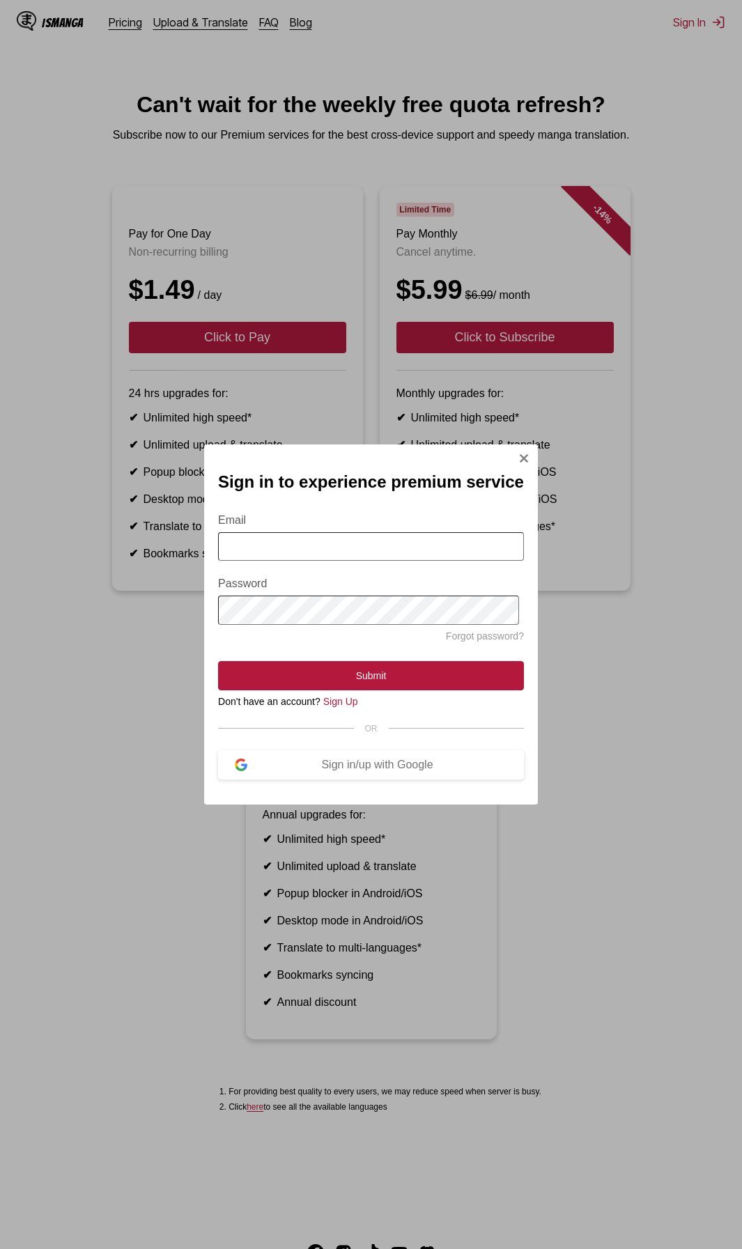
click at [518, 456] on img "Sign In Modal" at bounding box center [523, 458] width 11 height 11
